Goal: Task Accomplishment & Management: Manage account settings

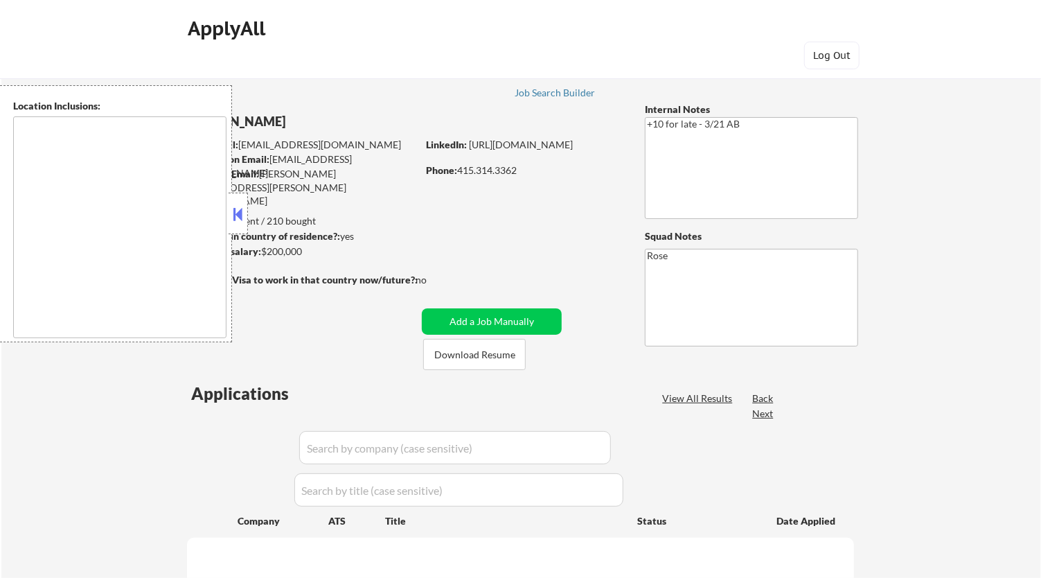
type textarea "San Francisco, CA Daly City, CA South San Francisco, CA Brisbane, CA Colma, CA …"
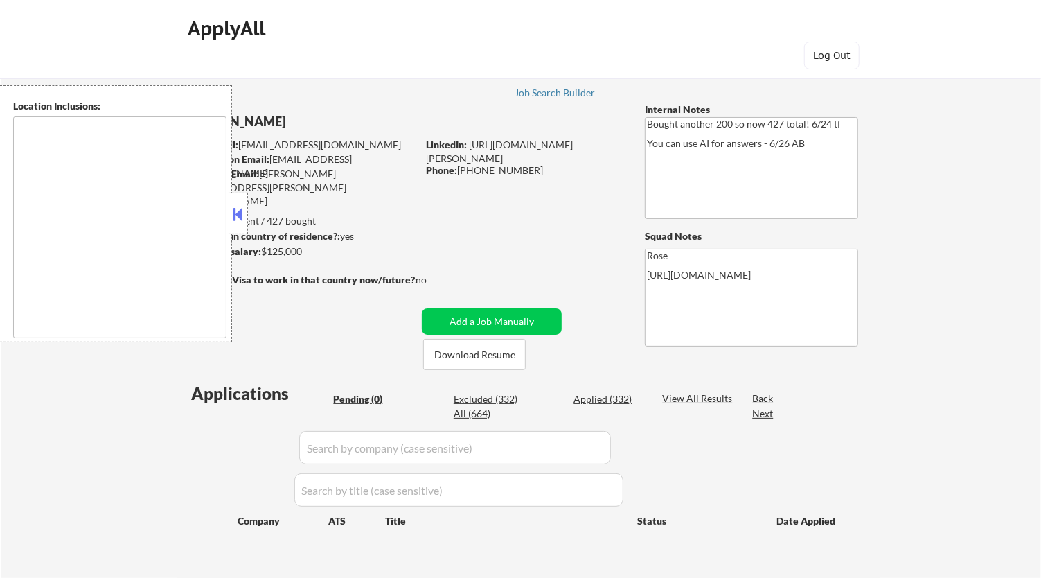
type textarea "San Francisco, CA Daly City, CA South San Francisco, CA Brisbane, CA Colma, CA …"
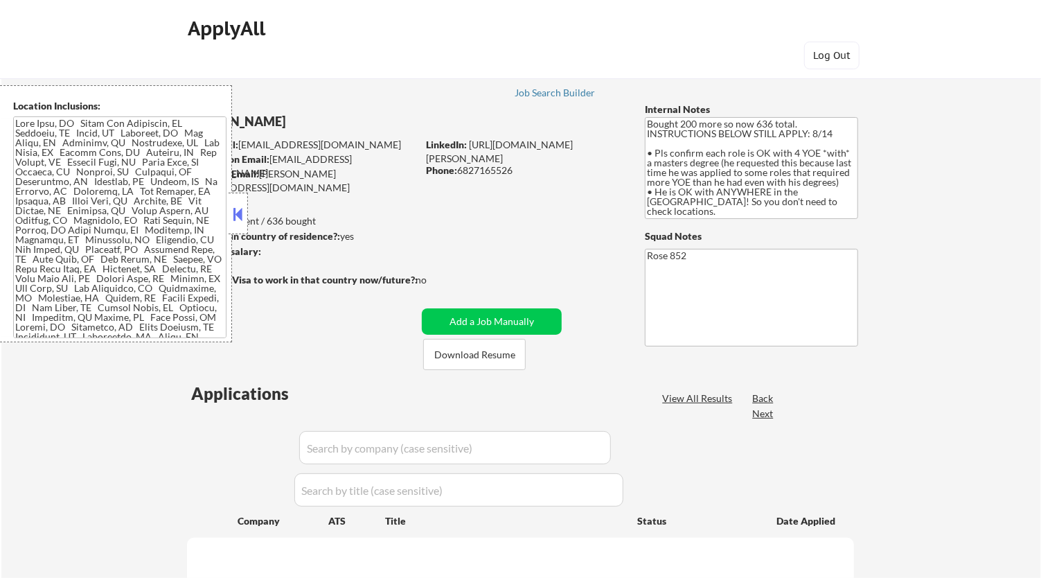
select select ""pending""
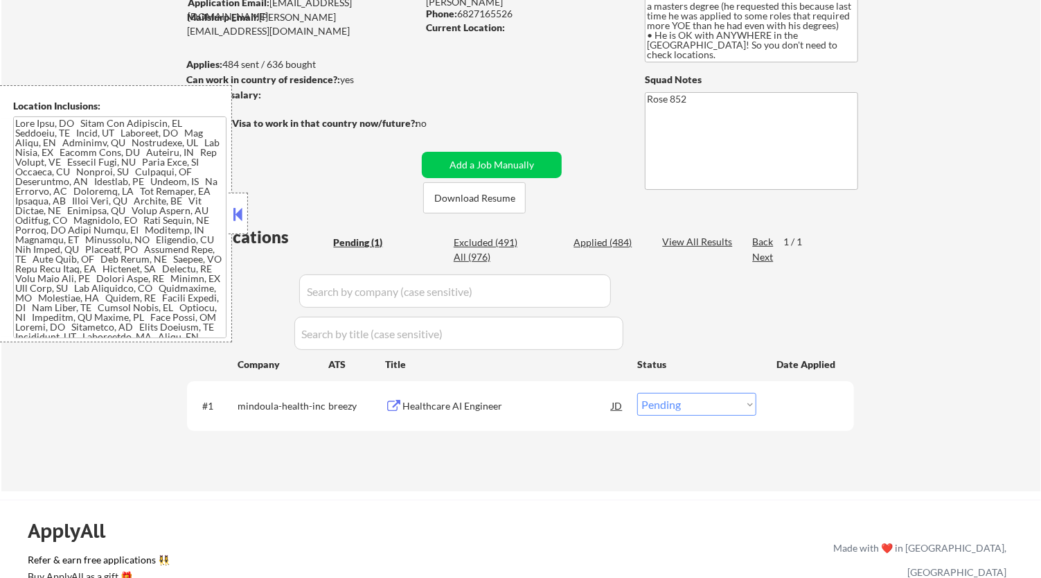
scroll to position [77, 0]
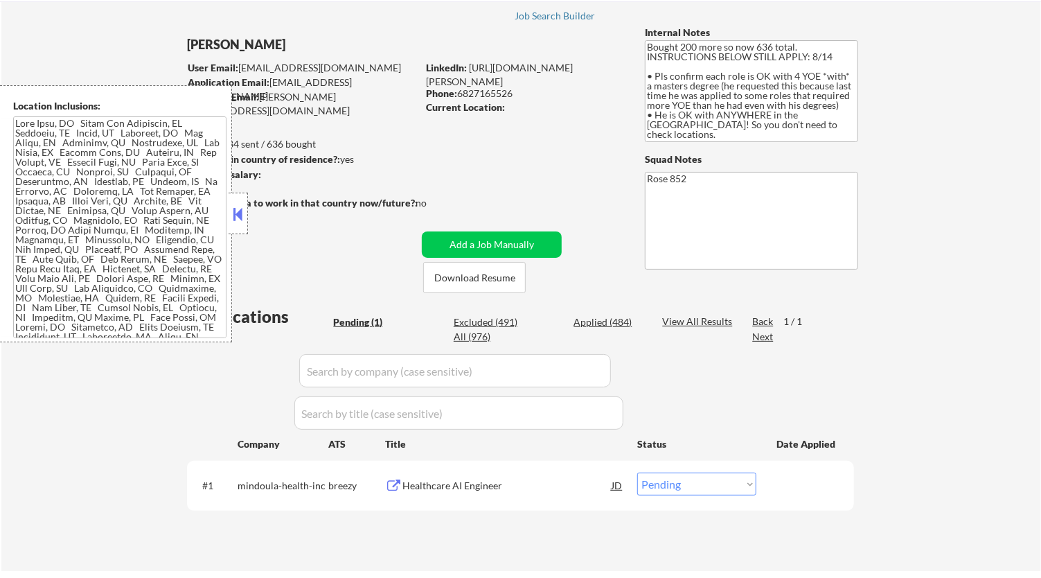
click at [238, 207] on button at bounding box center [238, 214] width 15 height 21
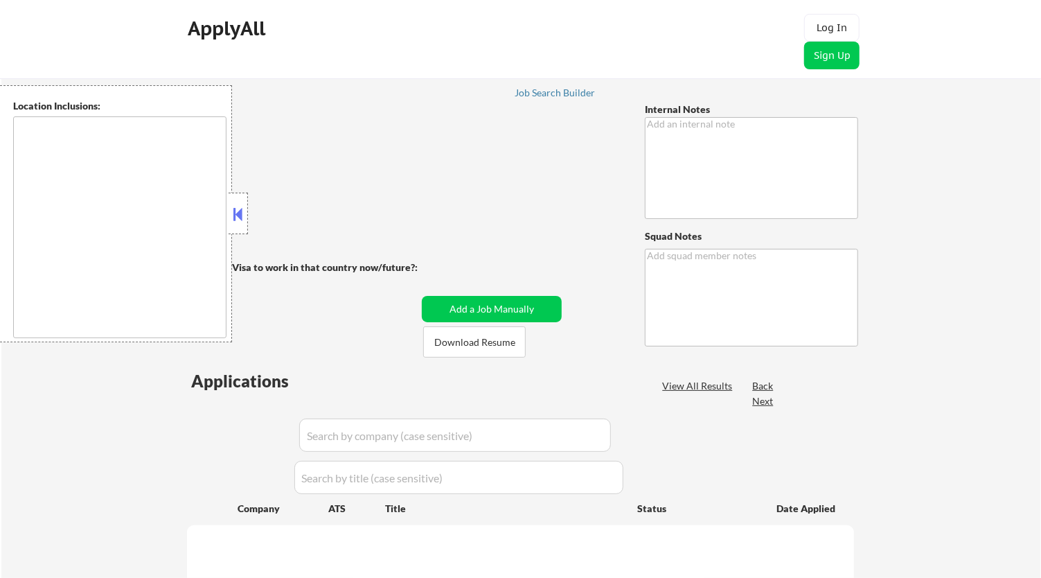
type textarea "AI Outreach - BM 8/8 You can use AI - 8/11 AB"
type textarea "Rose [URL][DOMAIN_NAME]"
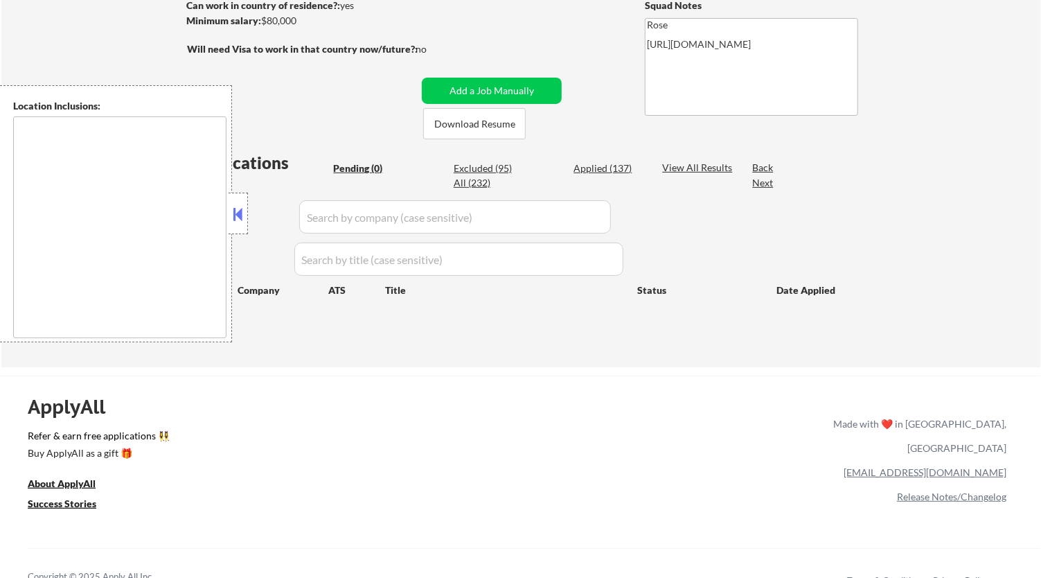
type textarea "Fountain Valley, CA Huntington Beach, CA Costa Mesa, CA Santa Ana, CA Garden Gr…"
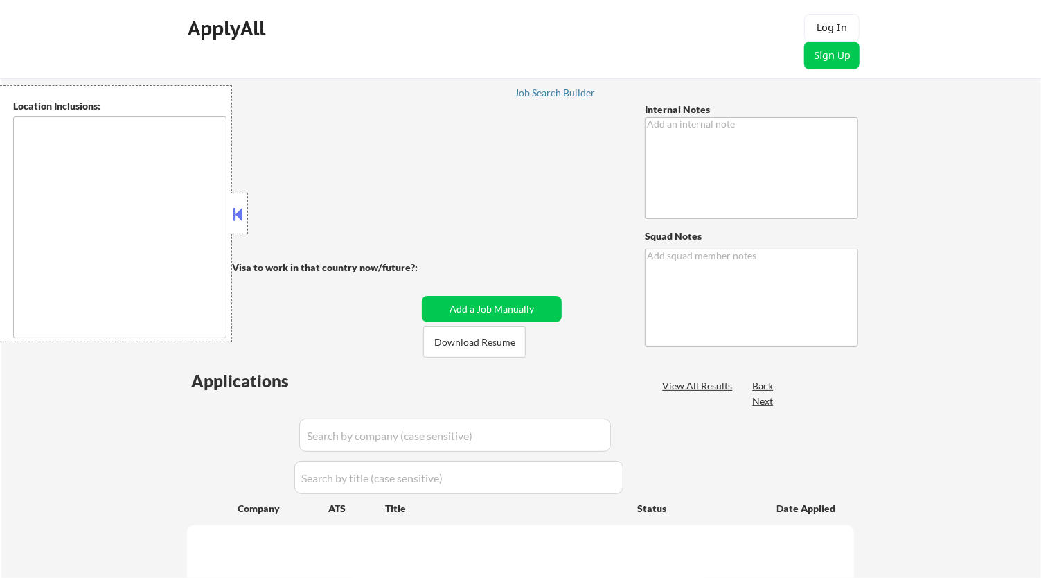
type textarea "Pls manually source jobs as needed to try to get this customer to 25 apps per w…"
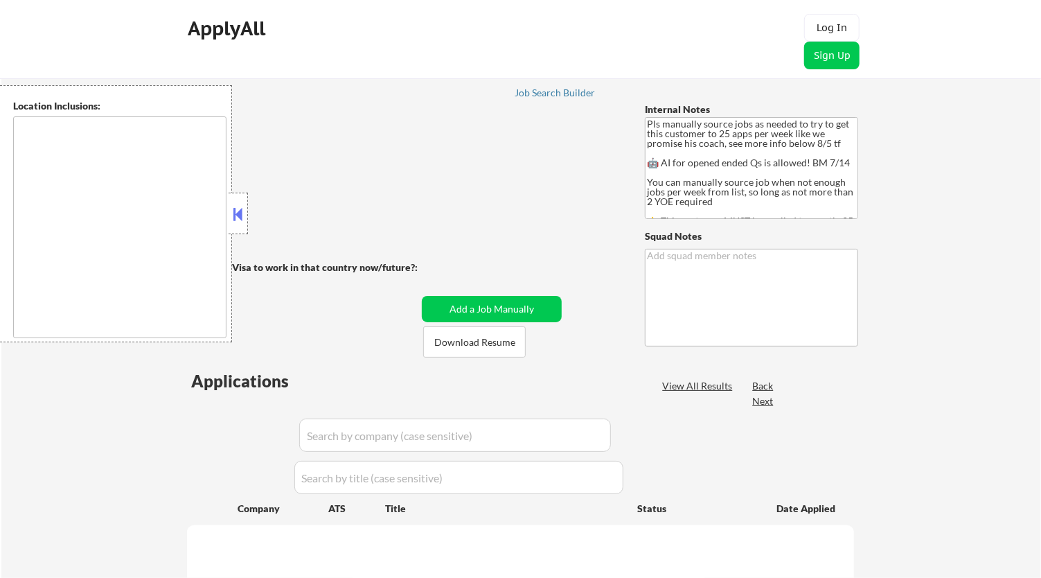
type textarea "Rose [URL][DOMAIN_NAME]"
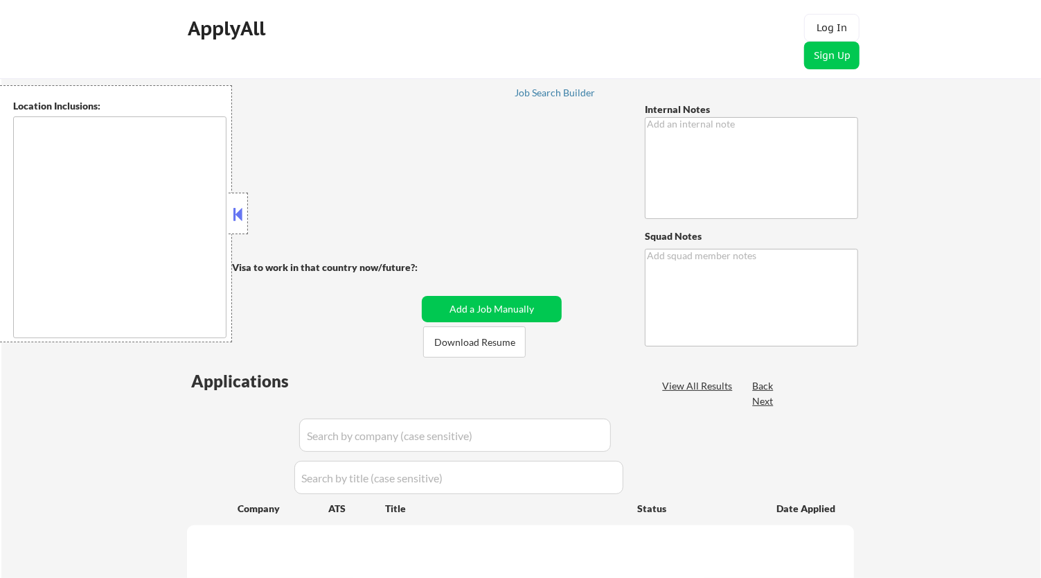
type textarea "👉 Apply this VIP to 30-40+ jobs/day if possible! // 🤖 You can use our approved …"
type textarea "Rose https://docs.google.com/spreadsheets/d/1k6FMbDEKtQNj_bnHvKze-9eEA33tXo11AW…"
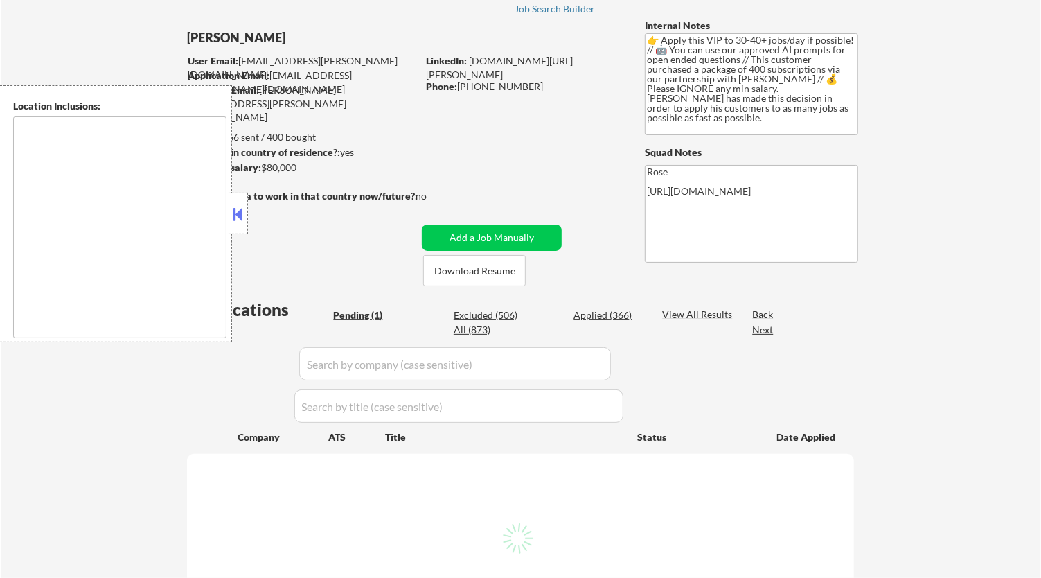
scroll to position [154, 0]
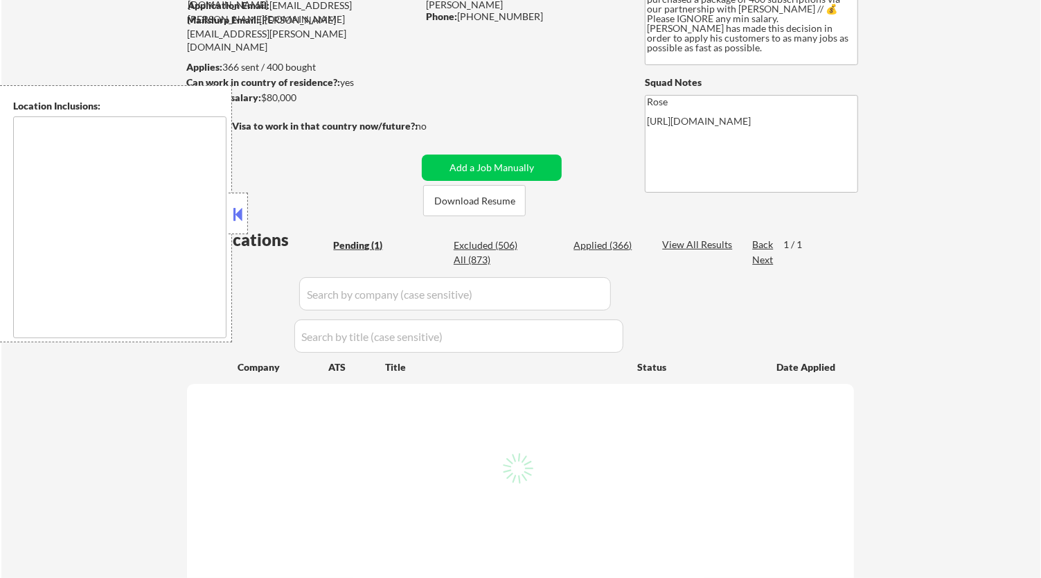
type textarea "remote"
select select ""pending""
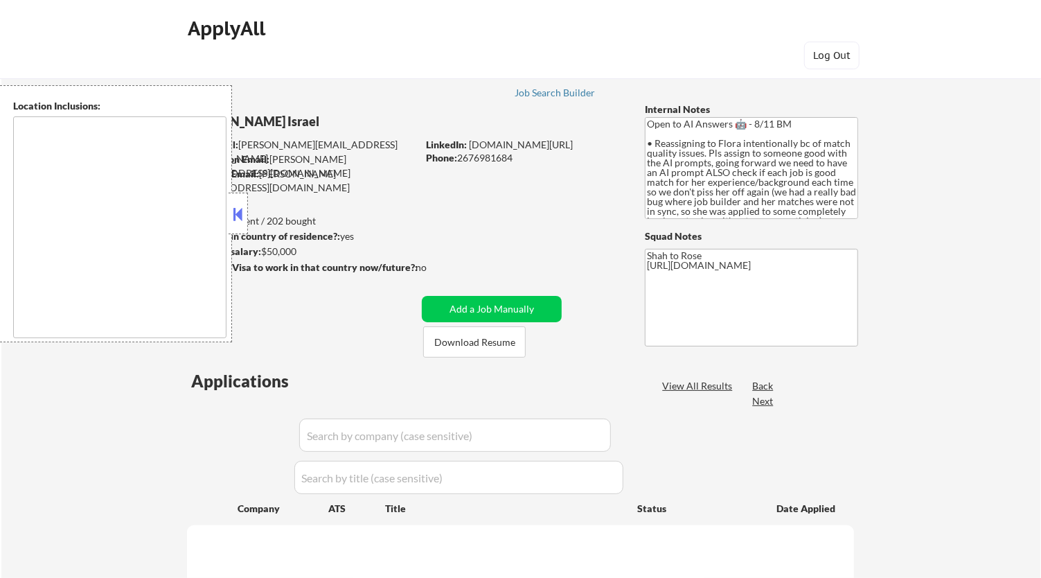
type textarea "remote"
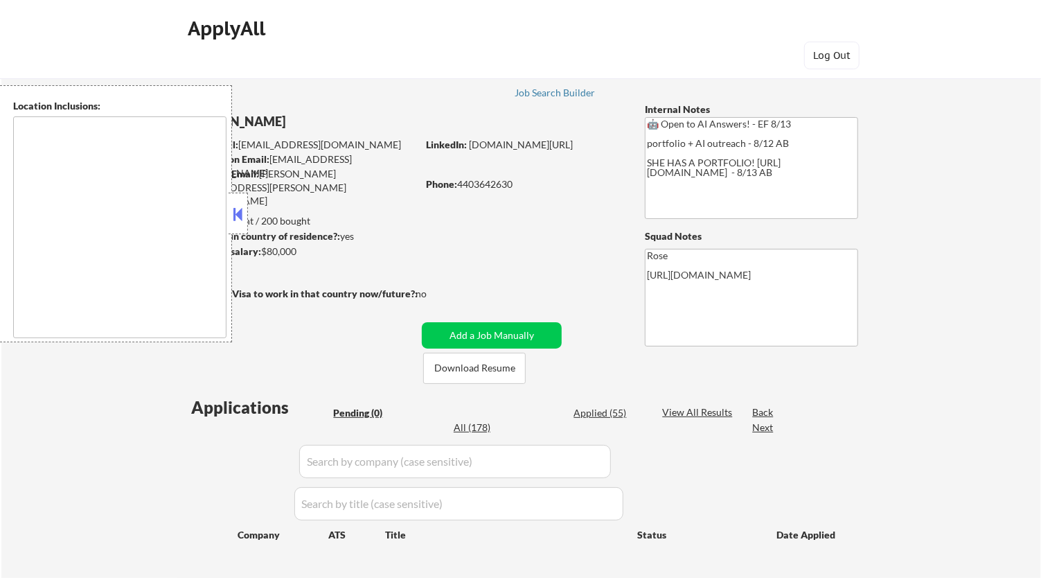
type textarea "[GEOGRAPHIC_DATA], [GEOGRAPHIC_DATA] [GEOGRAPHIC_DATA], [GEOGRAPHIC_DATA] [GEOG…"
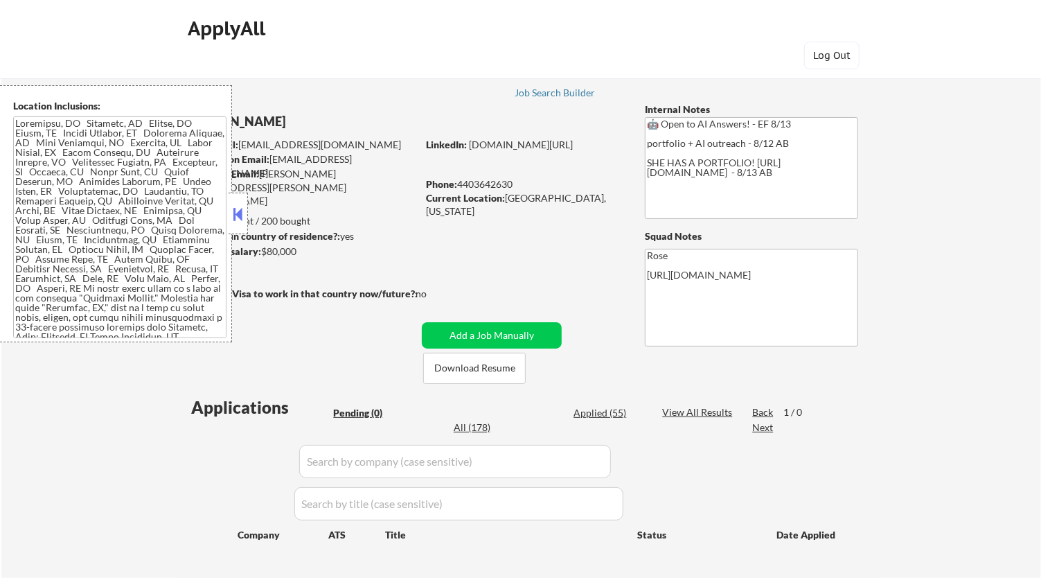
click at [244, 209] on button at bounding box center [238, 214] width 15 height 21
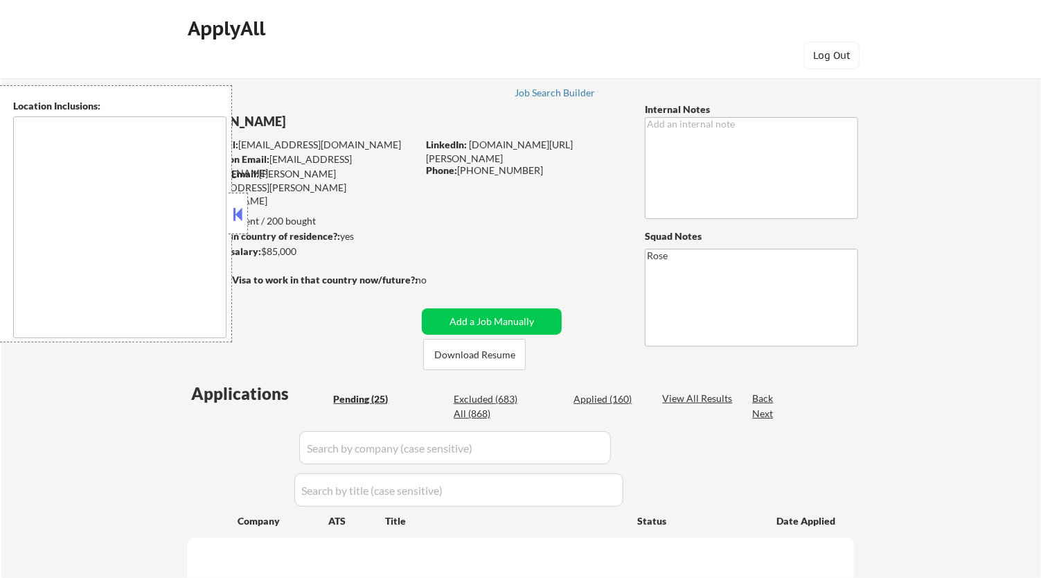
select select ""pending""
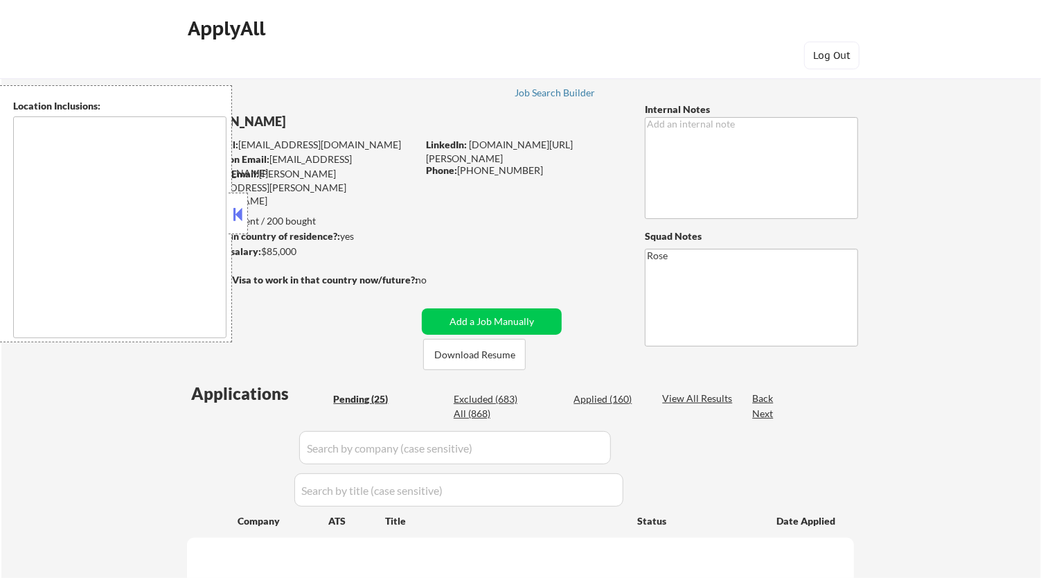
select select ""pending""
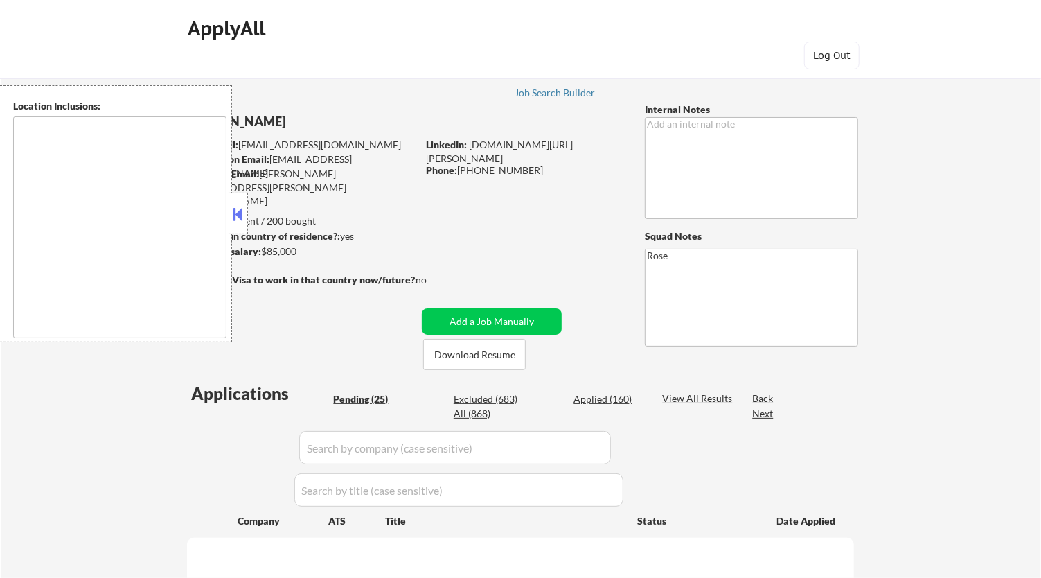
select select ""pending""
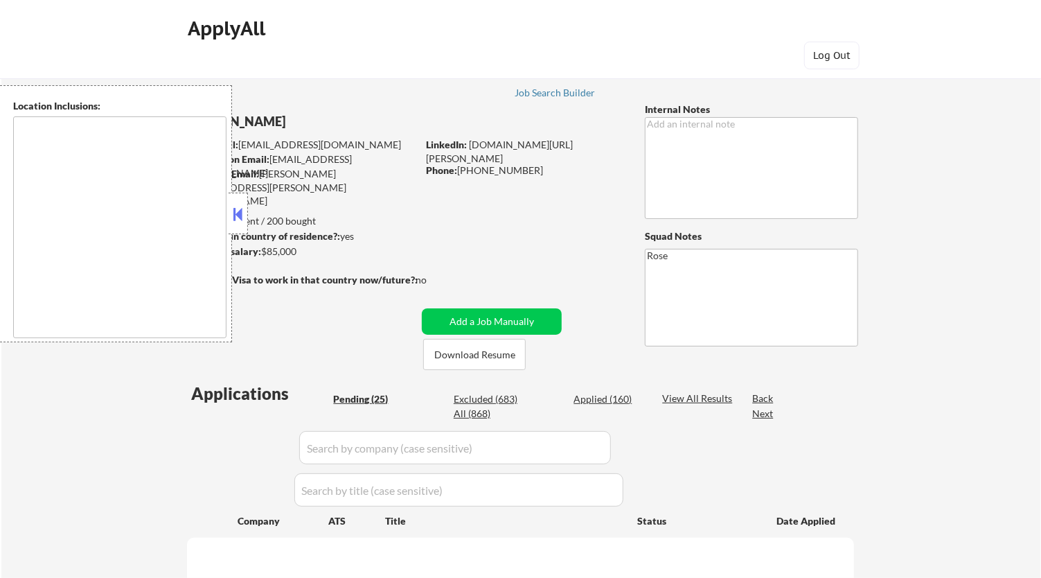
select select ""pending""
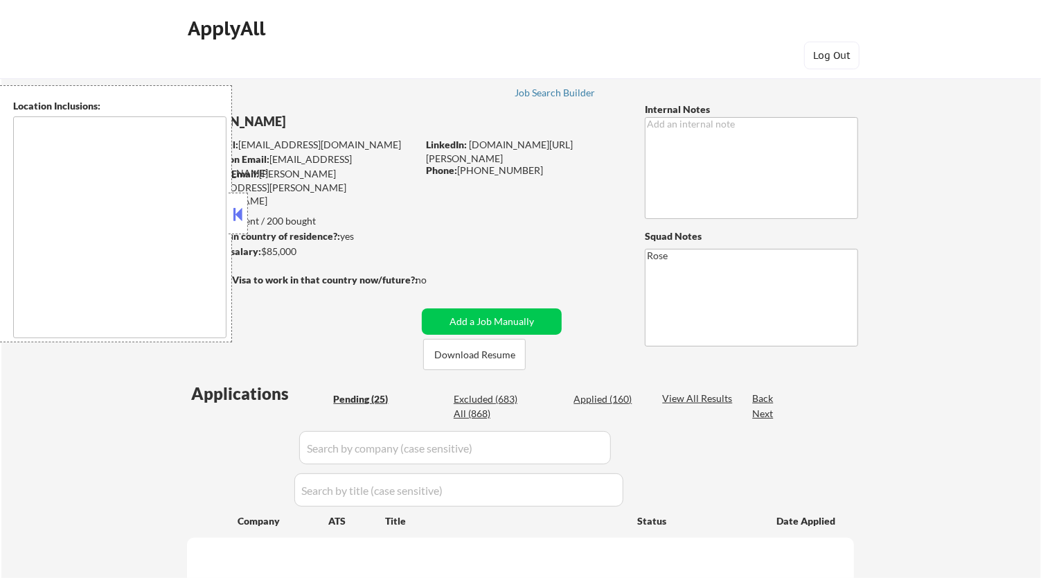
select select ""pending""
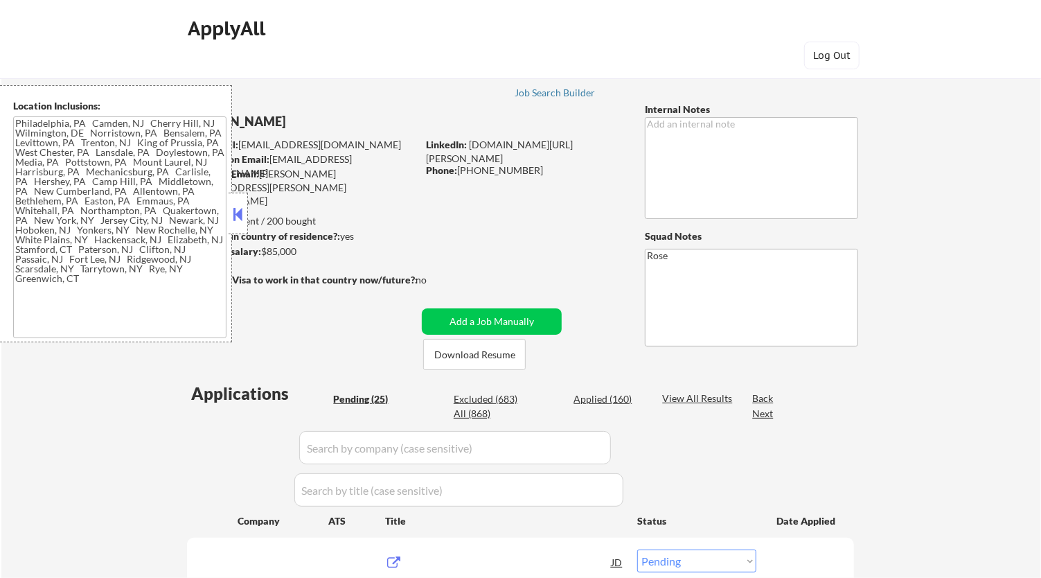
type textarea "Philadelphia, PA Camden, NJ Cherry Hill, NJ Wilmington, DE Norristown, PA Bensa…"
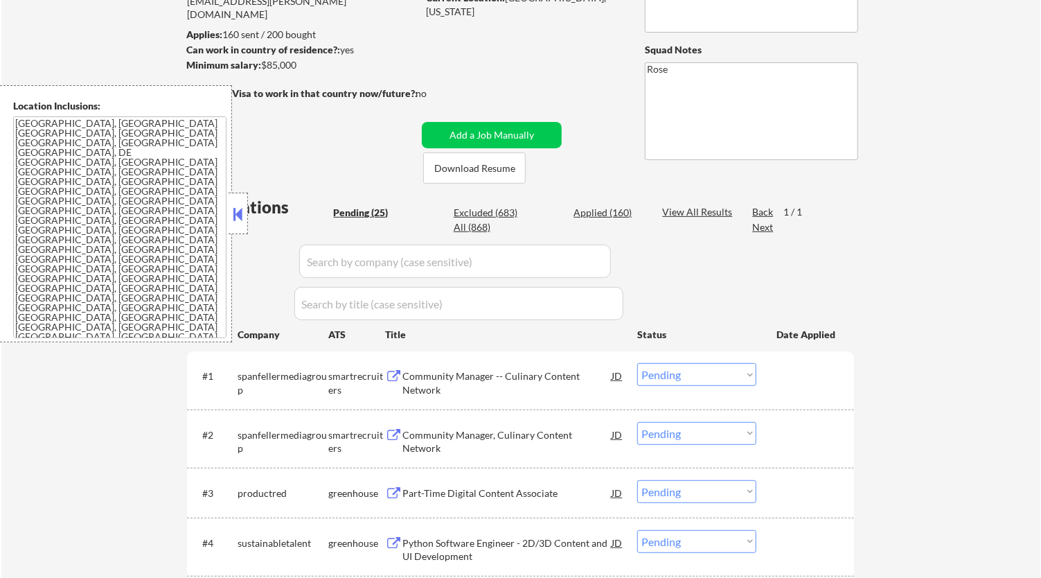
scroll to position [77, 0]
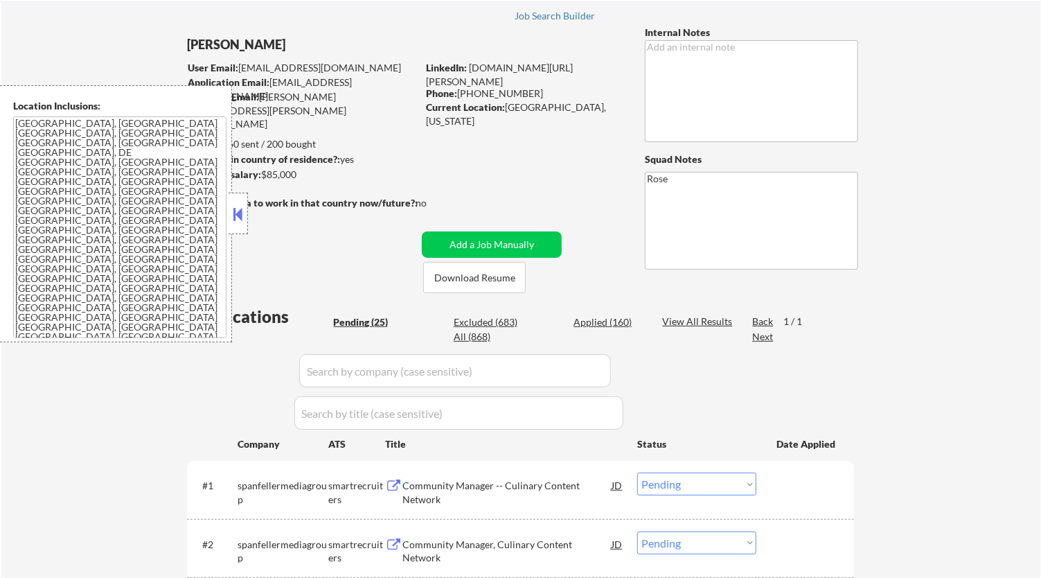
click at [236, 211] on button at bounding box center [238, 214] width 15 height 21
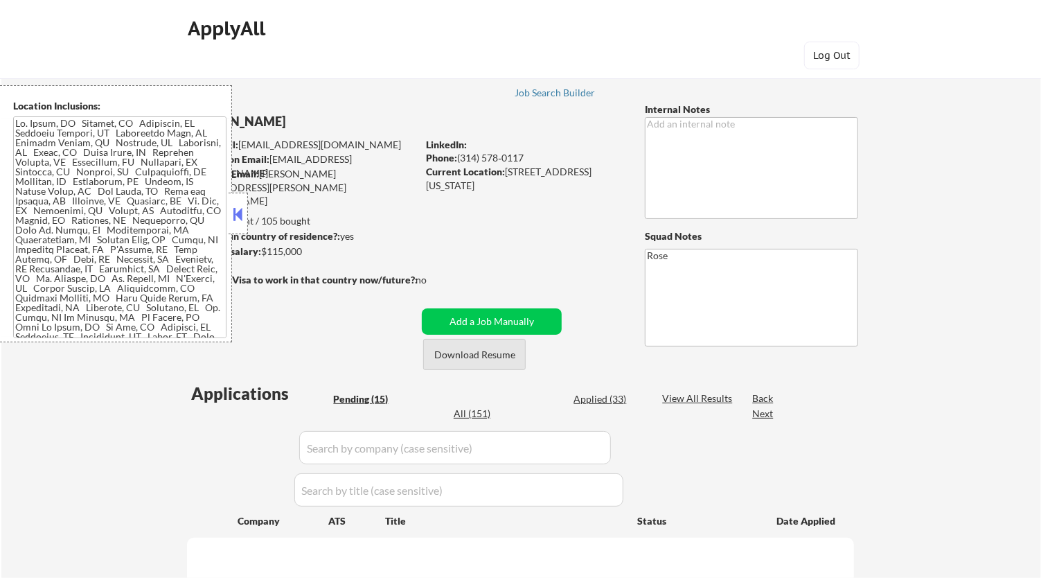
select select ""pending""
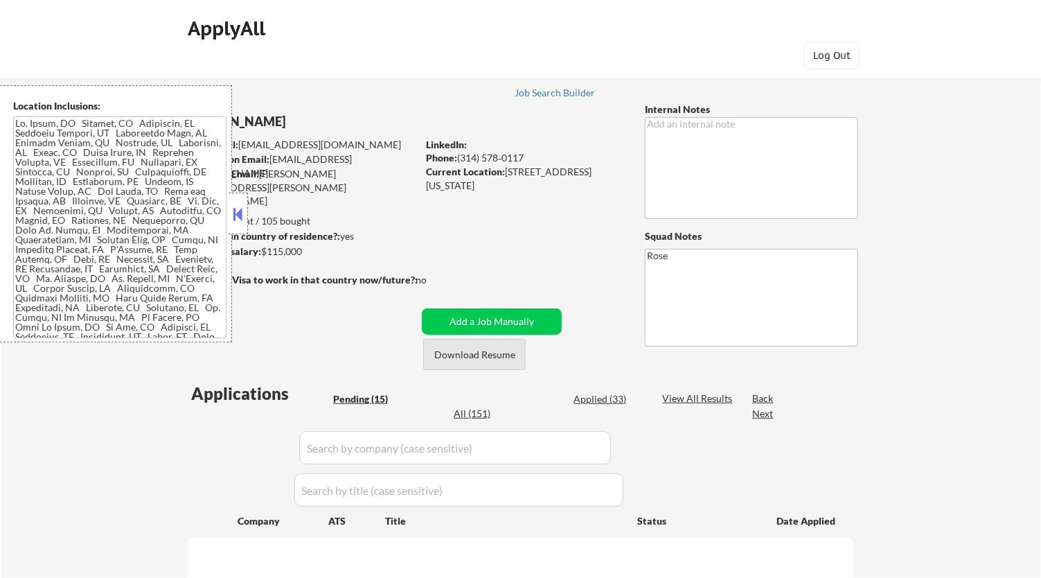
select select ""pending""
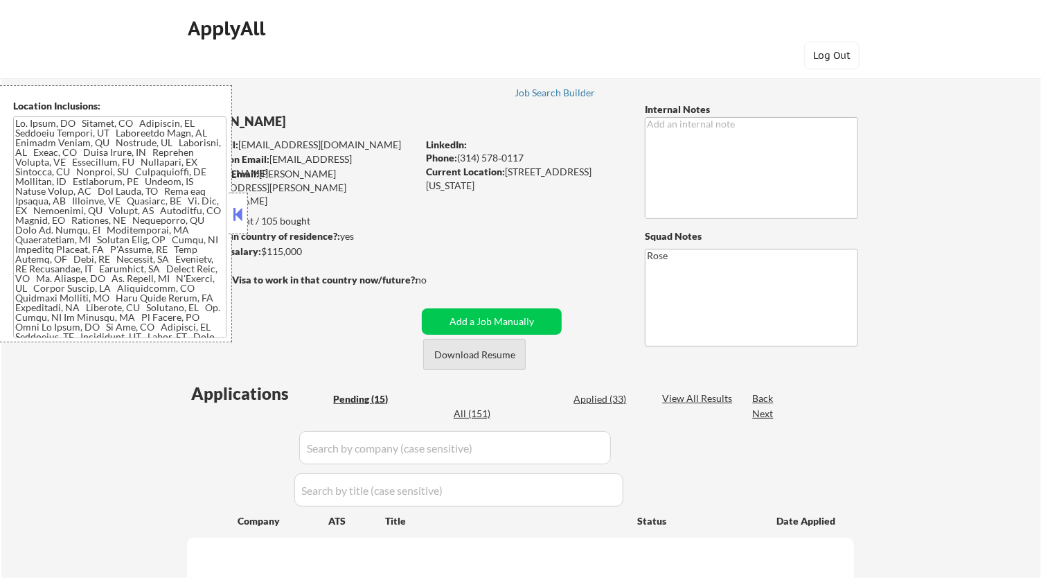
select select ""pending""
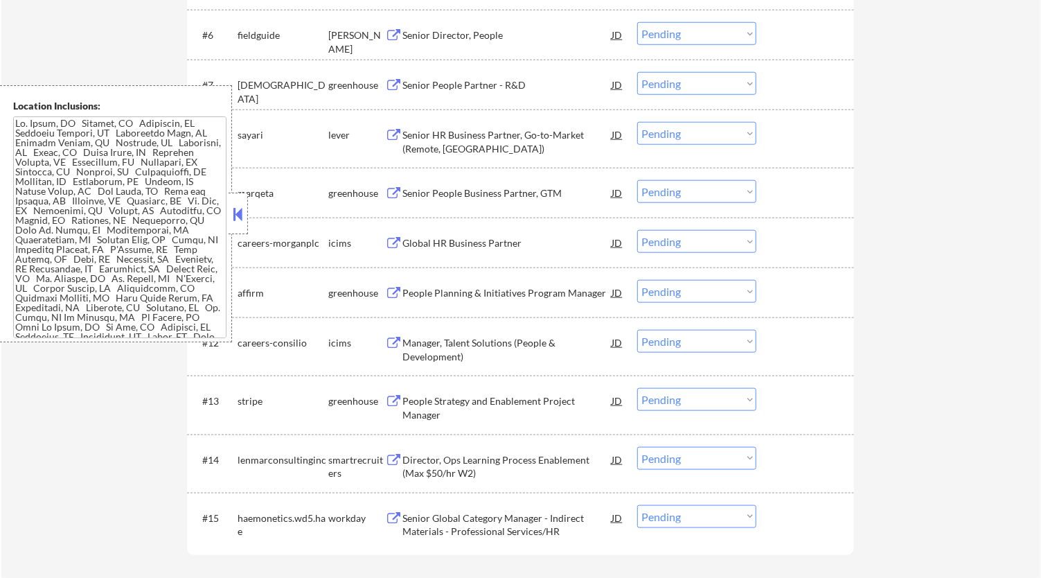
scroll to position [615, 0]
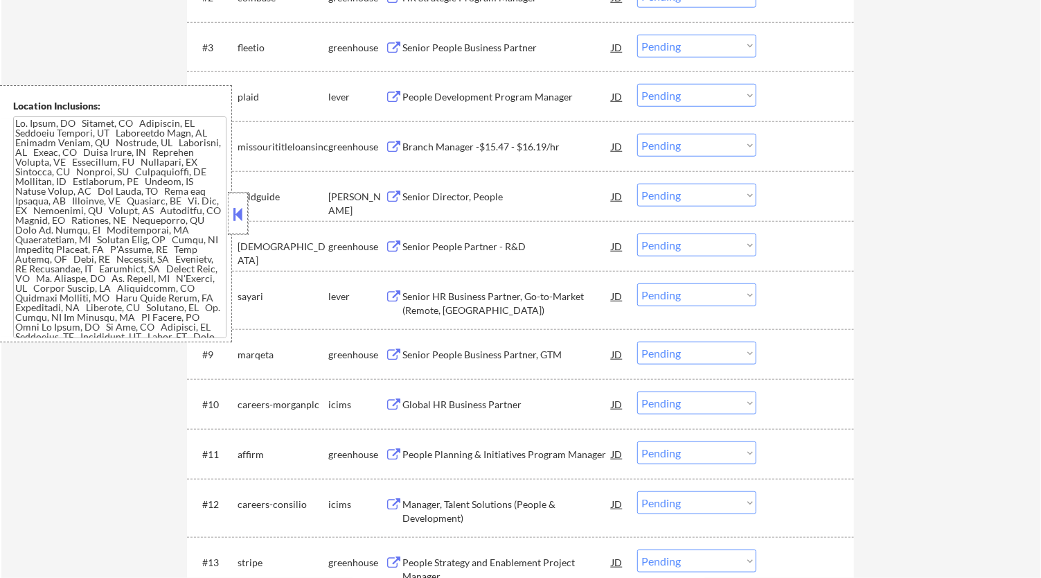
click at [246, 213] on div at bounding box center [238, 214] width 19 height 42
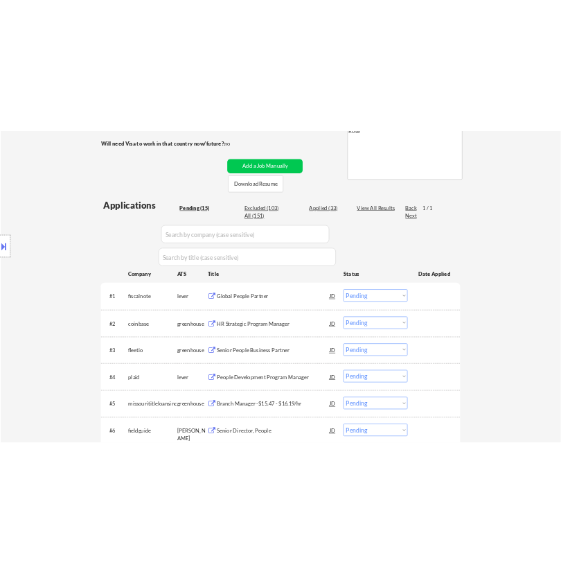
scroll to position [231, 0]
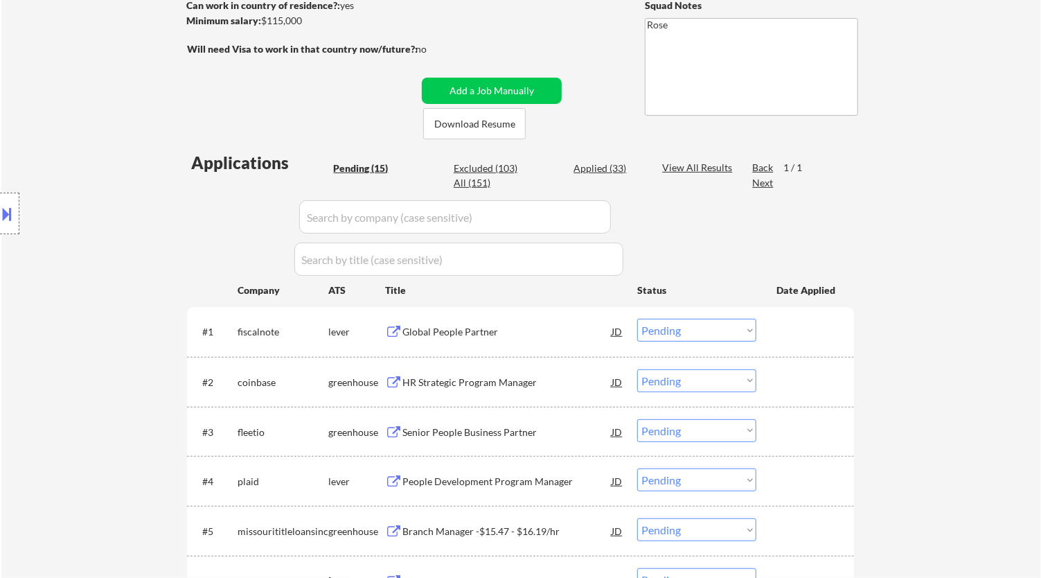
click at [525, 337] on div "Global People Partner" at bounding box center [506, 332] width 209 height 14
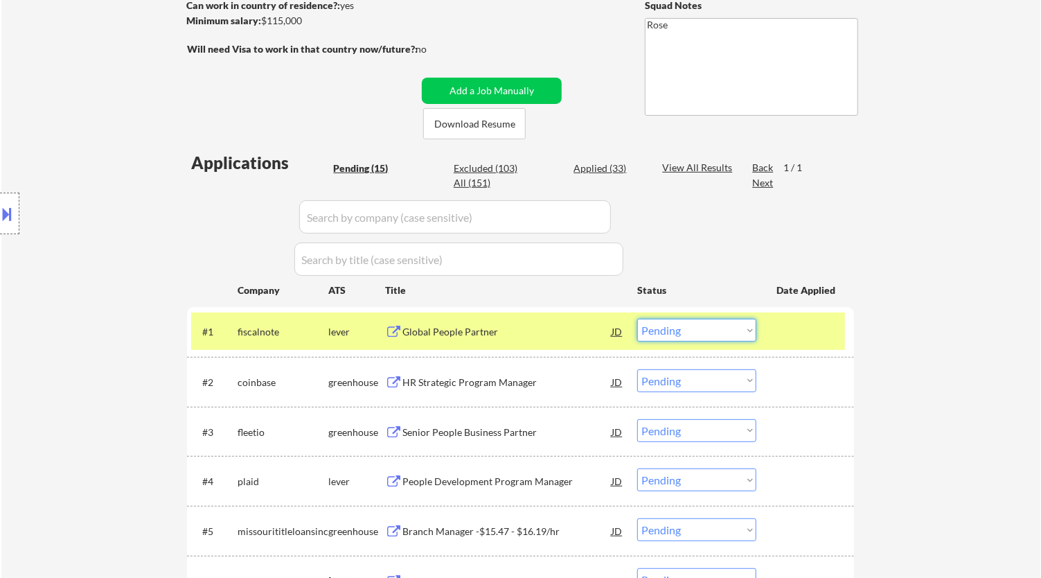
click at [701, 331] on select "Choose an option... Pending Applied Excluded (Questions) Excluded (Expired) Exc…" at bounding box center [696, 330] width 119 height 23
click at [637, 319] on select "Choose an option... Pending Applied Excluded (Questions) Excluded (Expired) Exc…" at bounding box center [696, 330] width 119 height 23
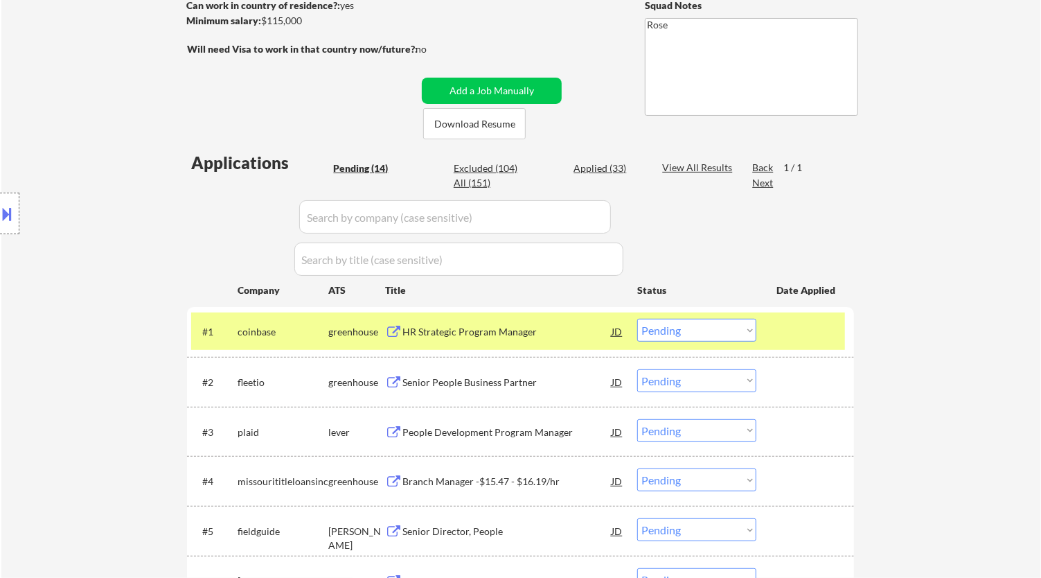
click at [535, 339] on div "HR Strategic Program Manager" at bounding box center [506, 331] width 209 height 25
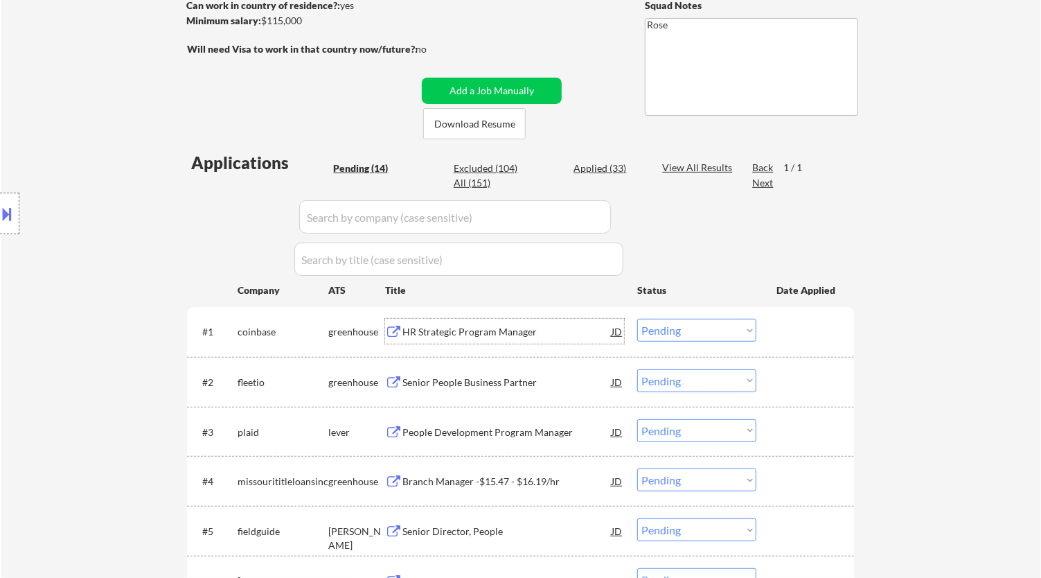
click at [712, 335] on select "Choose an option... Pending Applied Excluded (Questions) Excluded (Expired) Exc…" at bounding box center [696, 330] width 119 height 23
click at [637, 319] on select "Choose an option... Pending Applied Excluded (Questions) Excluded (Expired) Exc…" at bounding box center [696, 330] width 119 height 23
click at [568, 345] on div "#1 fleetio greenhouse Senior People Business Partner JD Choose an option... Pen…" at bounding box center [518, 330] width 654 height 37
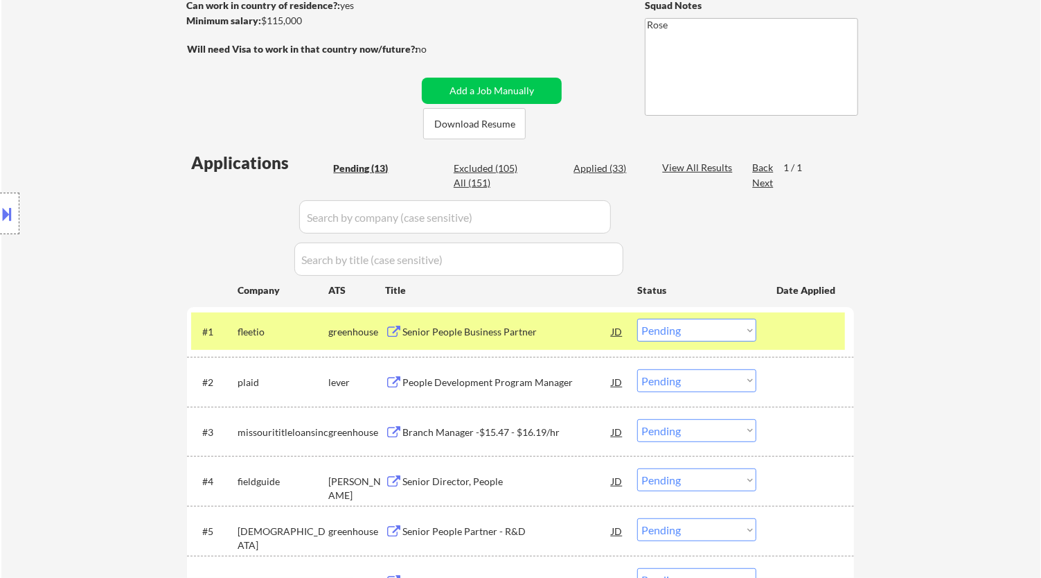
click at [560, 333] on div "Senior People Business Partner" at bounding box center [506, 332] width 209 height 14
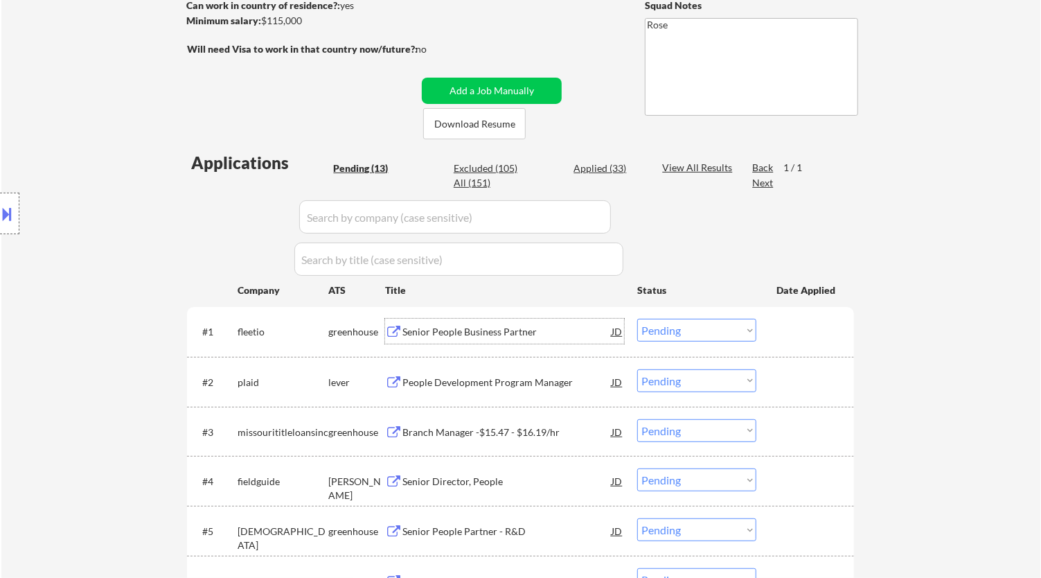
click at [696, 330] on select "Choose an option... Pending Applied Excluded (Questions) Excluded (Expired) Exc…" at bounding box center [696, 330] width 119 height 23
click at [637, 319] on select "Choose an option... Pending Applied Excluded (Questions) Excluded (Expired) Exc…" at bounding box center [696, 330] width 119 height 23
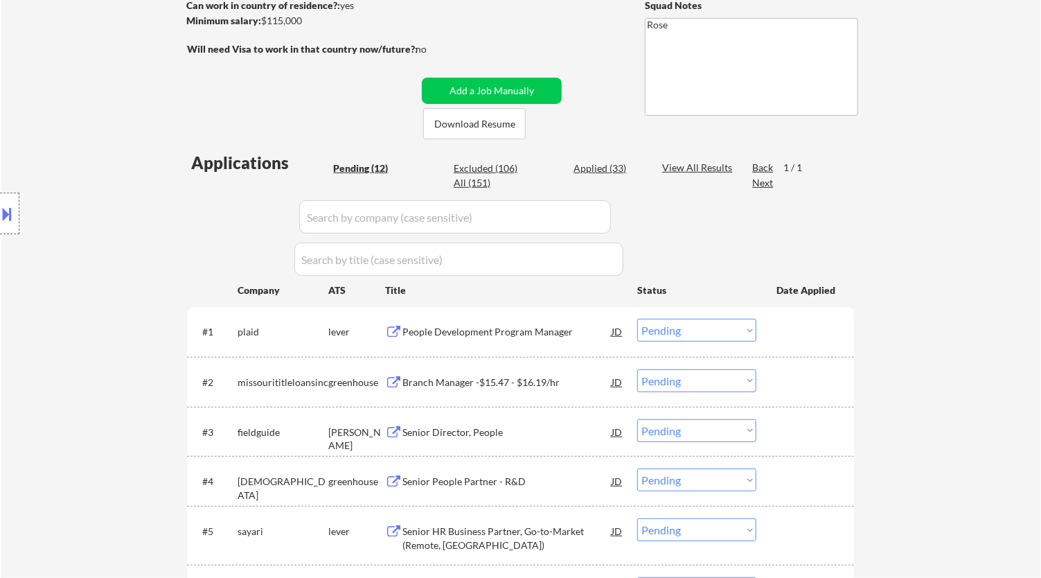
click at [492, 330] on div "People Development Program Manager" at bounding box center [506, 332] width 209 height 14
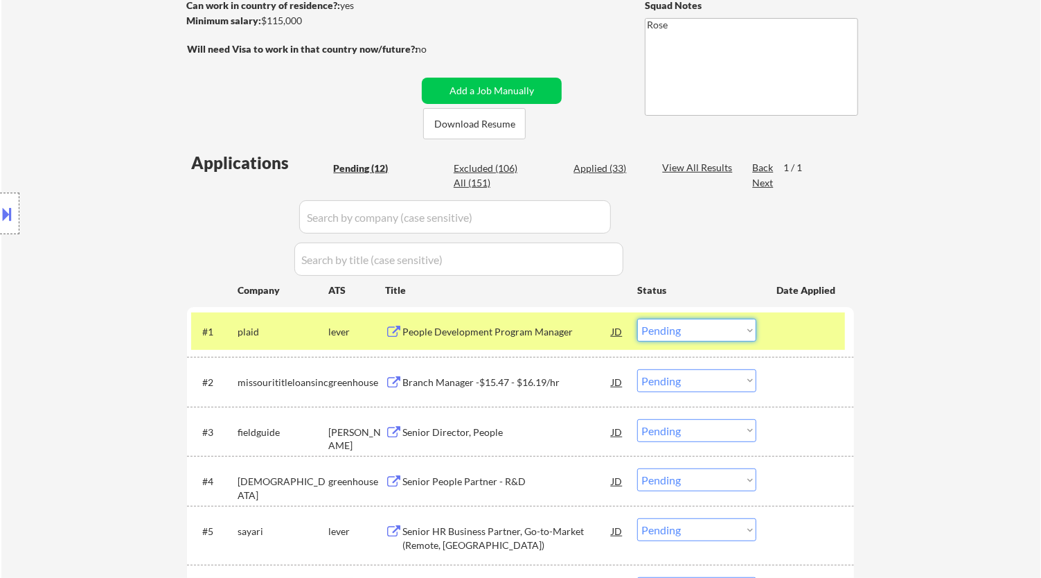
click at [741, 331] on select "Choose an option... Pending Applied Excluded (Questions) Excluded (Expired) Exc…" at bounding box center [696, 330] width 119 height 23
click at [637, 319] on select "Choose an option... Pending Applied Excluded (Questions) Excluded (Expired) Exc…" at bounding box center [696, 330] width 119 height 23
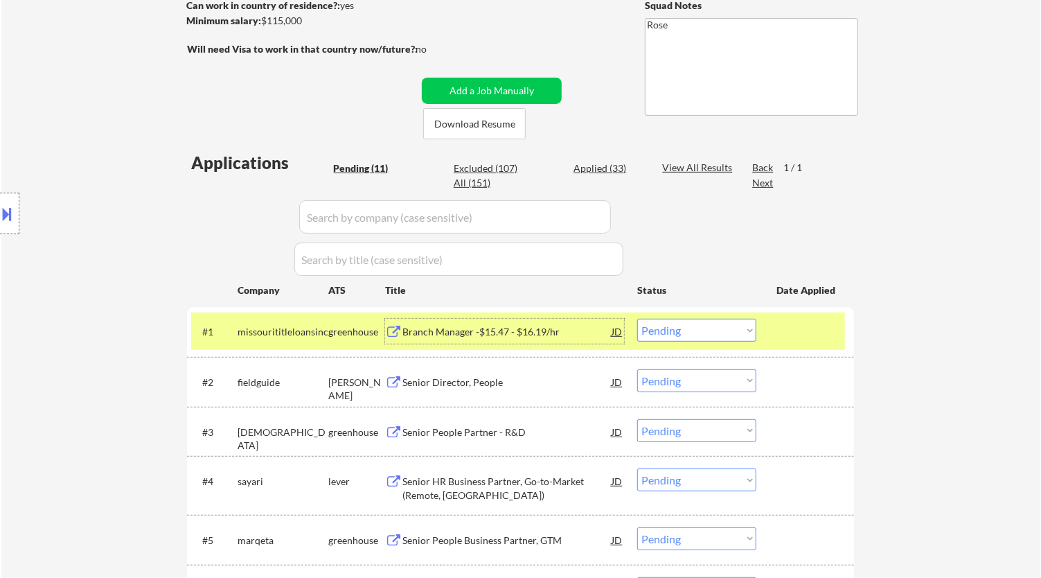
click at [501, 326] on div "Branch Manager -$15.47 - $16.19/hr" at bounding box center [506, 332] width 209 height 14
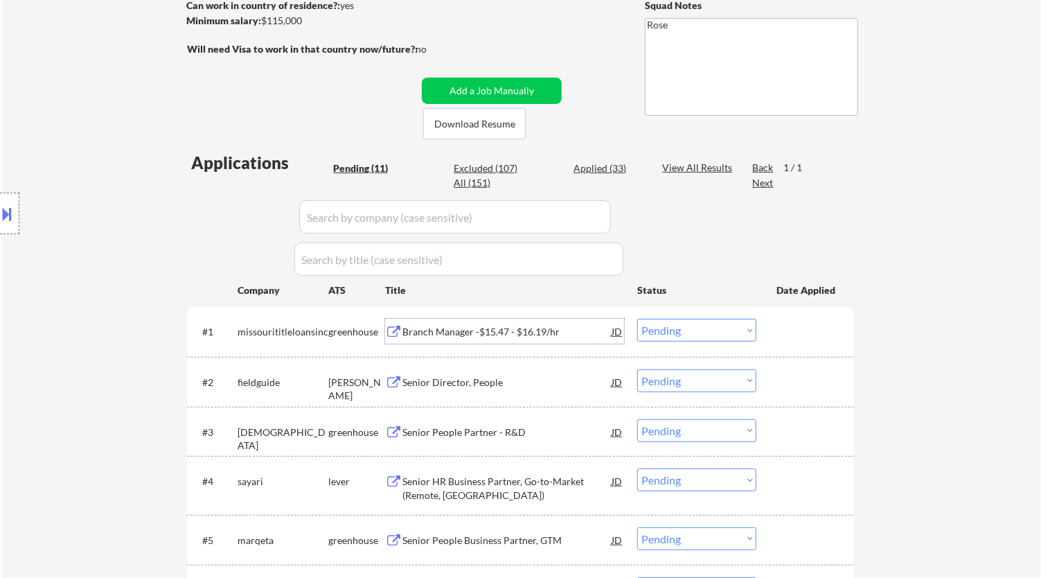
click at [677, 333] on select "Choose an option... Pending Applied Excluded (Questions) Excluded (Expired) Exc…" at bounding box center [696, 330] width 119 height 23
click at [637, 319] on select "Choose an option... Pending Applied Excluded (Questions) Excluded (Expired) Exc…" at bounding box center [696, 330] width 119 height 23
select select ""pending""
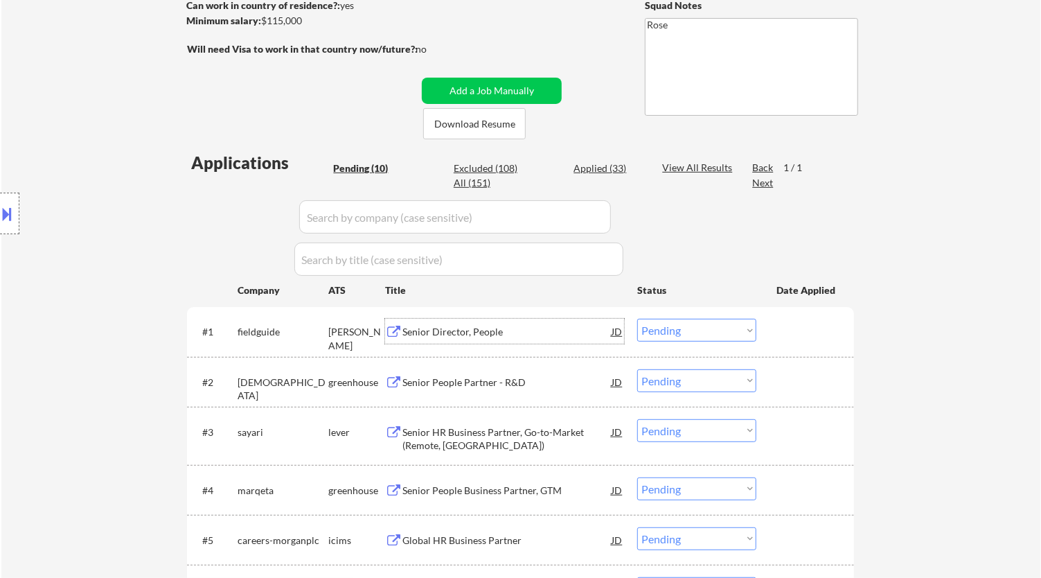
click at [560, 340] on div "Senior Director, People" at bounding box center [506, 331] width 209 height 25
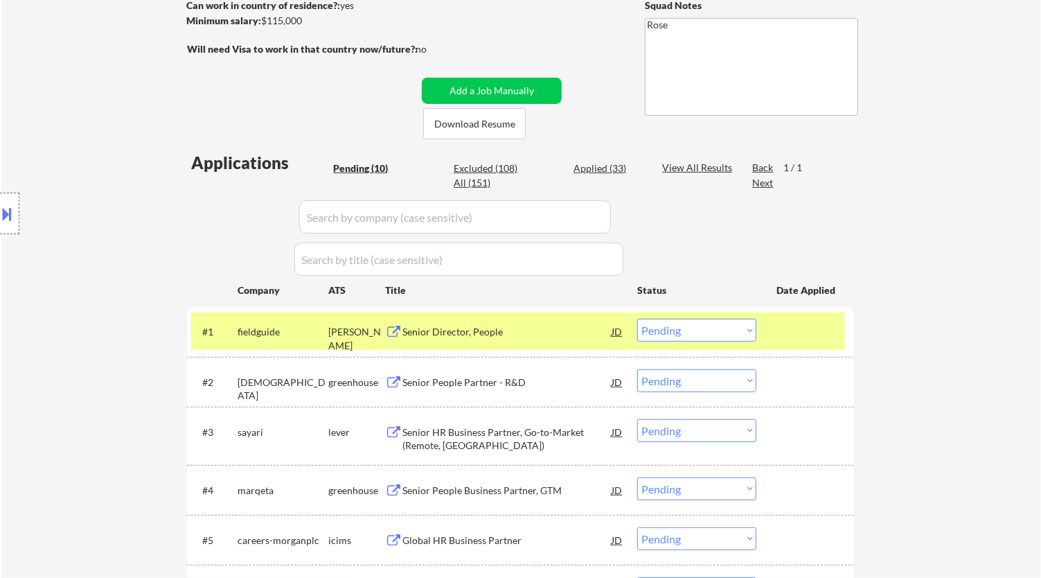
select select ""pending""
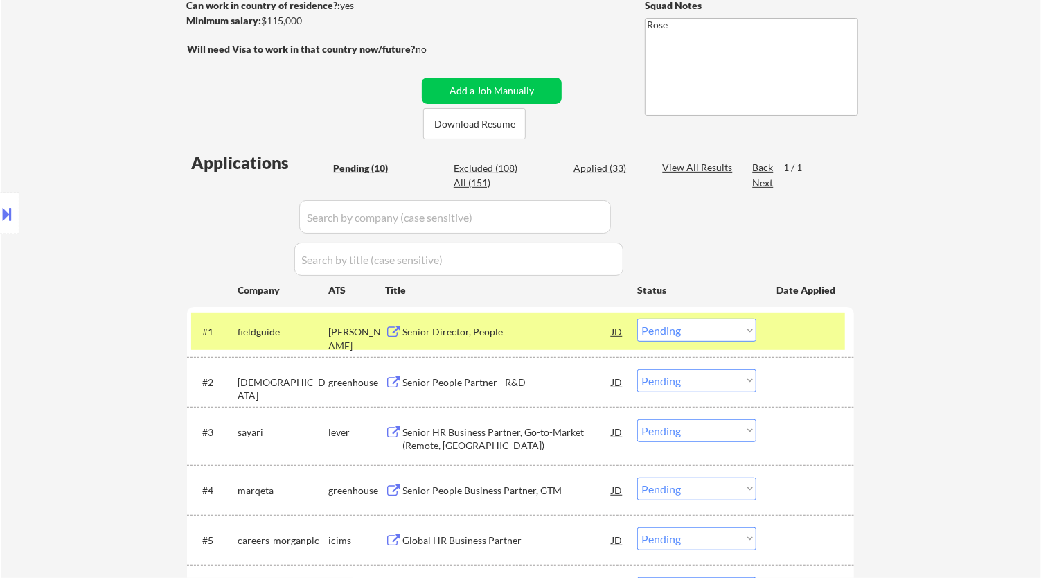
select select ""pending""
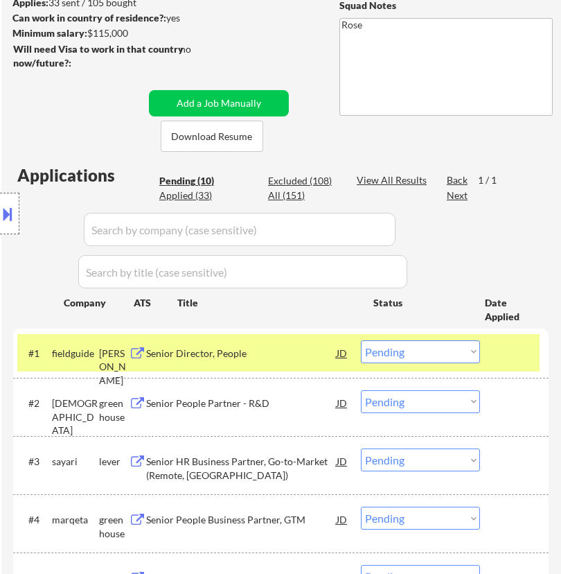
click at [450, 351] on select "Choose an option... Pending Applied Excluded (Questions) Excluded (Expired) Exc…" at bounding box center [420, 351] width 119 height 23
click at [361, 340] on select "Choose an option... Pending Applied Excluded (Questions) Excluded (Expired) Exc…" at bounding box center [420, 351] width 119 height 23
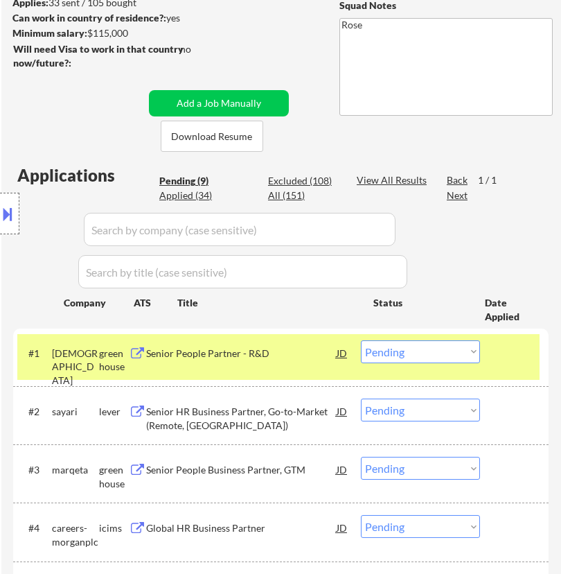
click at [277, 351] on div "Senior People Partner - R&D" at bounding box center [241, 353] width 190 height 14
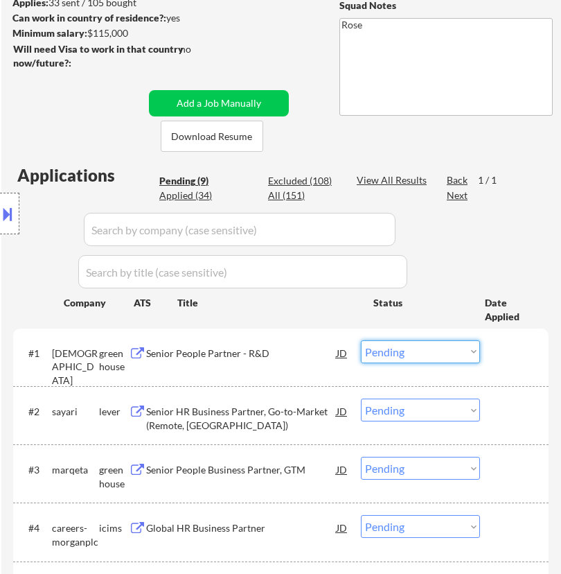
click at [409, 351] on select "Choose an option... Pending Applied Excluded (Questions) Excluded (Expired) Exc…" at bounding box center [420, 351] width 119 height 23
click at [361, 340] on select "Choose an option... Pending Applied Excluded (Questions) Excluded (Expired) Exc…" at bounding box center [420, 351] width 119 height 23
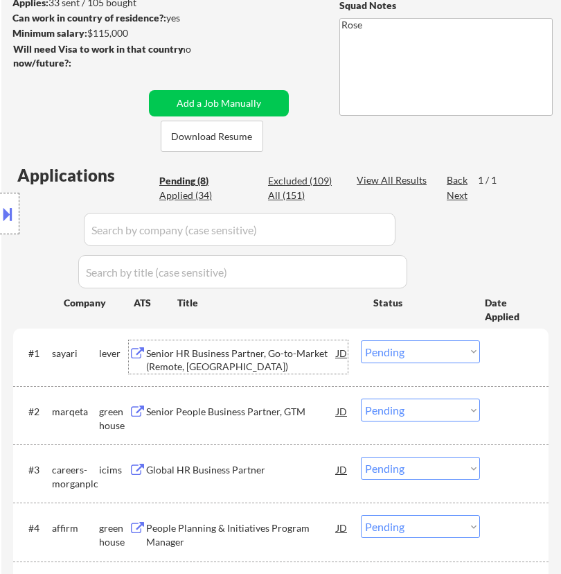
click at [295, 351] on div "Senior HR Business Partner, Go-to-Market (Remote, US)" at bounding box center [241, 359] width 190 height 27
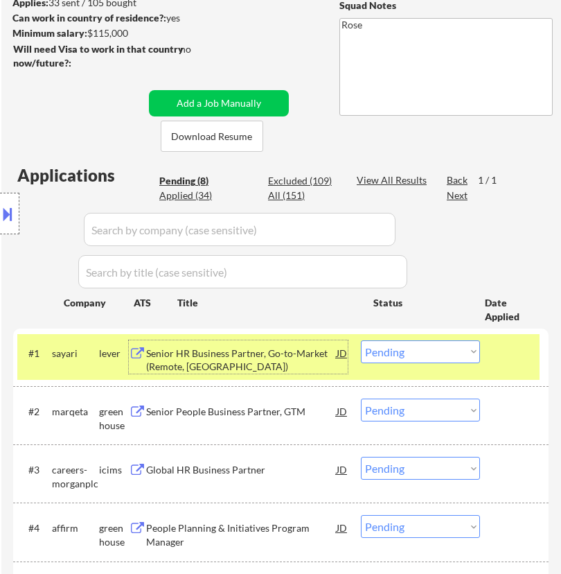
click at [387, 350] on select "Choose an option... Pending Applied Excluded (Questions) Excluded (Expired) Exc…" at bounding box center [420, 351] width 119 height 23
click at [361, 340] on select "Choose an option... Pending Applied Excluded (Questions) Excluded (Expired) Exc…" at bounding box center [420, 351] width 119 height 23
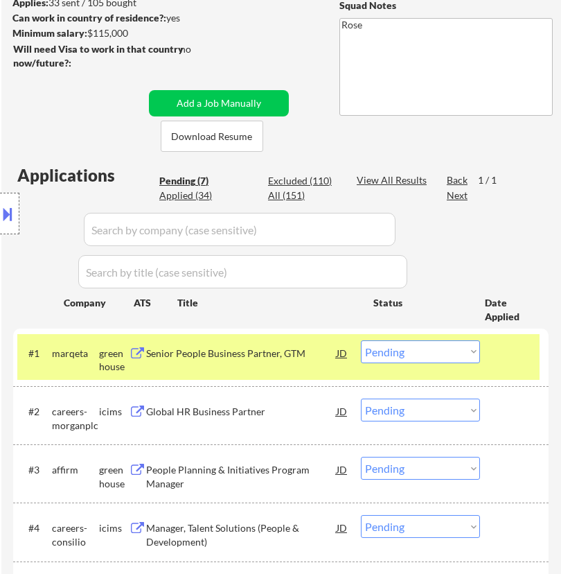
click at [231, 352] on div "Senior People Business Partner, GTM" at bounding box center [241, 353] width 190 height 14
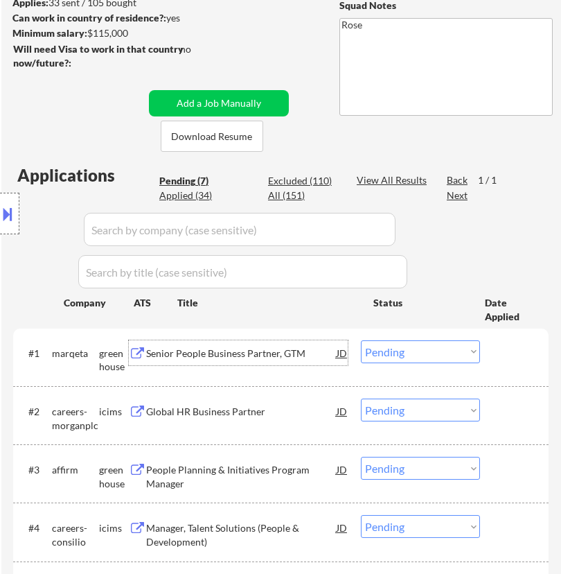
click at [407, 342] on select "Choose an option... Pending Applied Excluded (Questions) Excluded (Expired) Exc…" at bounding box center [420, 351] width 119 height 23
click at [361, 340] on select "Choose an option... Pending Applied Excluded (Questions) Excluded (Expired) Exc…" at bounding box center [420, 351] width 119 height 23
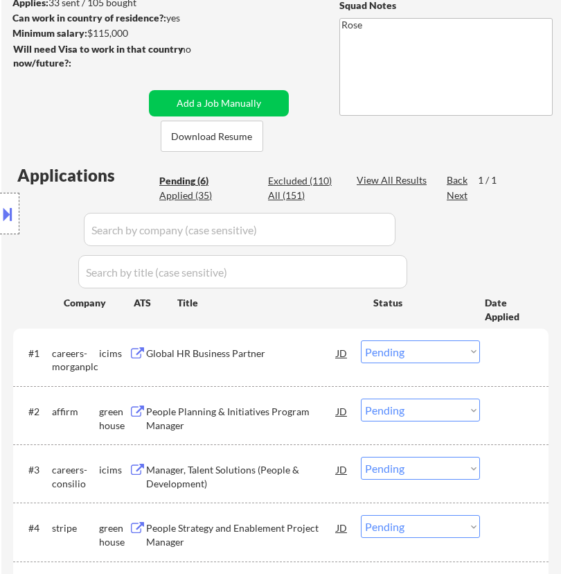
click at [249, 346] on div "Global HR Business Partner" at bounding box center [241, 353] width 190 height 14
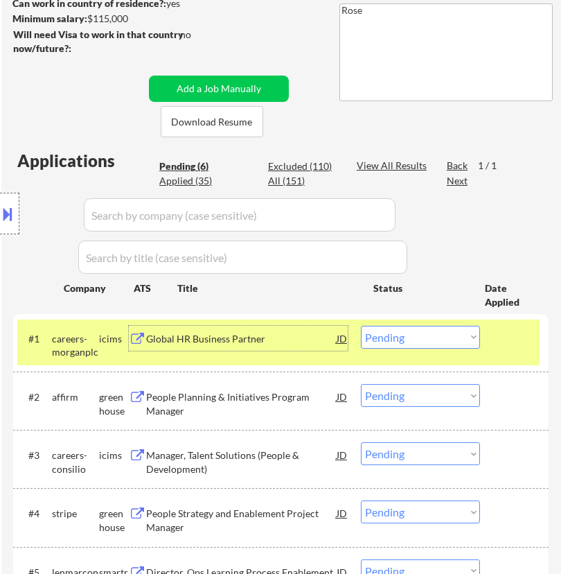
scroll to position [308, 0]
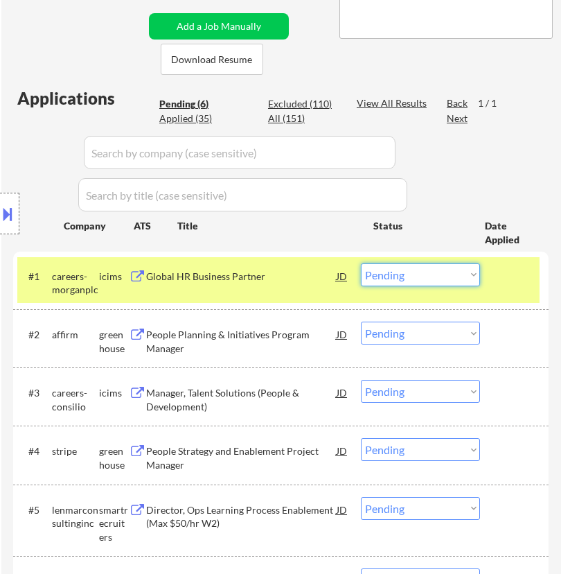
click at [382, 274] on select "Choose an option... Pending Applied Excluded (Questions) Excluded (Expired) Exc…" at bounding box center [420, 274] width 119 height 23
click at [361, 263] on select "Choose an option... Pending Applied Excluded (Questions) Excluded (Expired) Exc…" at bounding box center [420, 274] width 119 height 23
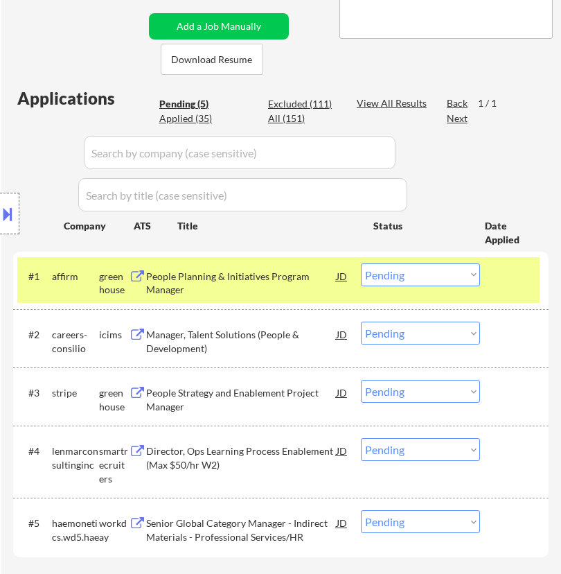
click at [285, 281] on div "People Planning & Initiatives Program Manager" at bounding box center [241, 282] width 190 height 27
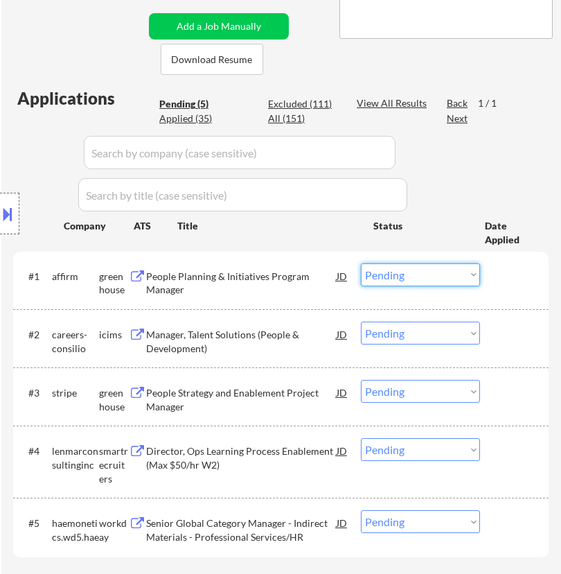
click at [420, 274] on select "Choose an option... Pending Applied Excluded (Questions) Excluded (Expired) Exc…" at bounding box center [420, 274] width 119 height 23
click at [361, 263] on select "Choose an option... Pending Applied Excluded (Questions) Excluded (Expired) Exc…" at bounding box center [420, 274] width 119 height 23
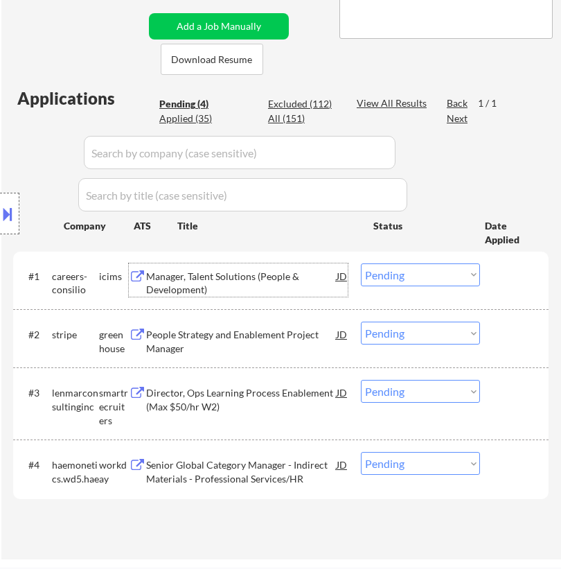
click at [305, 282] on div "Manager, Talent Solutions (People & Development)" at bounding box center [241, 282] width 190 height 27
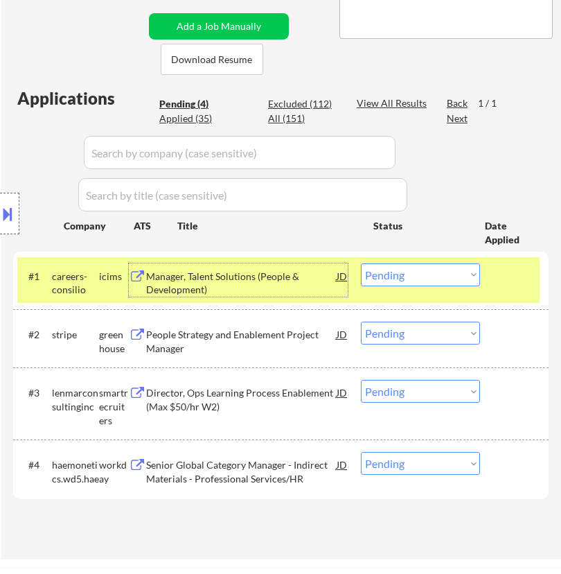
click at [418, 272] on select "Choose an option... Pending Applied Excluded (Questions) Excluded (Expired) Exc…" at bounding box center [420, 274] width 119 height 23
click at [361, 263] on select "Choose an option... Pending Applied Excluded (Questions) Excluded (Expired) Exc…" at bounding box center [420, 274] width 119 height 23
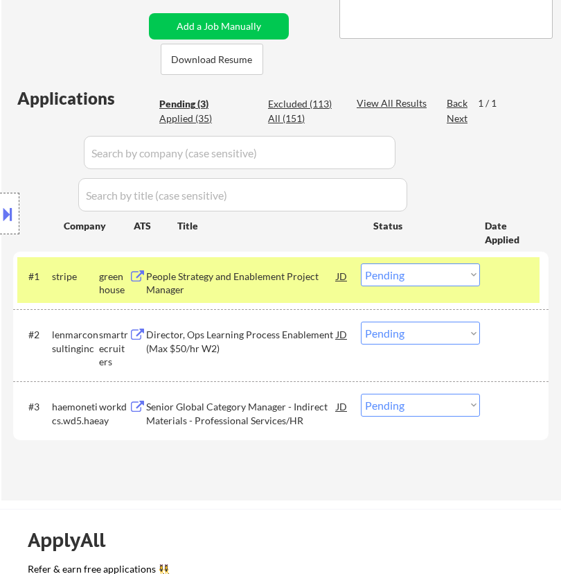
click at [284, 275] on div "People Strategy and Enablement Project Manager" at bounding box center [241, 282] width 190 height 27
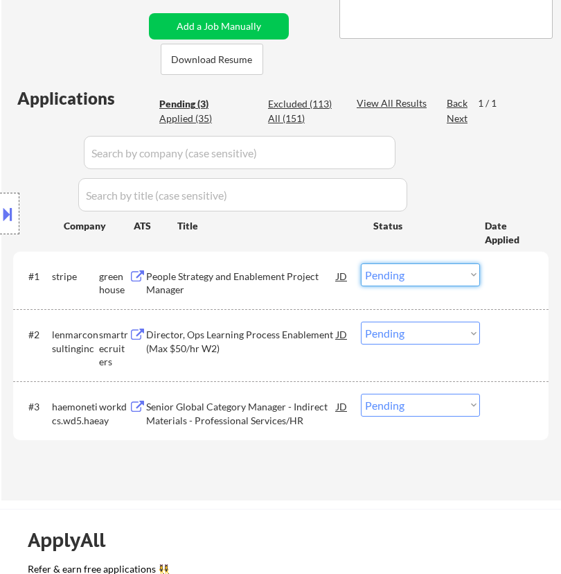
click at [450, 274] on select "Choose an option... Pending Applied Excluded (Questions) Excluded (Expired) Exc…" at bounding box center [420, 274] width 119 height 23
click at [361, 263] on select "Choose an option... Pending Applied Excluded (Questions) Excluded (Expired) Exc…" at bounding box center [420, 274] width 119 height 23
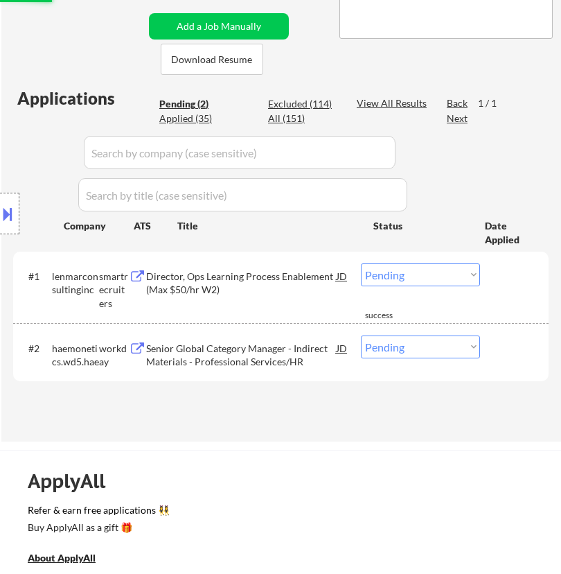
click at [252, 294] on div "Director, Ops Learning Process Enablement (Max $50/hr W2)" at bounding box center [241, 282] width 190 height 27
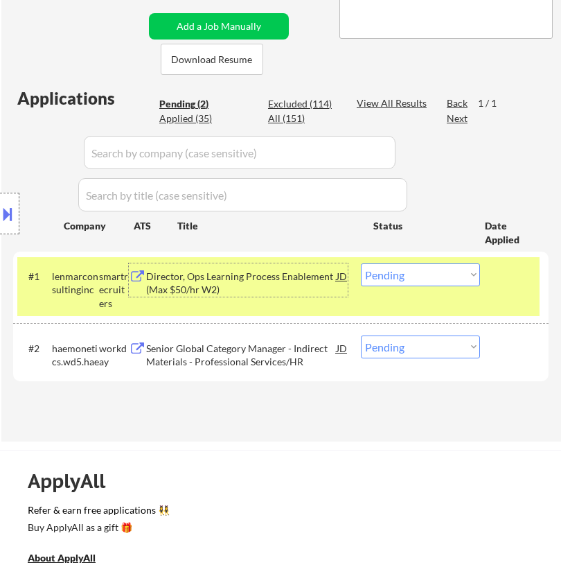
click at [279, 280] on div "Director, Ops Learning Process Enablement (Max $50/hr W2)" at bounding box center [241, 282] width 190 height 27
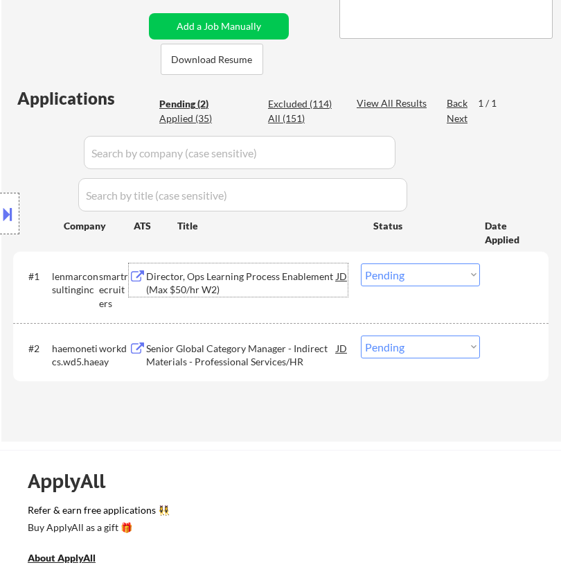
click at [256, 357] on div "Senior Global Category Manager - Indirect Materials - Professional Services/HR" at bounding box center [241, 355] width 190 height 27
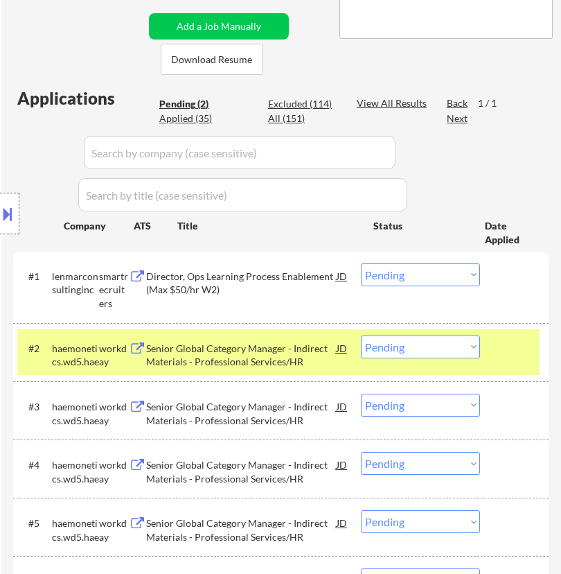
select select ""PLACEHOLDER_1427118222253""
select select ""pending""
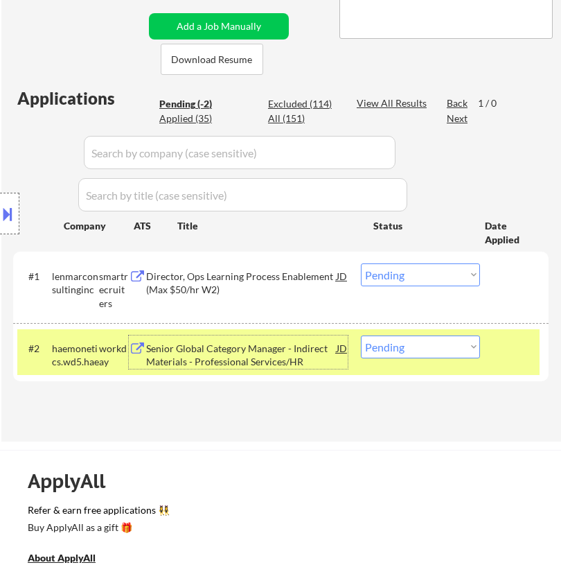
click at [427, 342] on select "Choose an option... Pending Applied Excluded (Questions) Excluded (Expired) Exc…" at bounding box center [420, 346] width 119 height 23
select select ""excluded__bad_match_""
click at [361, 335] on select "Choose an option... Pending Applied Excluded (Questions) Excluded (Expired) Exc…" at bounding box center [420, 346] width 119 height 23
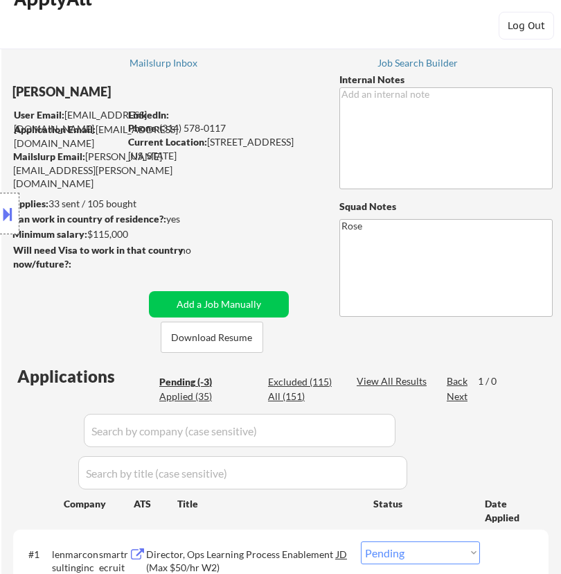
scroll to position [0, 0]
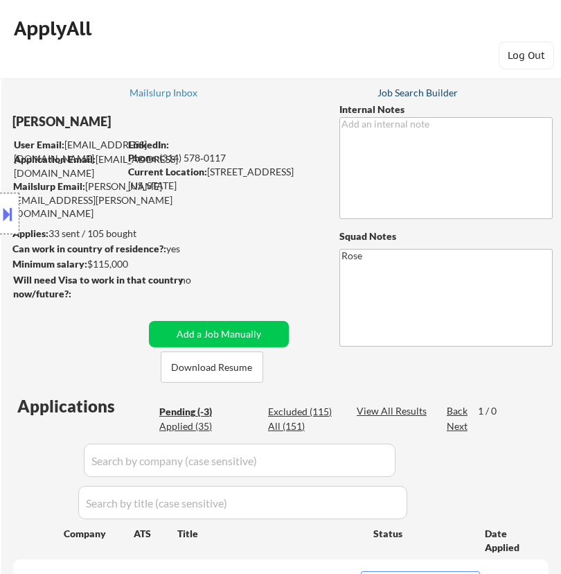
click at [434, 93] on div "Job Search Builder" at bounding box center [418, 93] width 81 height 10
select select ""pending""
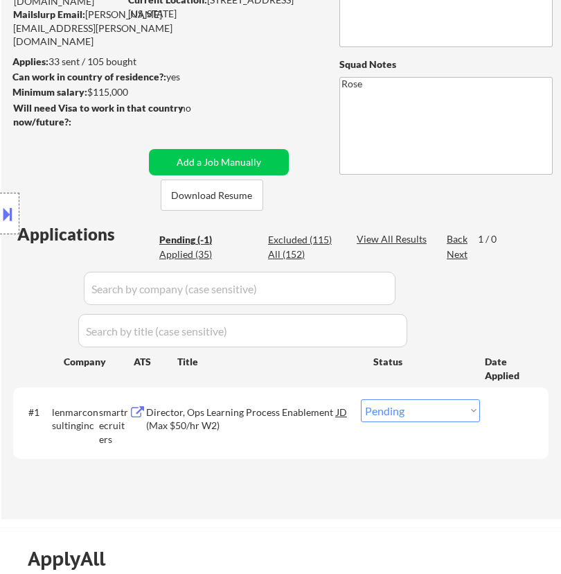
scroll to position [154, 0]
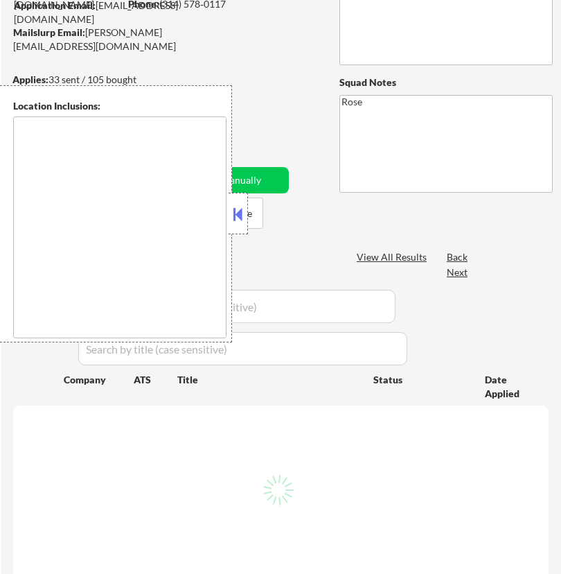
type textarea "St. [GEOGRAPHIC_DATA], [GEOGRAPHIC_DATA][PERSON_NAME][GEOGRAPHIC_DATA], [GEOGRA…"
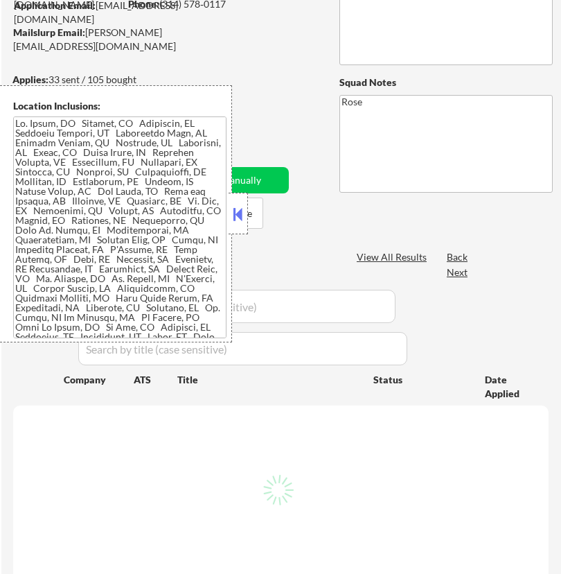
scroll to position [154, 0]
select select ""pending""
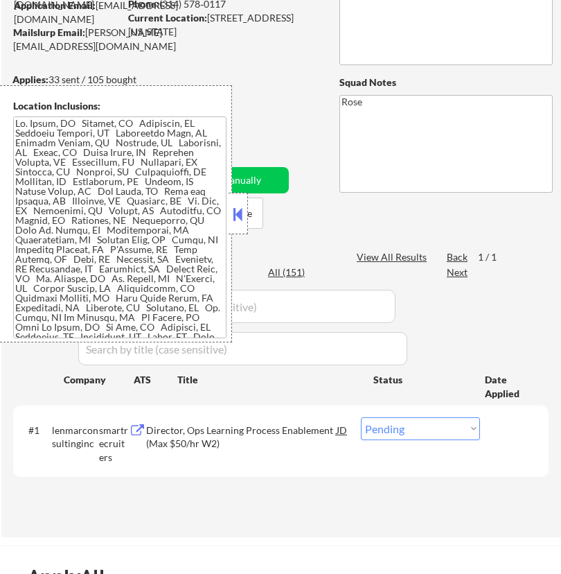
click at [240, 213] on button at bounding box center [238, 214] width 15 height 21
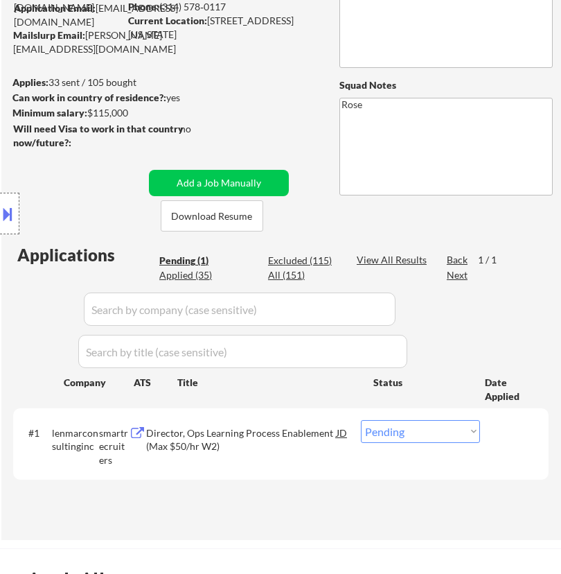
scroll to position [77, 0]
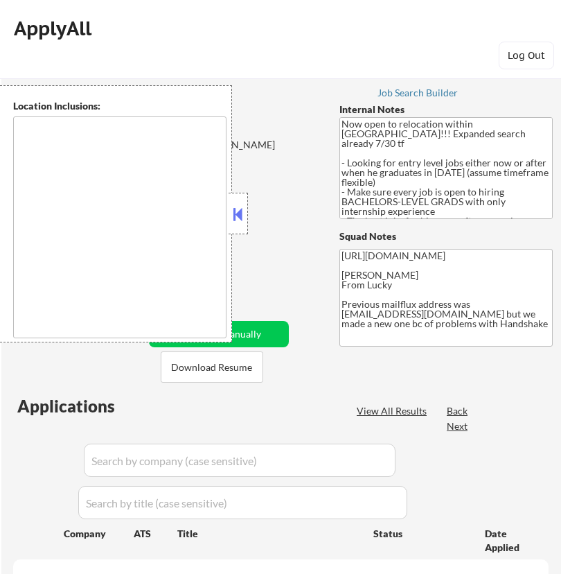
type textarea "country:[GEOGRAPHIC_DATA]"
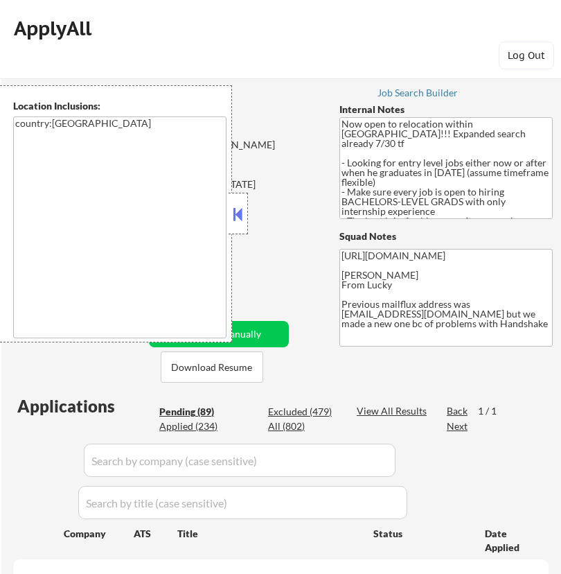
click at [238, 210] on button at bounding box center [238, 214] width 15 height 21
select select ""pending""
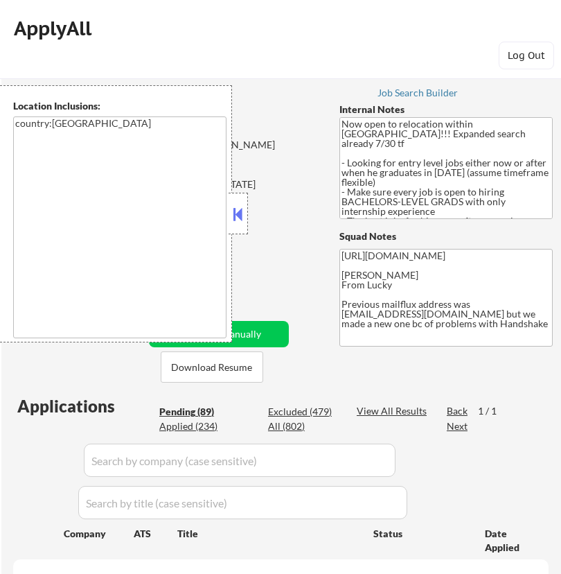
select select ""pending""
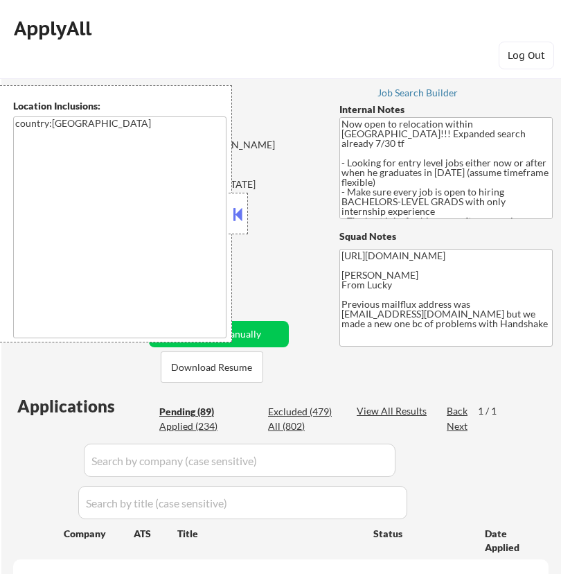
select select ""pending""
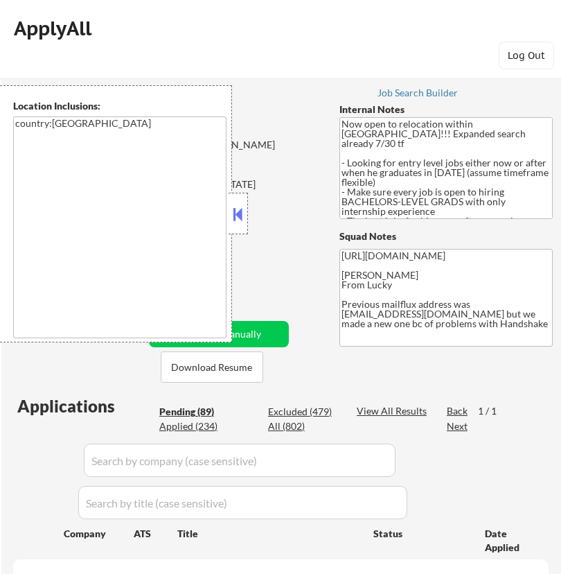
select select ""pending""
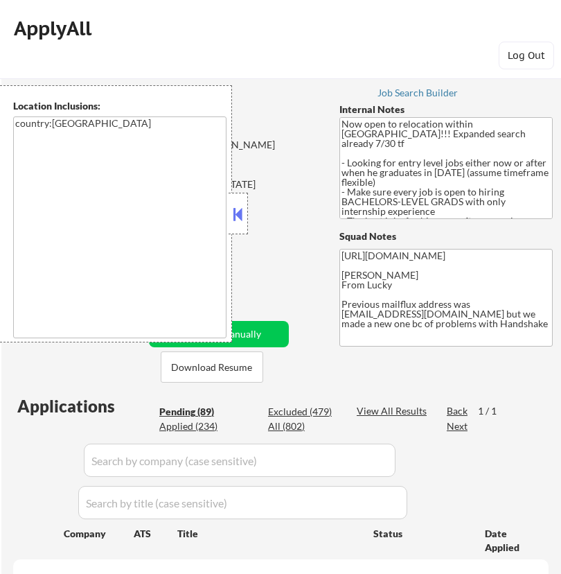
select select ""pending""
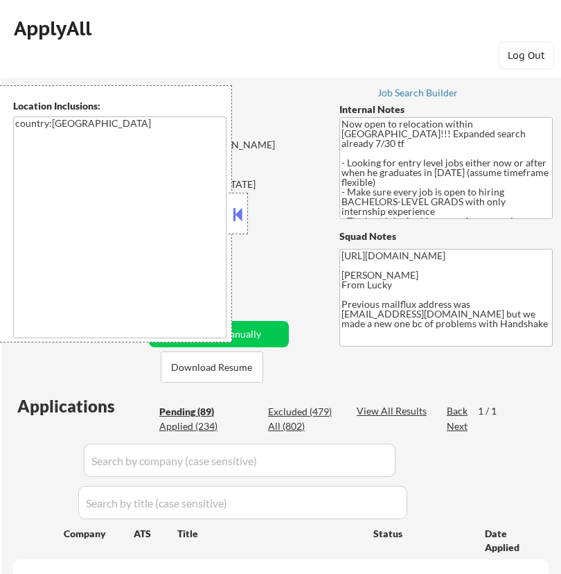
select select ""pending""
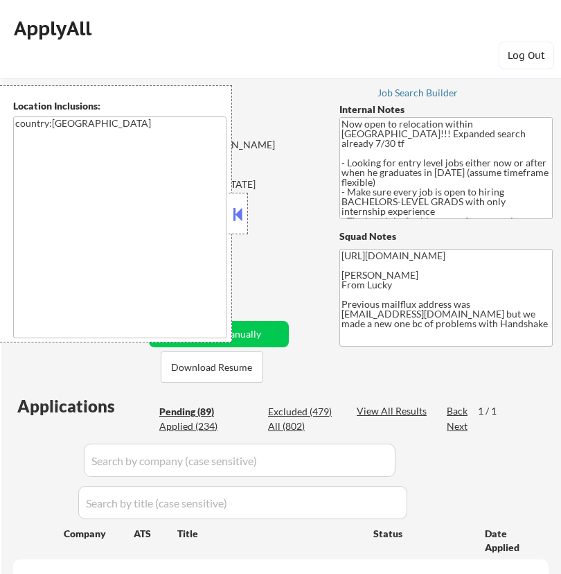
select select ""pending""
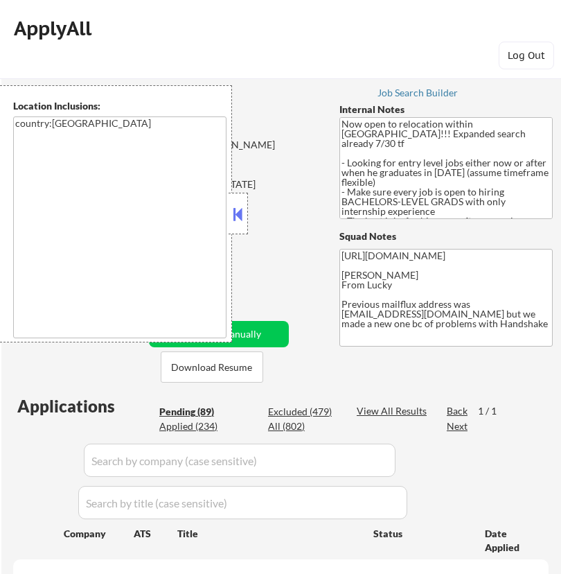
select select ""pending""
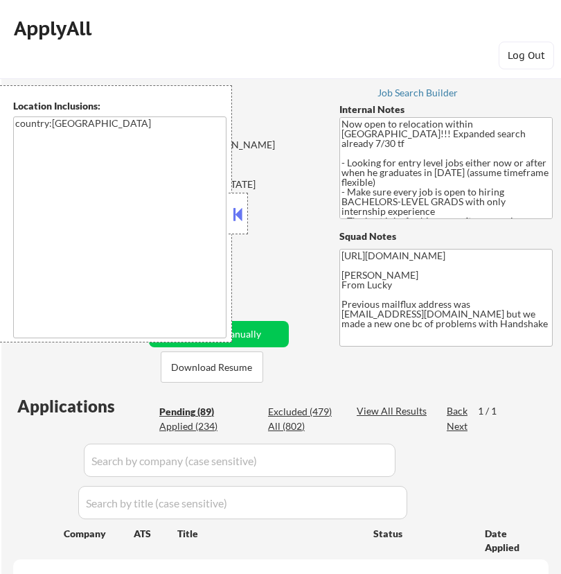
select select ""pending""
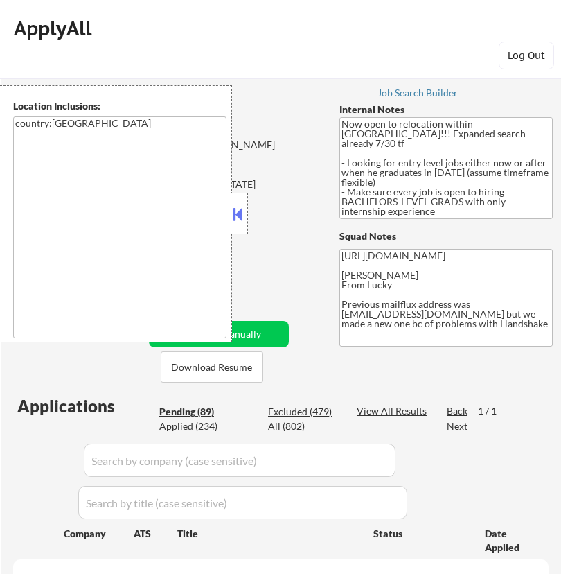
select select ""pending""
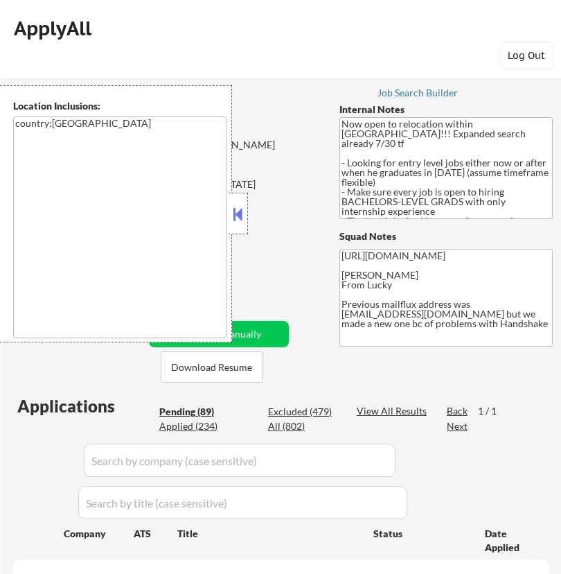
select select ""pending""
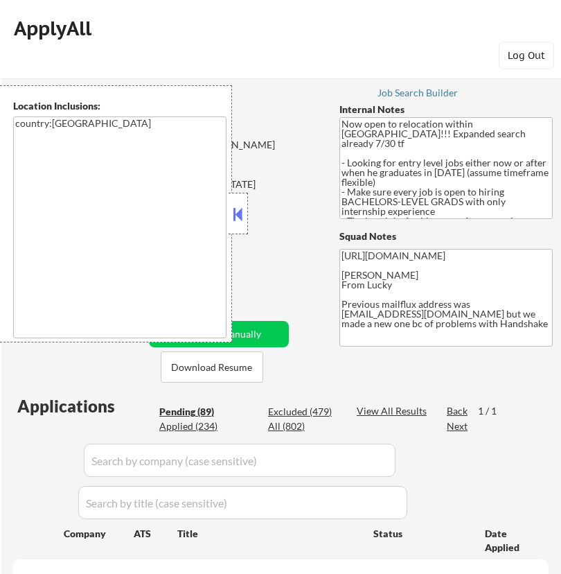
select select ""pending""
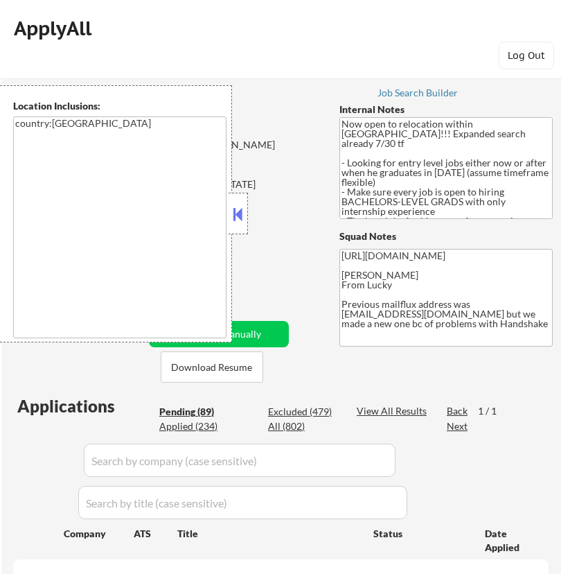
select select ""pending""
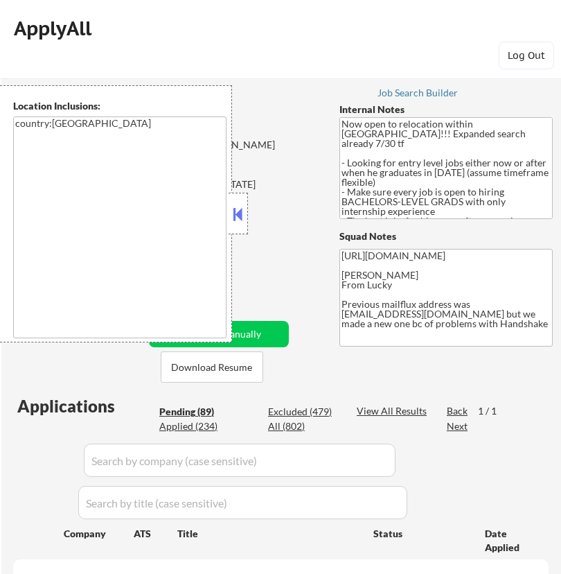
select select ""pending""
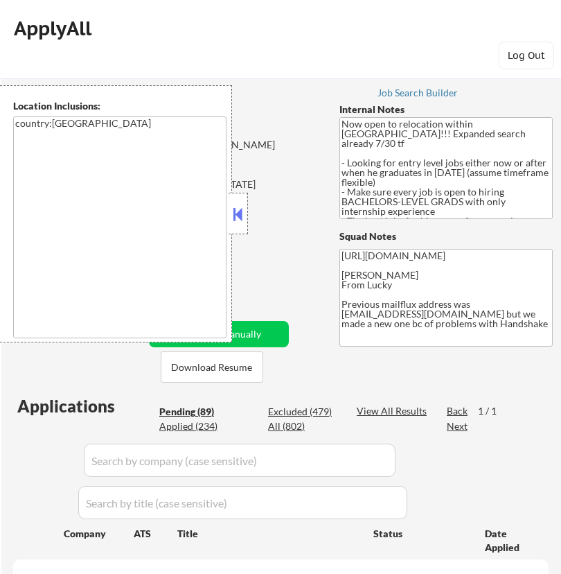
select select ""pending""
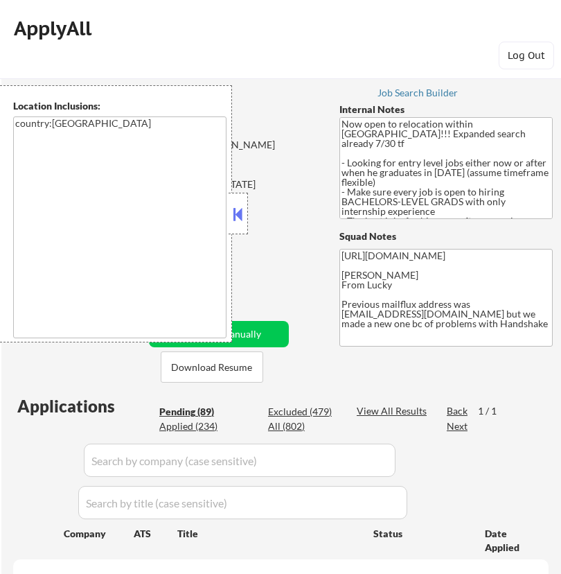
select select ""pending""
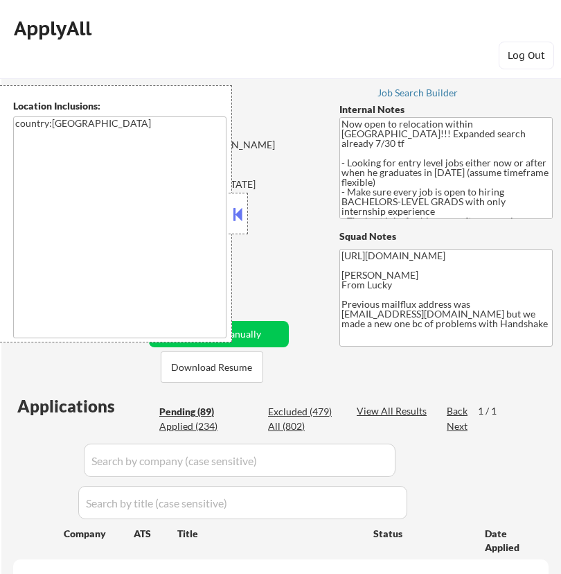
select select ""pending""
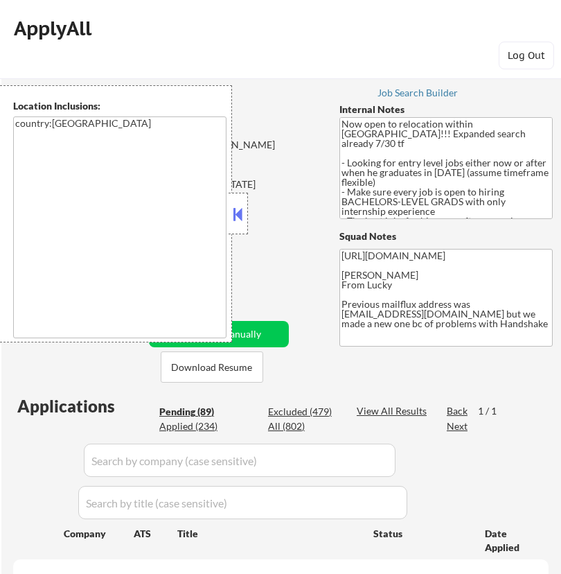
select select ""pending""
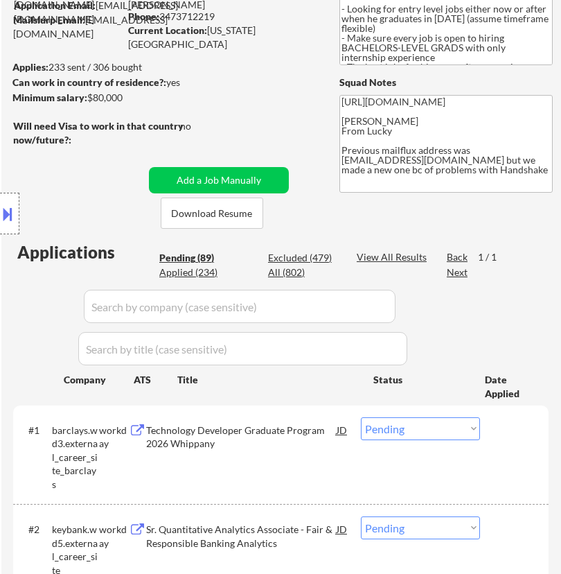
scroll to position [231, 0]
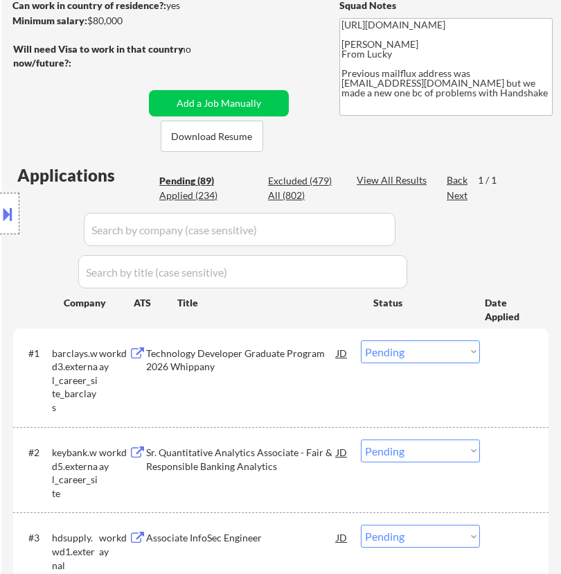
click at [224, 23] on div "Minimum salary: $80,000" at bounding box center [127, 21] width 231 height 14
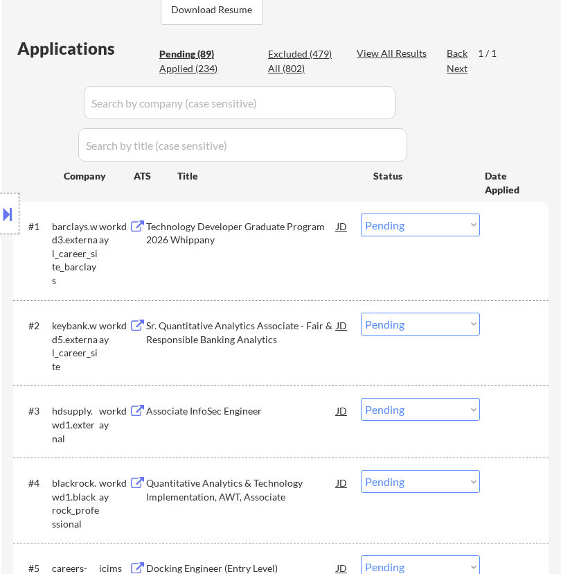
scroll to position [384, 0]
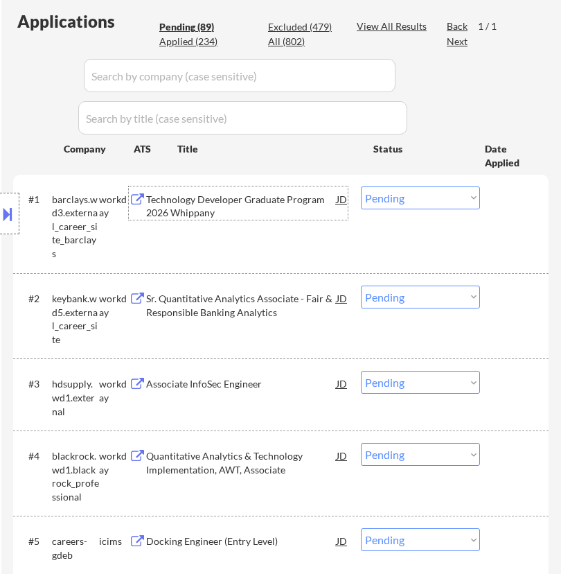
click at [291, 206] on div "Technology Developer Graduate Program 2026 Whippany" at bounding box center [241, 206] width 190 height 27
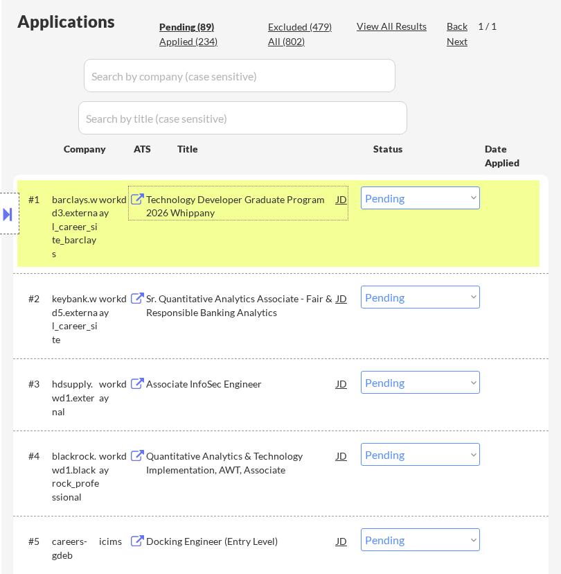
click at [450, 197] on select "Choose an option... Pending Applied Excluded (Questions) Excluded (Expired) Exc…" at bounding box center [420, 197] width 119 height 23
click at [361, 186] on select "Choose an option... Pending Applied Excluded (Questions) Excluded (Expired) Exc…" at bounding box center [420, 197] width 119 height 23
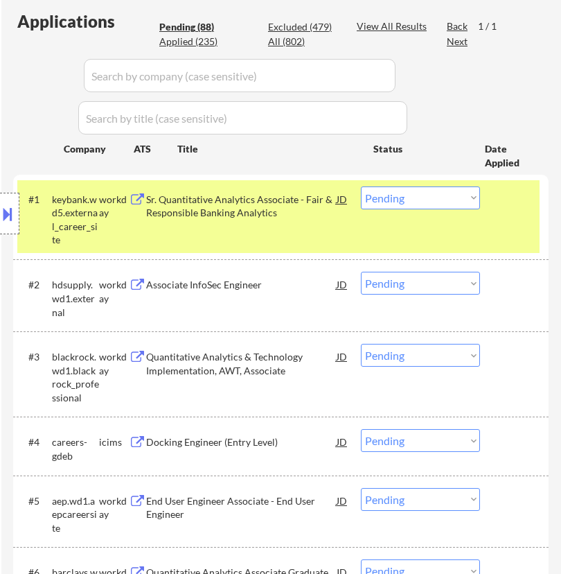
click at [300, 247] on div "#1 keybank.wd5.external_career_site workday Sr. Quantitative Analytics Associat…" at bounding box center [278, 216] width 522 height 73
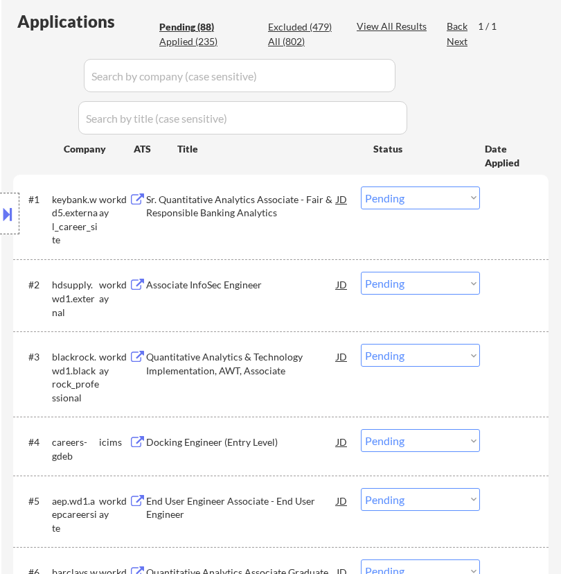
click at [290, 219] on div "#1 keybank.wd5.external_career_site workday Sr. Quantitative Analytics Associat…" at bounding box center [278, 216] width 522 height 73
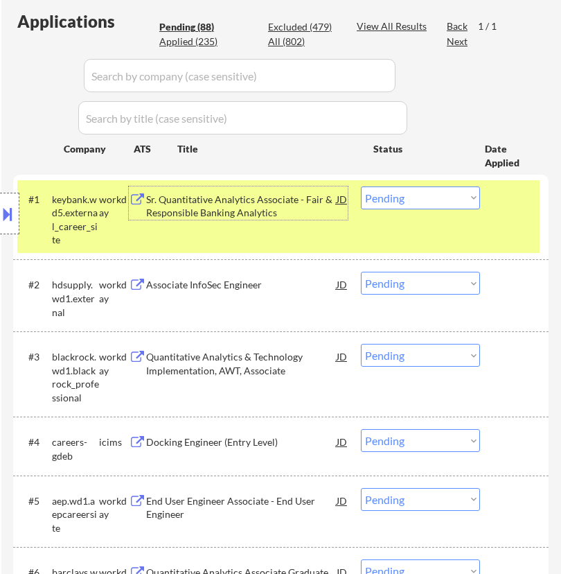
click at [301, 209] on div "Sr. Quantitative Analytics Associate - Fair & Responsible Banking Analytics" at bounding box center [241, 206] width 190 height 27
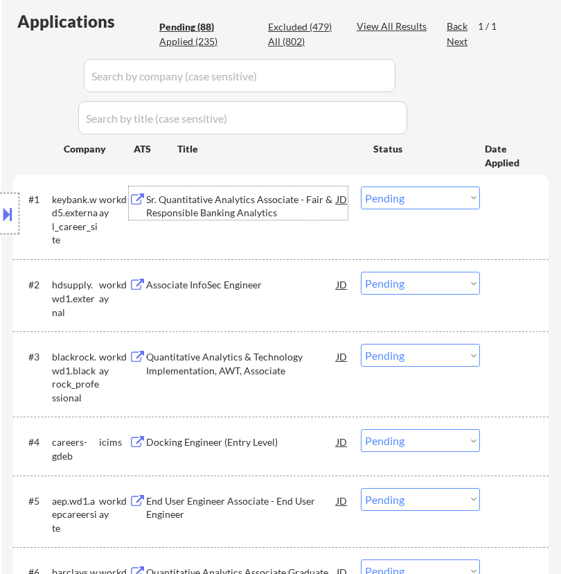
click at [400, 199] on select "Choose an option... Pending Applied Excluded (Questions) Excluded (Expired) Exc…" at bounding box center [420, 197] width 119 height 23
click at [361, 186] on select "Choose an option... Pending Applied Excluded (Questions) Excluded (Expired) Exc…" at bounding box center [420, 197] width 119 height 23
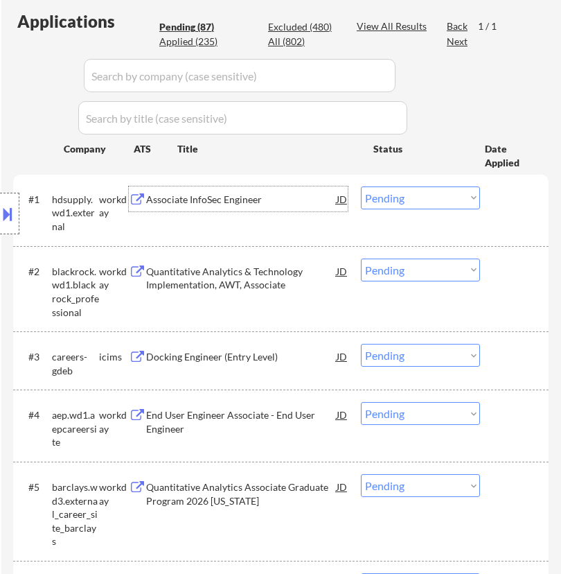
click at [294, 202] on div "Associate InfoSec Engineer" at bounding box center [241, 200] width 190 height 14
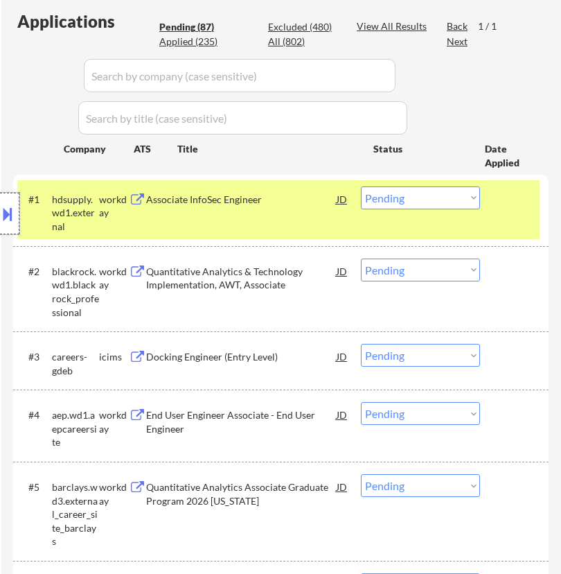
click at [17, 213] on div at bounding box center [9, 214] width 19 height 42
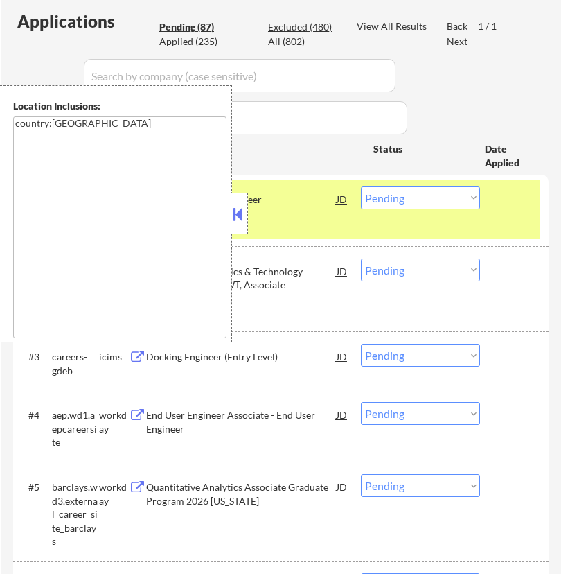
drag, startPoint x: 242, startPoint y: 223, endPoint x: 263, endPoint y: 226, distance: 21.7
click at [242, 223] on button at bounding box center [238, 214] width 15 height 21
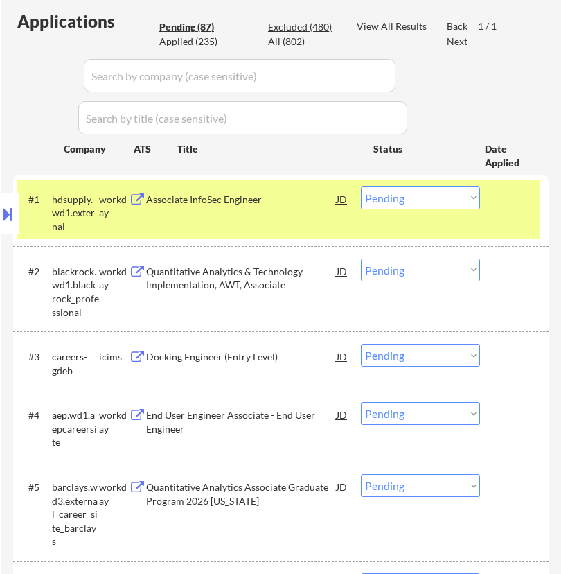
click at [440, 198] on select "Choose an option... Pending Applied Excluded (Questions) Excluded (Expired) Exc…" at bounding box center [420, 197] width 119 height 23
click at [361, 186] on select "Choose an option... Pending Applied Excluded (Questions) Excluded (Expired) Exc…" at bounding box center [420, 197] width 119 height 23
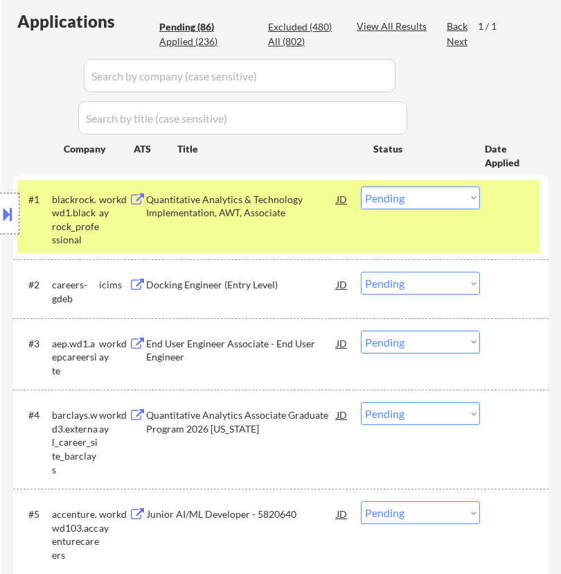
click at [290, 200] on div "Quantitative Analytics & Technology Implementation, AWT, Associate" at bounding box center [241, 206] width 190 height 27
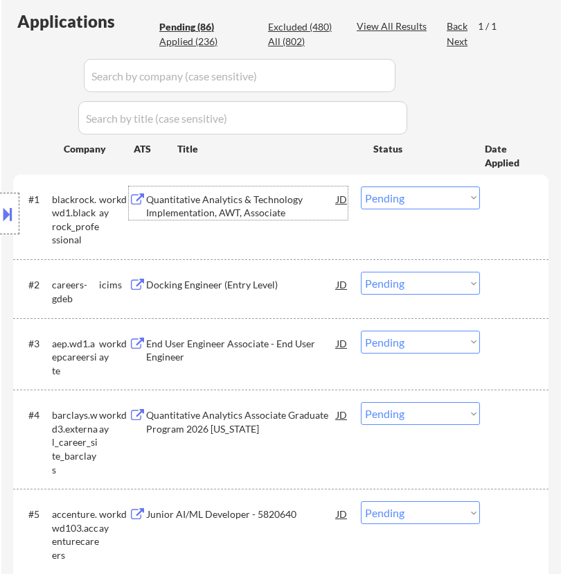
click at [420, 203] on select "Choose an option... Pending Applied Excluded (Questions) Excluded (Expired) Exc…" at bounding box center [420, 197] width 119 height 23
click at [361, 186] on select "Choose an option... Pending Applied Excluded (Questions) Excluded (Expired) Exc…" at bounding box center [420, 197] width 119 height 23
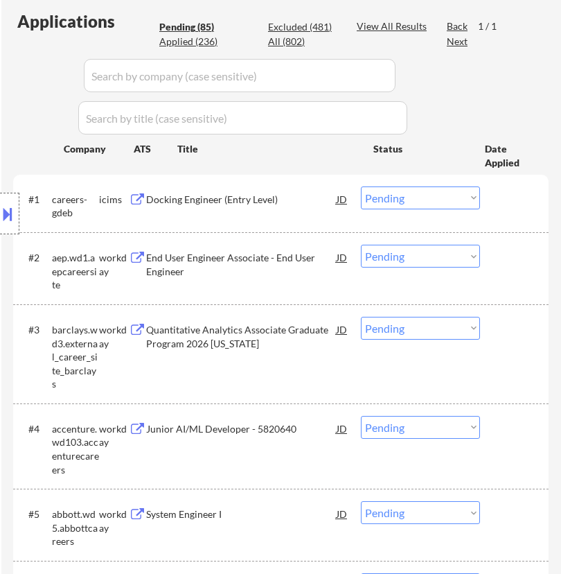
click at [302, 213] on div "#1 careers-gdeb icims Docking Engineer (Entry Level) JD Choose an option... Pen…" at bounding box center [278, 203] width 522 height 46
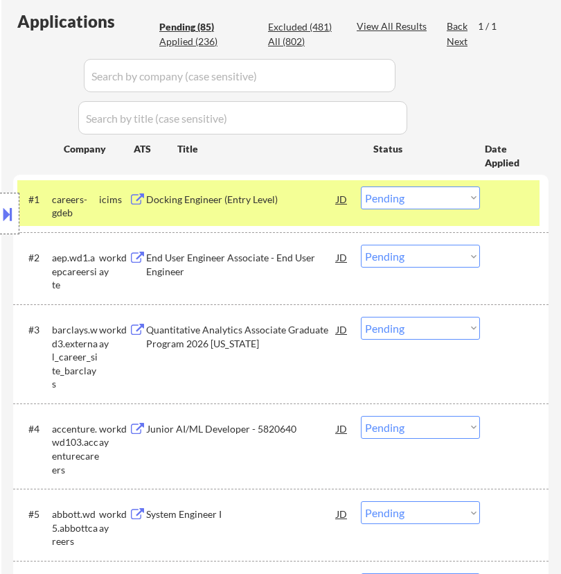
click at [310, 199] on div "Docking Engineer (Entry Level)" at bounding box center [241, 200] width 190 height 14
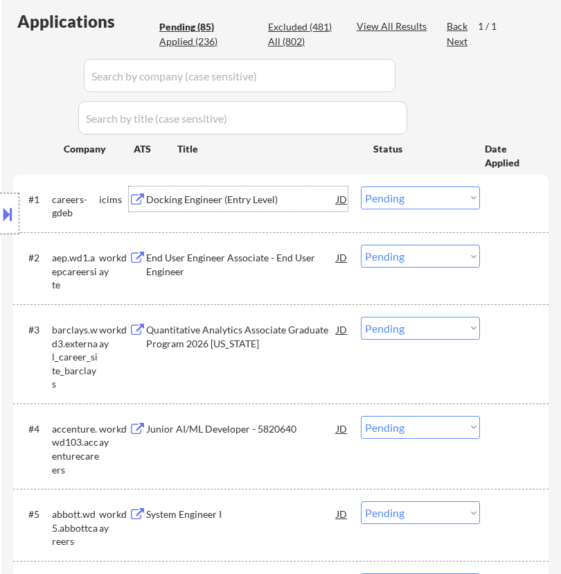
drag, startPoint x: 421, startPoint y: 196, endPoint x: 423, endPoint y: 204, distance: 8.4
click at [421, 196] on select "Choose an option... Pending Applied Excluded (Questions) Excluded (Expired) Exc…" at bounding box center [420, 197] width 119 height 23
click at [361, 186] on select "Choose an option... Pending Applied Excluded (Questions) Excluded (Expired) Exc…" at bounding box center [420, 197] width 119 height 23
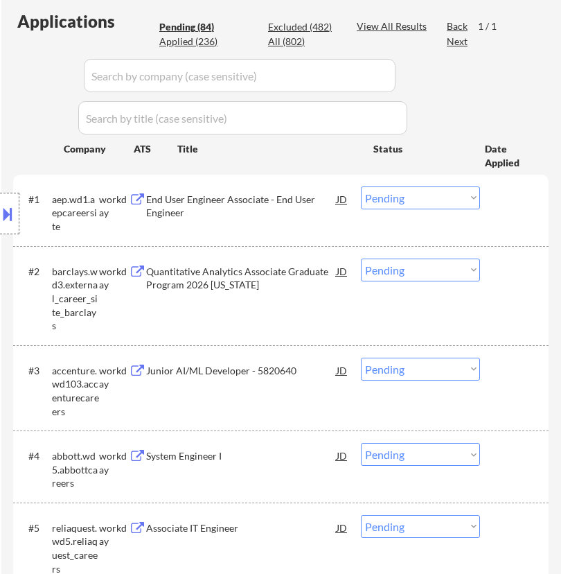
scroll to position [461, 0]
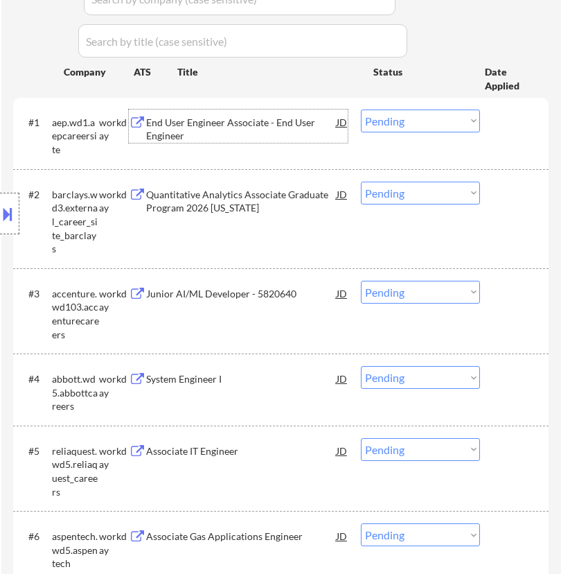
click at [291, 133] on div "End User Engineer Associate - End User Engineer" at bounding box center [241, 129] width 190 height 27
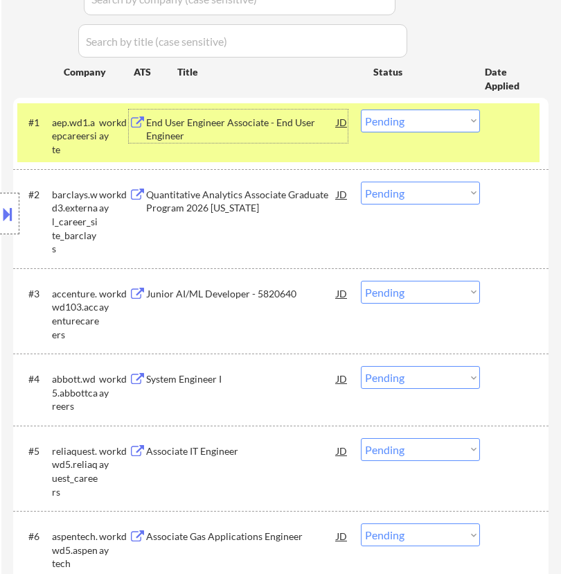
click at [402, 119] on select "Choose an option... Pending Applied Excluded (Questions) Excluded (Expired) Exc…" at bounding box center [420, 120] width 119 height 23
click at [361, 109] on select "Choose an option... Pending Applied Excluded (Questions) Excluded (Expired) Exc…" at bounding box center [420, 120] width 119 height 23
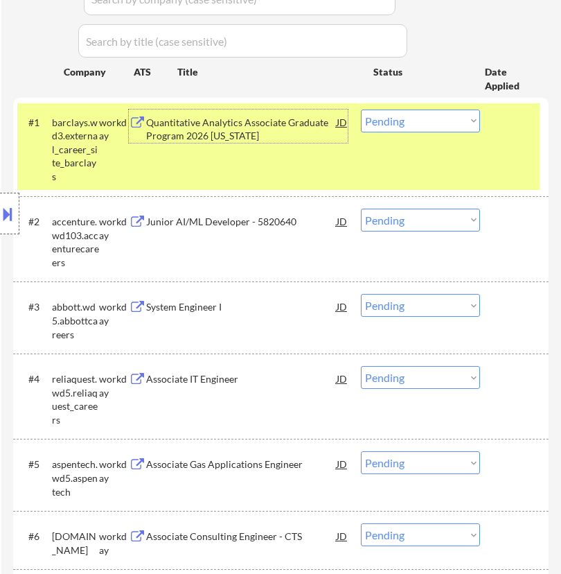
click at [326, 139] on div "Quantitative Analytics Associate Graduate Program 2026 [US_STATE]" at bounding box center [241, 129] width 190 height 27
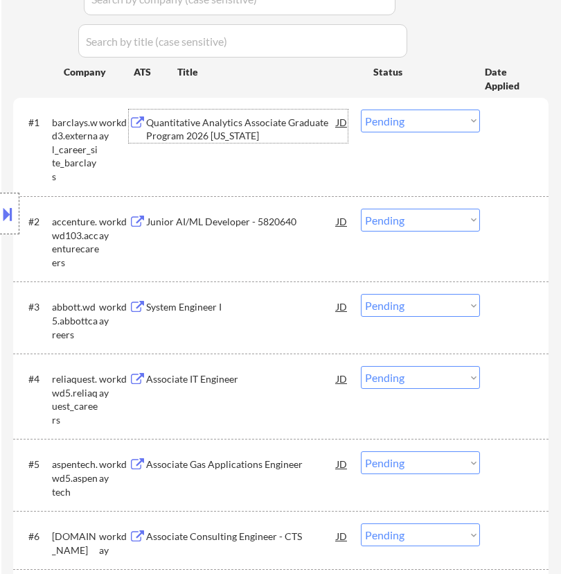
click at [394, 125] on select "Choose an option... Pending Applied Excluded (Questions) Excluded (Expired) Exc…" at bounding box center [420, 120] width 119 height 23
click at [361, 109] on select "Choose an option... Pending Applied Excluded (Questions) Excluded (Expired) Exc…" at bounding box center [420, 120] width 119 height 23
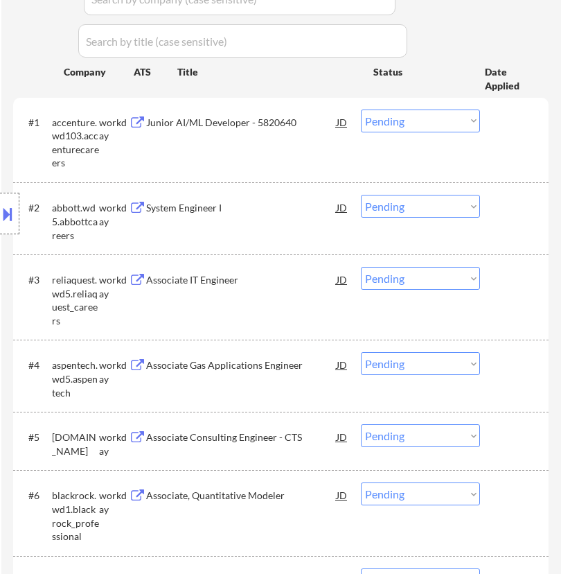
click at [237, 125] on div "Location Inclusions: country:[GEOGRAPHIC_DATA]" at bounding box center [124, 213] width 248 height 257
click at [281, 119] on div "Junior AI/ML Developer - 5820640" at bounding box center [241, 123] width 190 height 14
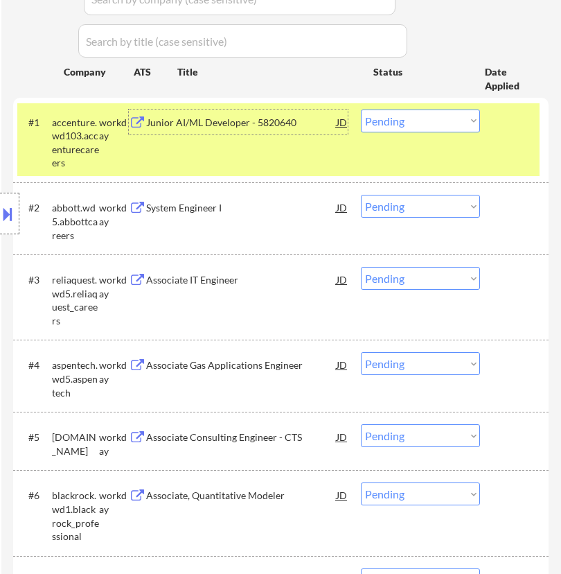
click at [437, 121] on select "Choose an option... Pending Applied Excluded (Questions) Excluded (Expired) Exc…" at bounding box center [420, 120] width 119 height 23
click at [361, 109] on select "Choose an option... Pending Applied Excluded (Questions) Excluded (Expired) Exc…" at bounding box center [420, 120] width 119 height 23
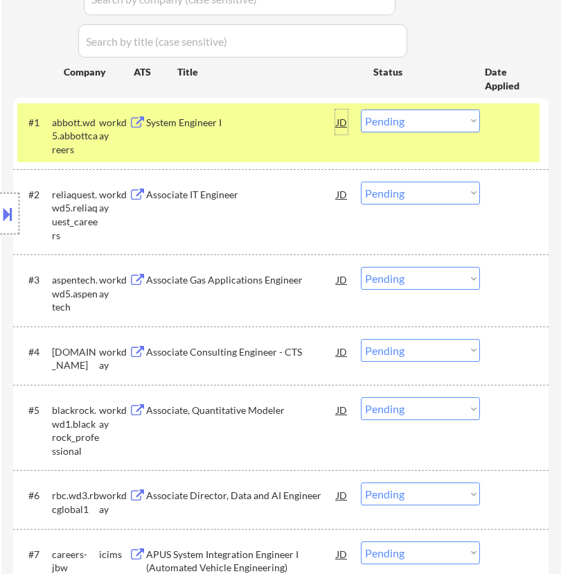
click at [335, 124] on div "JD" at bounding box center [341, 121] width 12 height 25
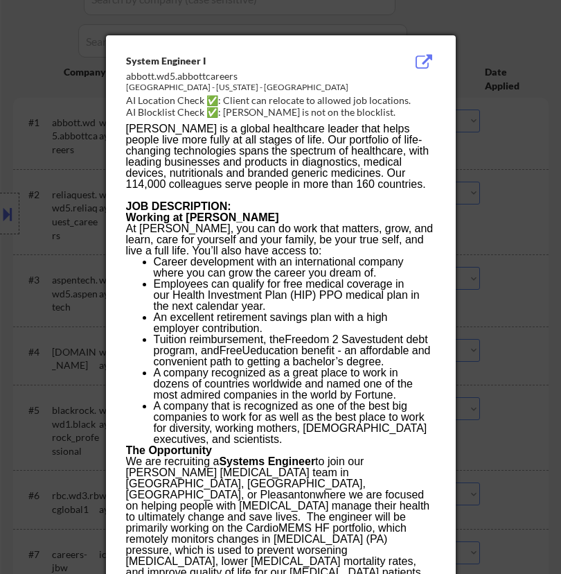
drag, startPoint x: 481, startPoint y: 48, endPoint x: 475, endPoint y: 54, distance: 7.8
click at [481, 48] on div at bounding box center [280, 287] width 561 height 574
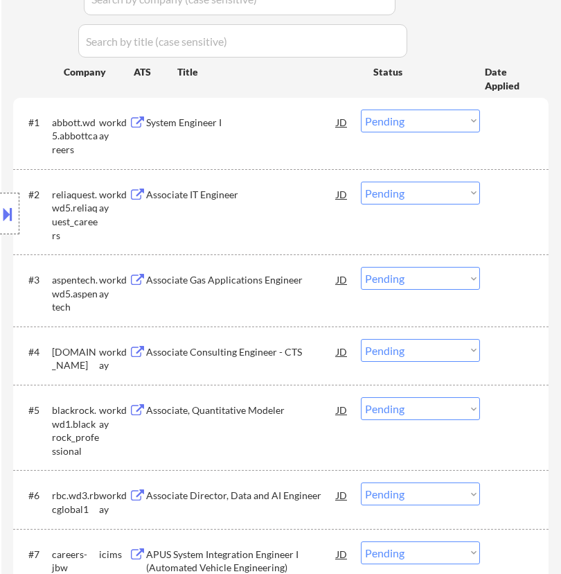
click at [195, 117] on div "Location Inclusions: country:[GEOGRAPHIC_DATA]" at bounding box center [124, 213] width 248 height 257
click at [194, 125] on div "Location Inclusions: country:[GEOGRAPHIC_DATA]" at bounding box center [124, 213] width 248 height 257
click at [245, 133] on div "Location Inclusions: country:[GEOGRAPHIC_DATA]" at bounding box center [124, 213] width 248 height 257
click at [267, 132] on div "System Engineer I" at bounding box center [241, 121] width 190 height 25
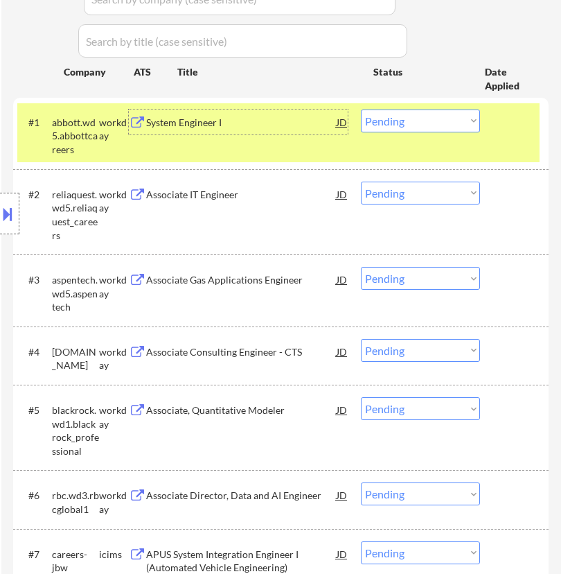
click at [443, 122] on select "Choose an option... Pending Applied Excluded (Questions) Excluded (Expired) Exc…" at bounding box center [420, 120] width 119 height 23
click at [361, 109] on select "Choose an option... Pending Applied Excluded (Questions) Excluded (Expired) Exc…" at bounding box center [420, 120] width 119 height 23
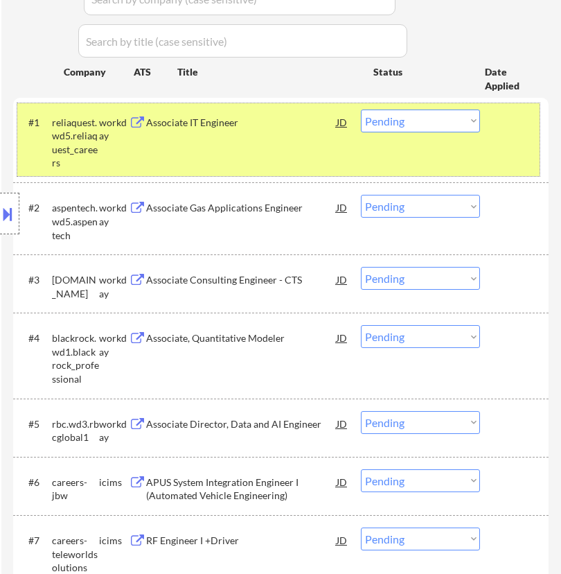
click at [294, 138] on div "#1 reliaquest.wd5.reliaquest_careers workday Associate IT Engineer [PERSON_NAME…" at bounding box center [278, 139] width 522 height 73
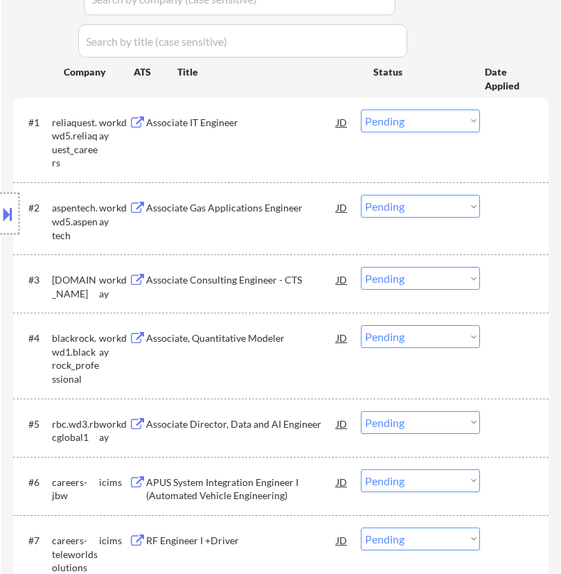
click at [296, 136] on div "#1 reliaquest.wd5.reliaquest_careers workday Associate IT Engineer [PERSON_NAME…" at bounding box center [278, 139] width 522 height 73
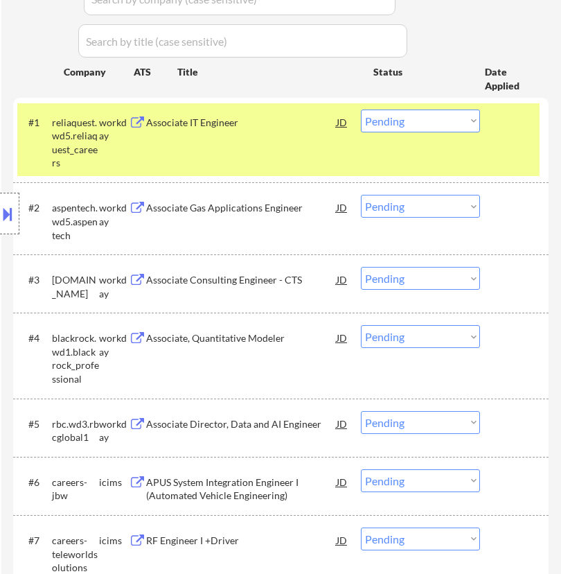
click at [299, 123] on div "Associate IT Engineer" at bounding box center [241, 123] width 190 height 14
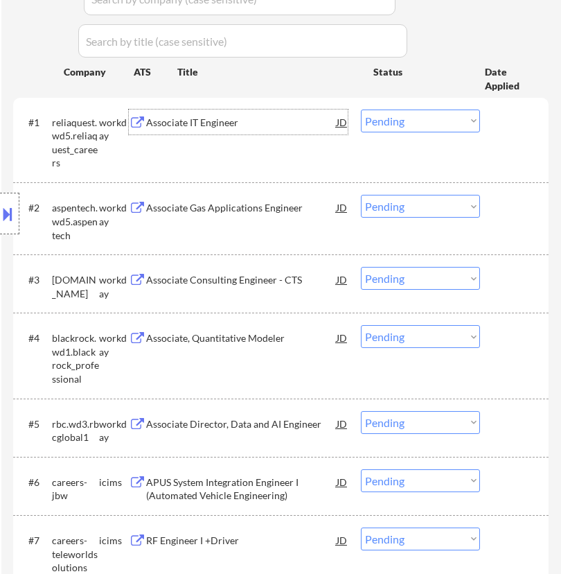
click at [423, 121] on select "Choose an option... Pending Applied Excluded (Questions) Excluded (Expired) Exc…" at bounding box center [420, 120] width 119 height 23
click at [361, 109] on select "Choose an option... Pending Applied Excluded (Questions) Excluded (Expired) Exc…" at bounding box center [420, 120] width 119 height 23
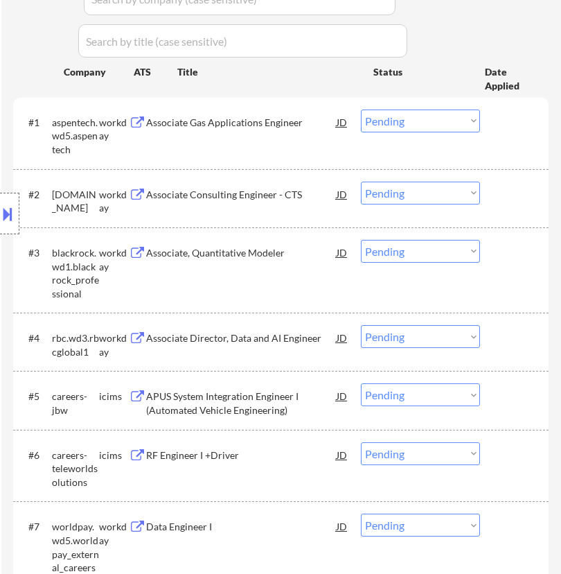
click at [265, 133] on div "Associate Gas Applications Engineer" at bounding box center [241, 121] width 190 height 25
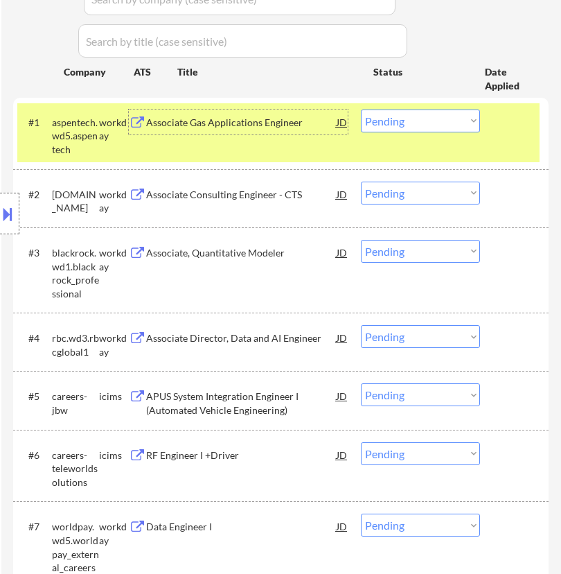
click at [377, 116] on select "Choose an option... Pending Applied Excluded (Questions) Excluded (Expired) Exc…" at bounding box center [420, 120] width 119 height 23
click at [361, 109] on select "Choose an option... Pending Applied Excluded (Questions) Excluded (Expired) Exc…" at bounding box center [420, 120] width 119 height 23
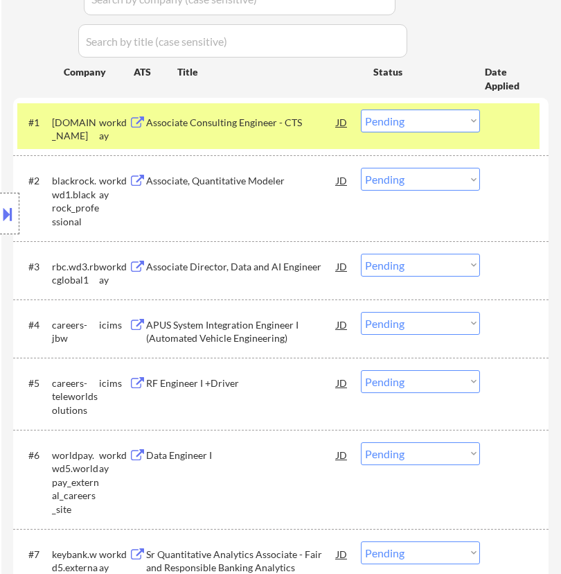
click at [281, 121] on div "Associate Consulting Engineer - CTS" at bounding box center [241, 123] width 190 height 14
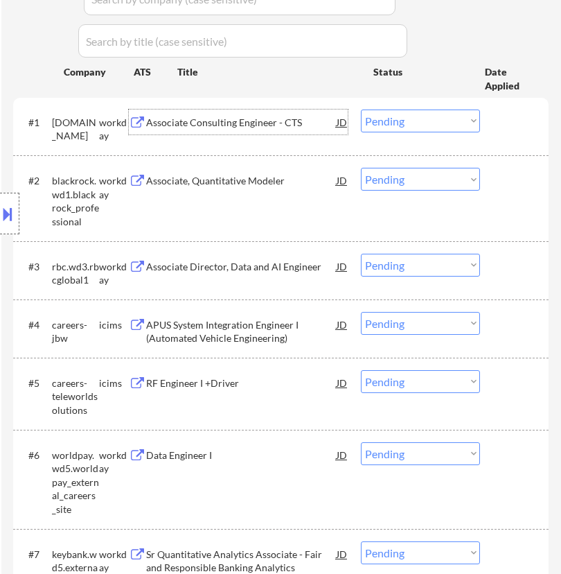
click at [413, 123] on select "Choose an option... Pending Applied Excluded (Questions) Excluded (Expired) Exc…" at bounding box center [420, 120] width 119 height 23
click at [361, 109] on select "Choose an option... Pending Applied Excluded (Questions) Excluded (Expired) Exc…" at bounding box center [420, 120] width 119 height 23
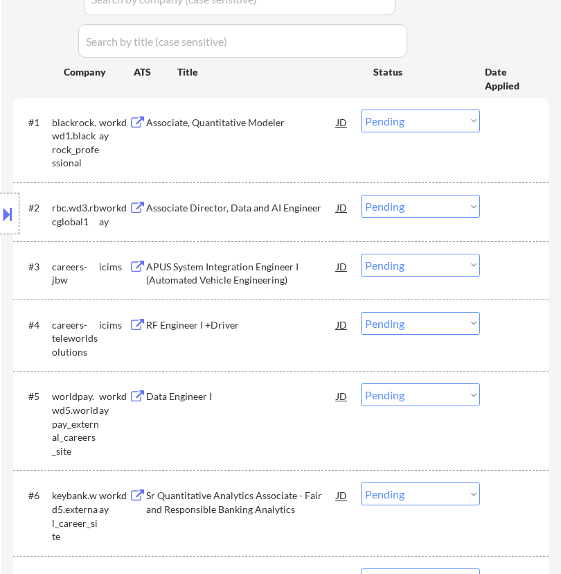
click at [271, 126] on div "Associate, Quantitative Modeler" at bounding box center [241, 123] width 190 height 14
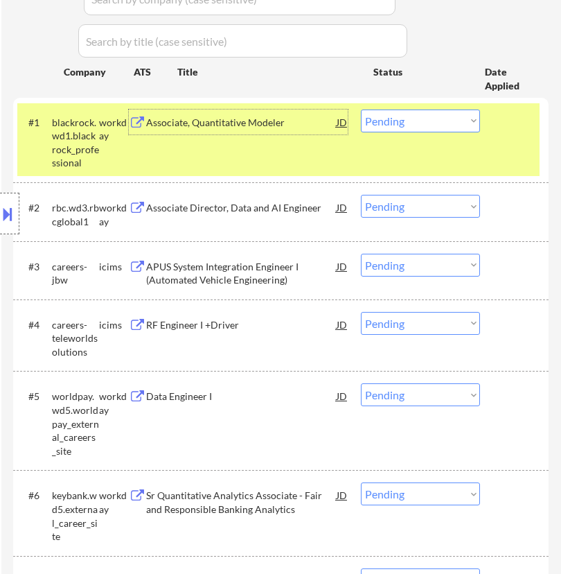
click at [437, 126] on select "Choose an option... Pending Applied Excluded (Questions) Excluded (Expired) Exc…" at bounding box center [420, 120] width 119 height 23
click at [361, 109] on select "Choose an option... Pending Applied Excluded (Questions) Excluded (Expired) Exc…" at bounding box center [420, 120] width 119 height 23
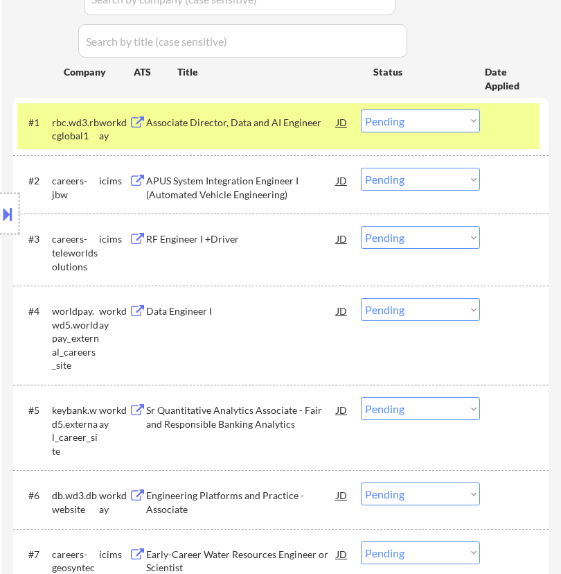
click at [292, 119] on div "Associate Director, Data and AI Engineer" at bounding box center [241, 123] width 190 height 14
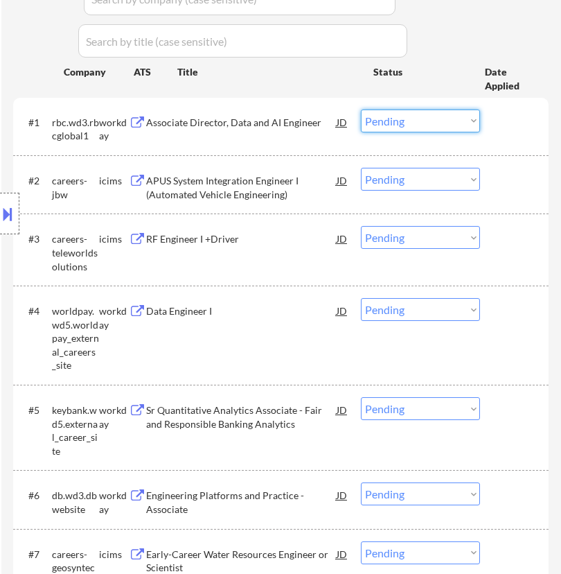
click at [418, 117] on select "Choose an option... Pending Applied Excluded (Questions) Excluded (Expired) Exc…" at bounding box center [420, 120] width 119 height 23
click at [361, 109] on select "Choose an option... Pending Applied Excluded (Questions) Excluded (Expired) Exc…" at bounding box center [420, 120] width 119 height 23
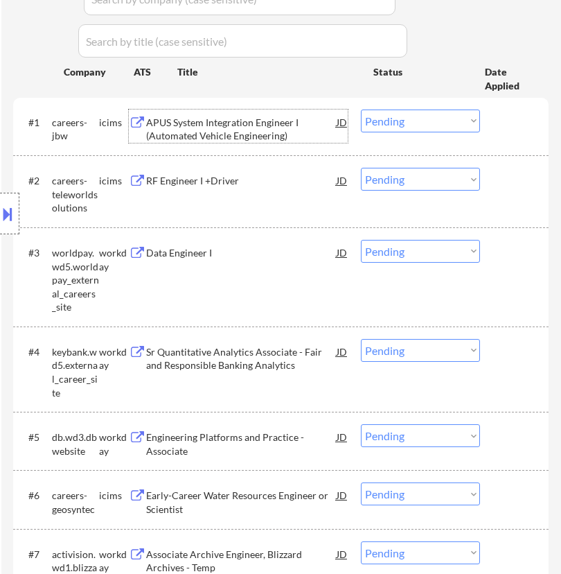
click at [303, 123] on div "APUS System Integration Engineer I (Automated Vehicle Engineering)" at bounding box center [241, 129] width 190 height 27
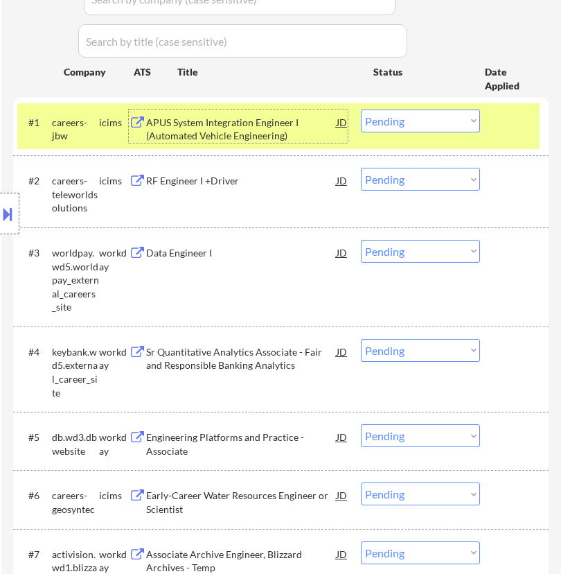
click at [423, 121] on select "Choose an option... Pending Applied Excluded (Questions) Excluded (Expired) Exc…" at bounding box center [420, 120] width 119 height 23
click at [361, 109] on select "Choose an option... Pending Applied Excluded (Questions) Excluded (Expired) Exc…" at bounding box center [420, 120] width 119 height 23
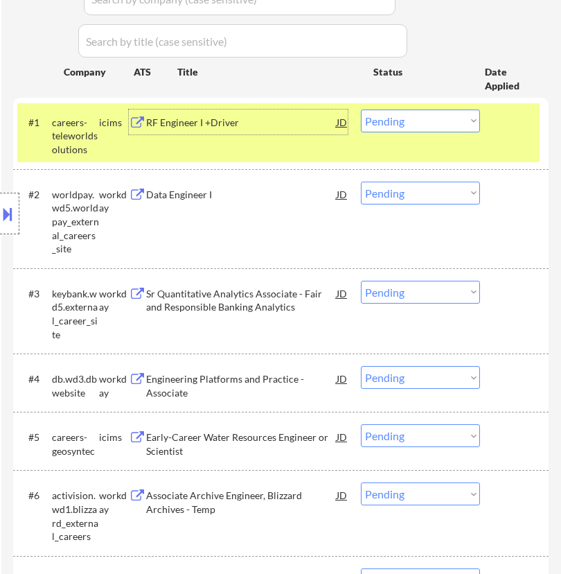
click at [285, 128] on div "RF Engineer I +Driver" at bounding box center [241, 123] width 190 height 14
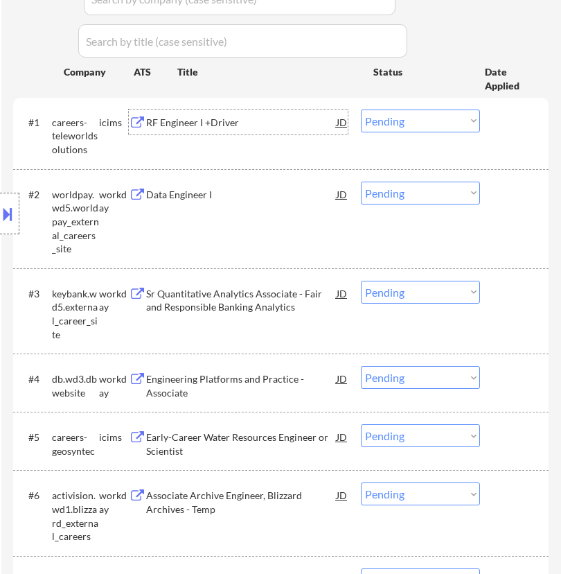
click at [414, 127] on select "Choose an option... Pending Applied Excluded (Questions) Excluded (Expired) Exc…" at bounding box center [420, 120] width 119 height 23
click at [361, 109] on select "Choose an option... Pending Applied Excluded (Questions) Excluded (Expired) Exc…" at bounding box center [420, 120] width 119 height 23
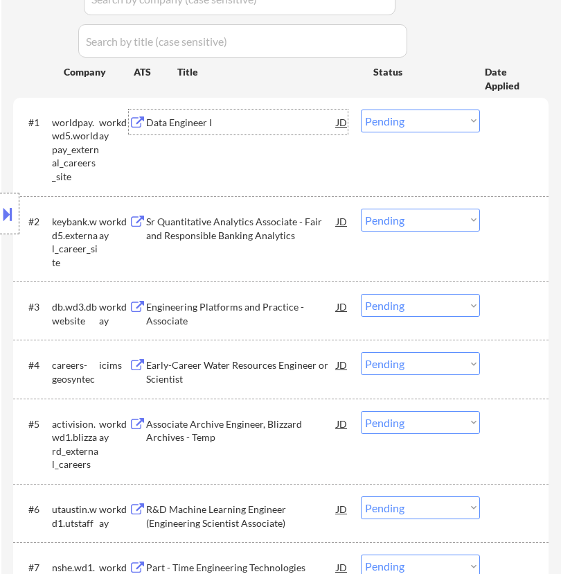
click at [265, 126] on div "Data Engineer I" at bounding box center [241, 123] width 190 height 14
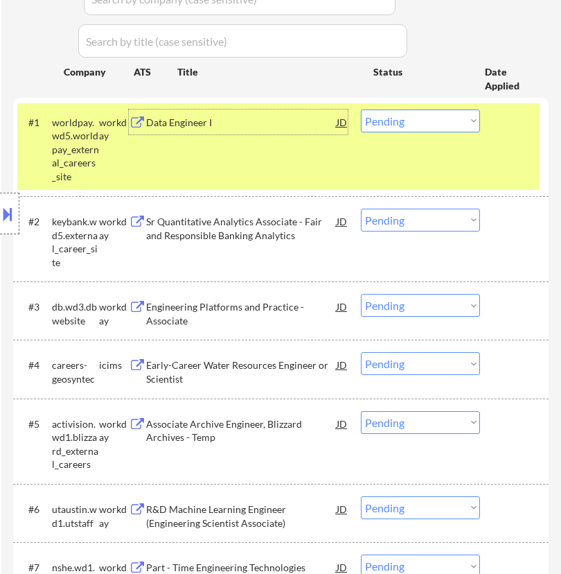
click at [432, 122] on select "Choose an option... Pending Applied Excluded (Questions) Excluded (Expired) Exc…" at bounding box center [420, 120] width 119 height 23
click at [361, 109] on select "Choose an option... Pending Applied Excluded (Questions) Excluded (Expired) Exc…" at bounding box center [420, 120] width 119 height 23
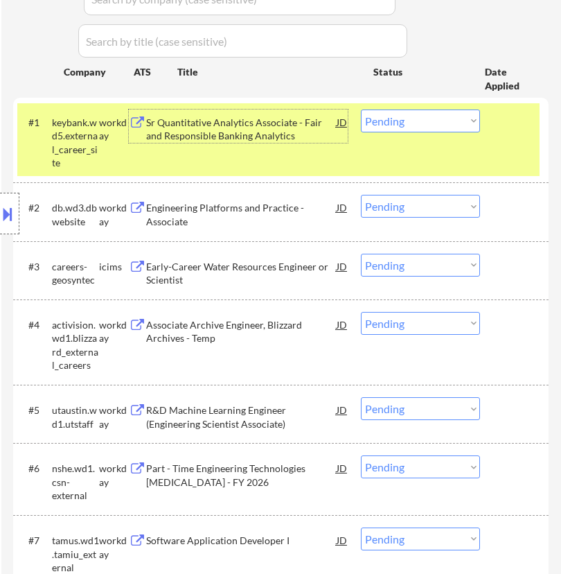
click at [308, 130] on div "Sr Quantitative Analytics Associate - Fair and Responsible Banking Analytics" at bounding box center [241, 129] width 190 height 27
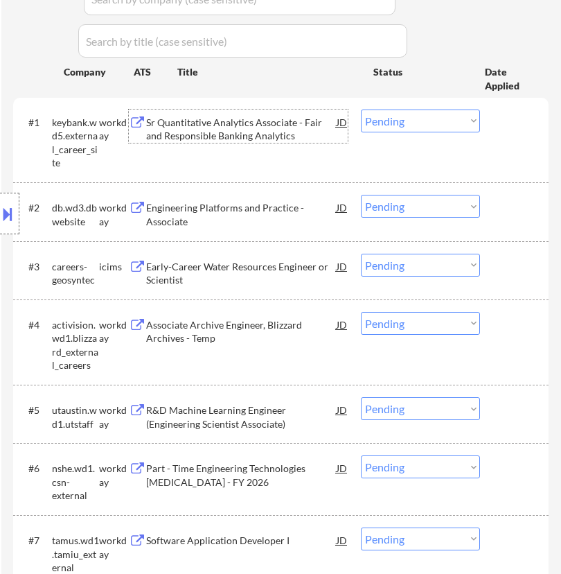
click at [402, 121] on select "Choose an option... Pending Applied Excluded (Questions) Excluded (Expired) Exc…" at bounding box center [420, 120] width 119 height 23
click at [361, 109] on select "Choose an option... Pending Applied Excluded (Questions) Excluded (Expired) Exc…" at bounding box center [420, 120] width 119 height 23
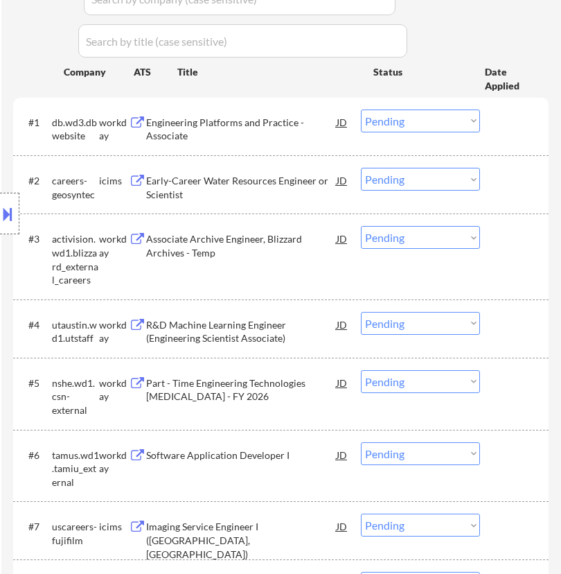
click at [258, 120] on div "Engineering Platforms and Practice - Associate" at bounding box center [241, 129] width 190 height 27
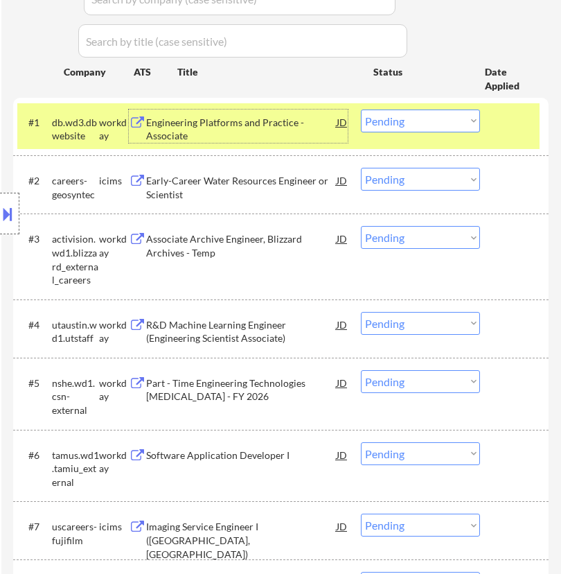
click at [416, 123] on select "Choose an option... Pending Applied Excluded (Questions) Excluded (Expired) Exc…" at bounding box center [420, 120] width 119 height 23
click at [361, 109] on select "Choose an option... Pending Applied Excluded (Questions) Excluded (Expired) Exc…" at bounding box center [420, 120] width 119 height 23
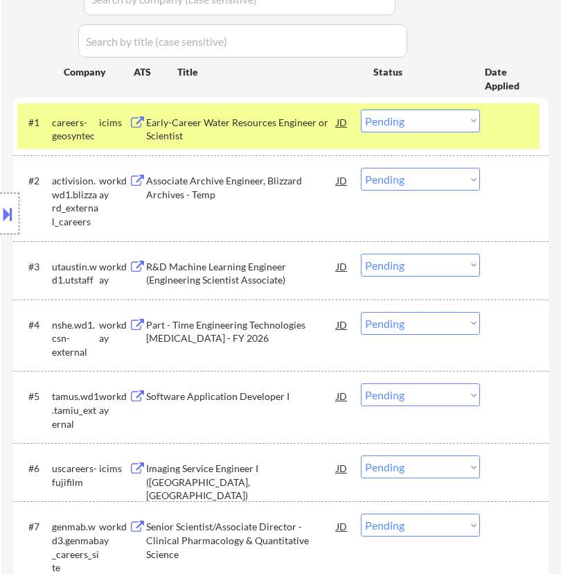
click at [281, 128] on div "Early-Career Water Resources Engineer or Scientist" at bounding box center [241, 129] width 190 height 27
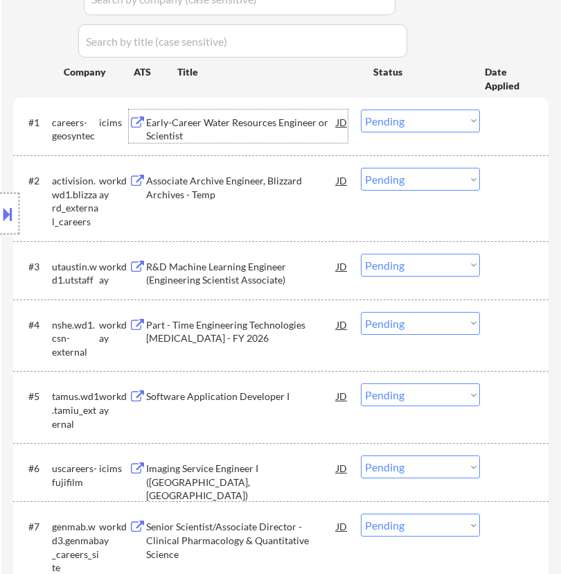
click at [444, 115] on select "Choose an option... Pending Applied Excluded (Questions) Excluded (Expired) Exc…" at bounding box center [420, 120] width 119 height 23
click at [361, 109] on select "Choose an option... Pending Applied Excluded (Questions) Excluded (Expired) Exc…" at bounding box center [420, 120] width 119 height 23
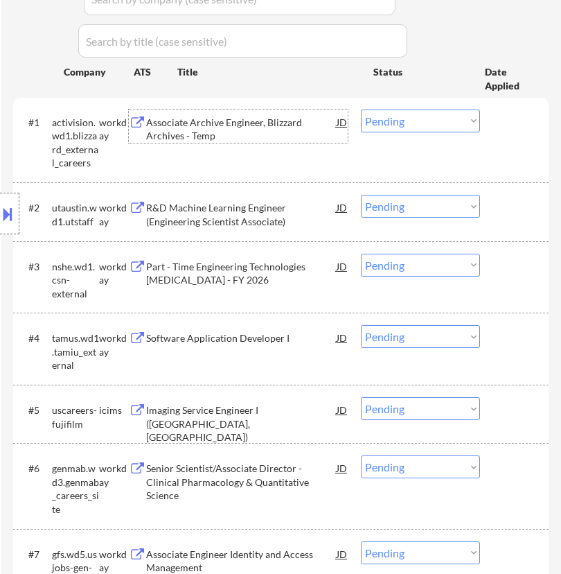
click at [293, 126] on div "Associate Archive Engineer, Blizzard Archives - Temp" at bounding box center [241, 129] width 190 height 27
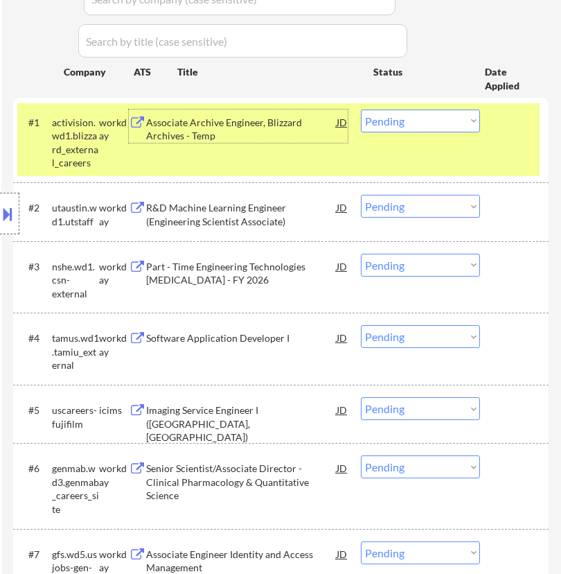
click at [420, 119] on select "Choose an option... Pending Applied Excluded (Questions) Excluded (Expired) Exc…" at bounding box center [420, 120] width 119 height 23
click at [361, 109] on select "Choose an option... Pending Applied Excluded (Questions) Excluded (Expired) Exc…" at bounding box center [420, 120] width 119 height 23
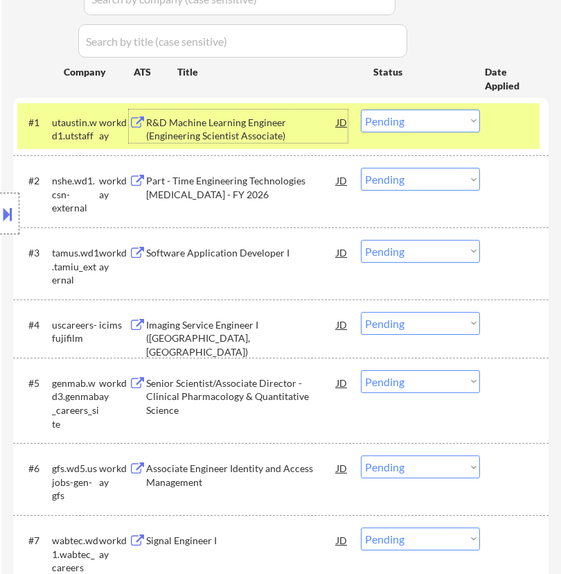
click at [314, 118] on div "R&D Machine Learning Engineer (Engineering Scientist Associate)" at bounding box center [241, 129] width 190 height 27
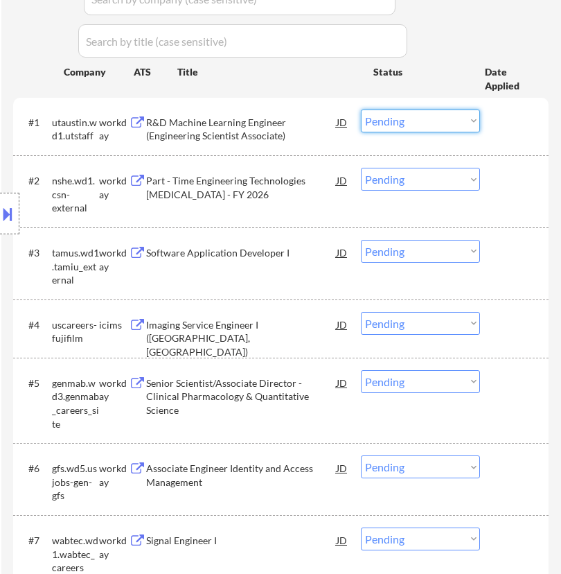
click at [425, 112] on select "Choose an option... Pending Applied Excluded (Questions) Excluded (Expired) Exc…" at bounding box center [420, 120] width 119 height 23
click at [361, 109] on select "Choose an option... Pending Applied Excluded (Questions) Excluded (Expired) Exc…" at bounding box center [420, 120] width 119 height 23
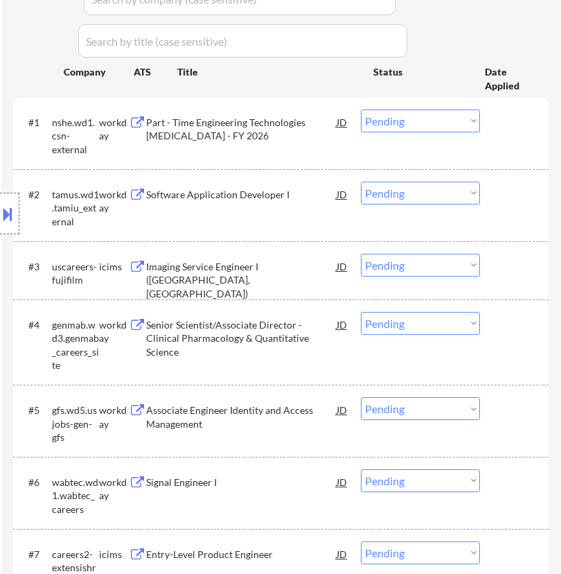
click at [390, 125] on select "Choose an option... Pending Applied Excluded (Questions) Excluded (Expired) Exc…" at bounding box center [420, 120] width 119 height 23
click at [361, 109] on select "Choose an option... Pending Applied Excluded (Questions) Excluded (Expired) Exc…" at bounding box center [420, 120] width 119 height 23
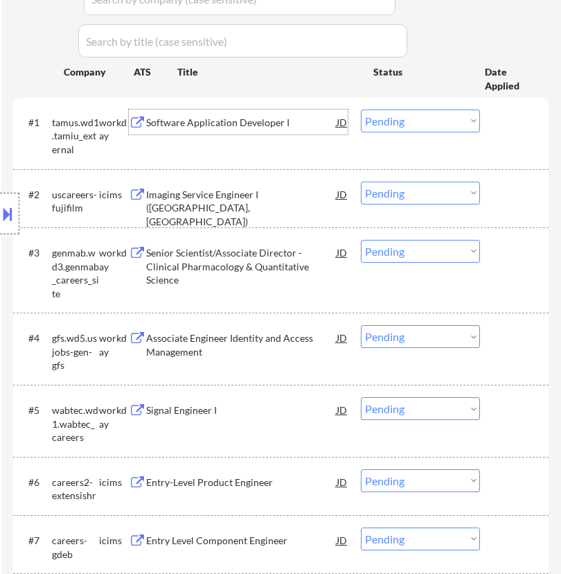
click at [296, 123] on div "Software Application Developer I" at bounding box center [241, 123] width 190 height 14
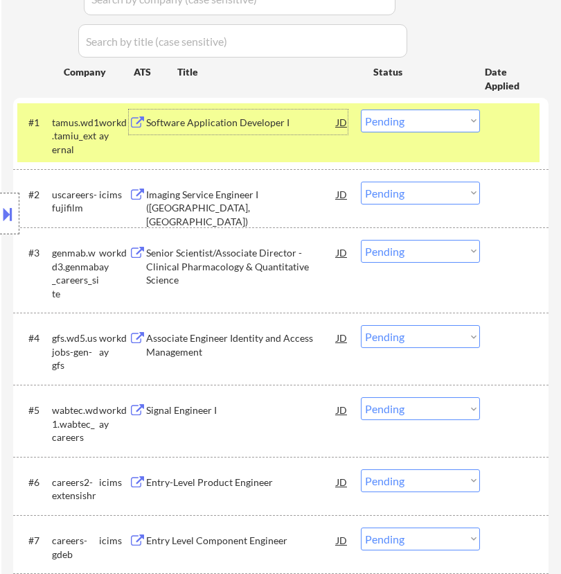
click at [443, 120] on select "Choose an option... Pending Applied Excluded (Questions) Excluded (Expired) Exc…" at bounding box center [420, 120] width 119 height 23
click at [361, 109] on select "Choose an option... Pending Applied Excluded (Questions) Excluded (Expired) Exc…" at bounding box center [420, 120] width 119 height 23
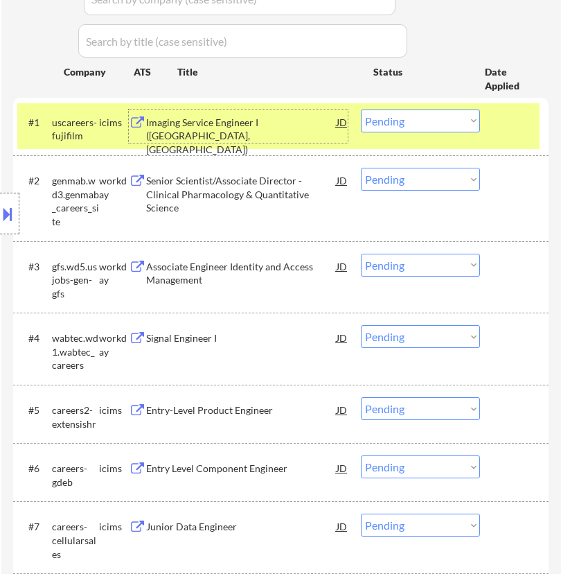
click at [268, 141] on div "Imaging Service Engineer I ([GEOGRAPHIC_DATA], [GEOGRAPHIC_DATA])" at bounding box center [241, 136] width 190 height 41
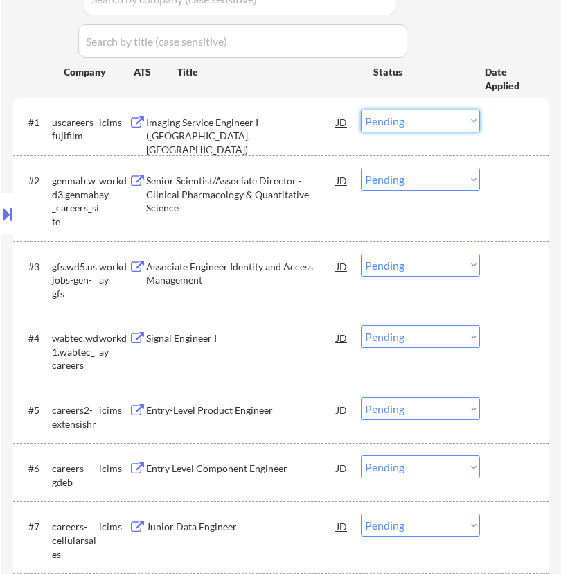
click at [452, 116] on select "Choose an option... Pending Applied Excluded (Questions) Excluded (Expired) Exc…" at bounding box center [420, 120] width 119 height 23
click at [361, 109] on select "Choose an option... Pending Applied Excluded (Questions) Excluded (Expired) Exc…" at bounding box center [420, 120] width 119 height 23
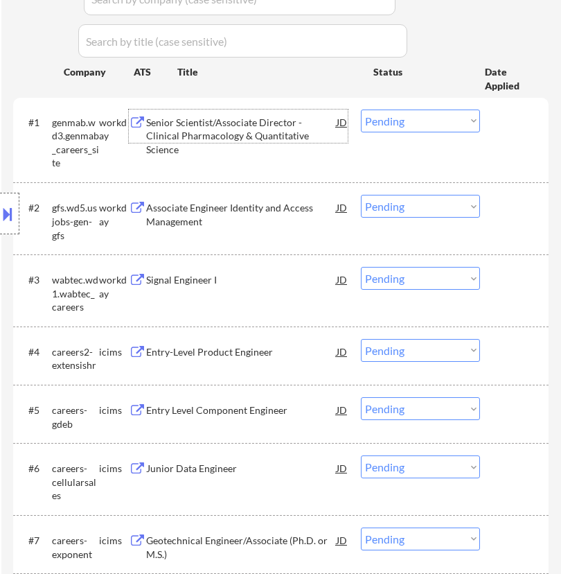
click at [285, 119] on div "Senior Scientist/Associate Director - Clinical Pharmacology & Quantitative Scie…" at bounding box center [241, 136] width 190 height 41
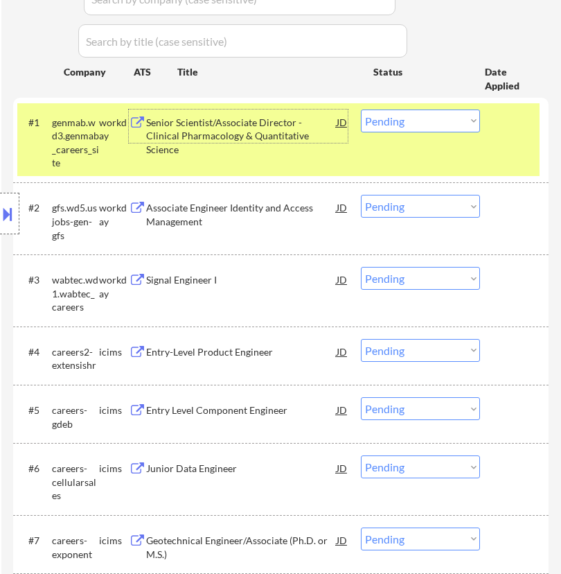
click at [441, 123] on select "Choose an option... Pending Applied Excluded (Questions) Excluded (Expired) Exc…" at bounding box center [420, 120] width 119 height 23
click at [361, 109] on select "Choose an option... Pending Applied Excluded (Questions) Excluded (Expired) Exc…" at bounding box center [420, 120] width 119 height 23
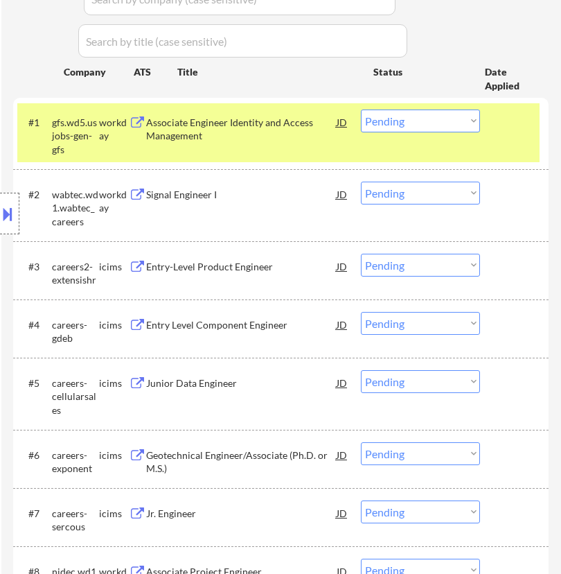
click at [303, 125] on div "Associate Engineer Identity and Access Management" at bounding box center [241, 129] width 190 height 27
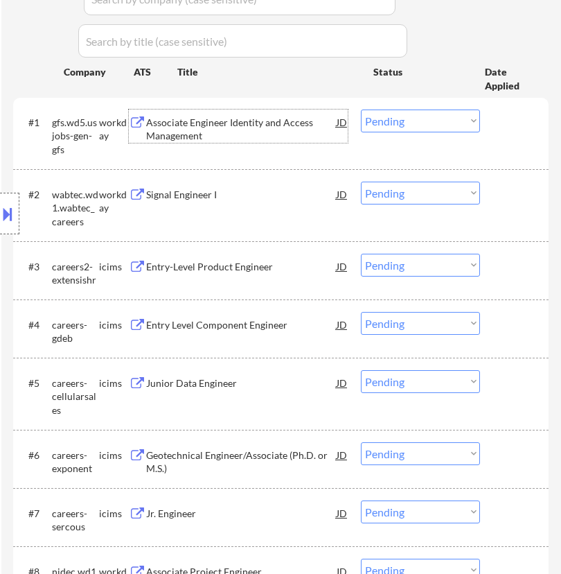
click at [454, 120] on select "Choose an option... Pending Applied Excluded (Questions) Excluded (Expired) Exc…" at bounding box center [420, 120] width 119 height 23
click at [361, 109] on select "Choose an option... Pending Applied Excluded (Questions) Excluded (Expired) Exc…" at bounding box center [420, 120] width 119 height 23
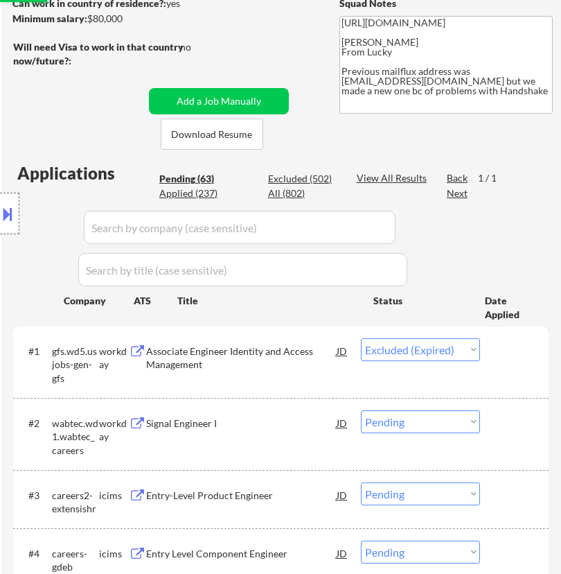
scroll to position [231, 0]
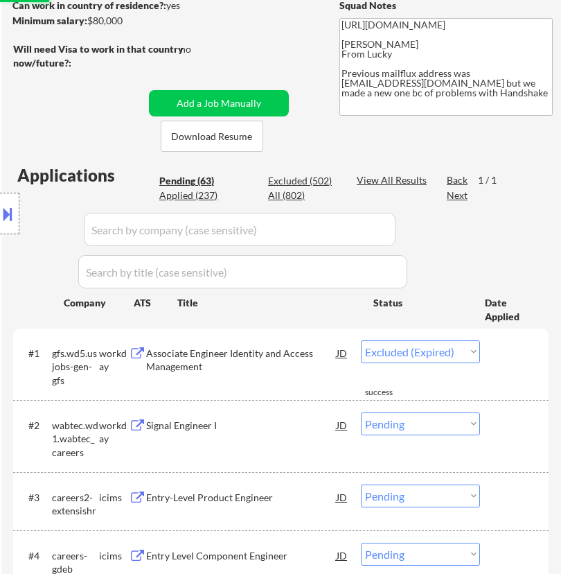
select select ""pending""
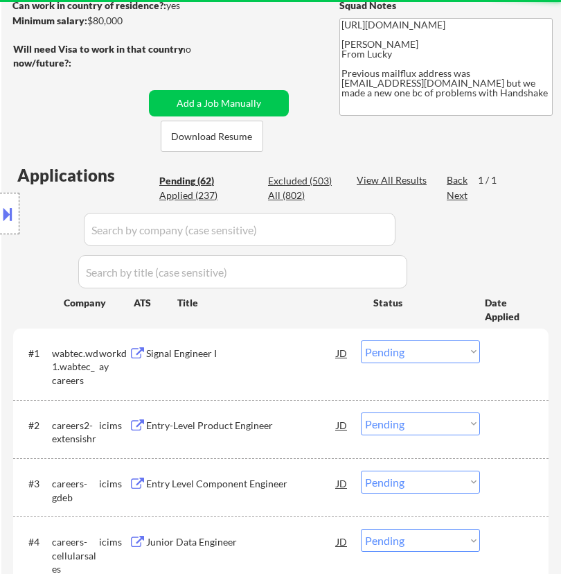
scroll to position [384, 0]
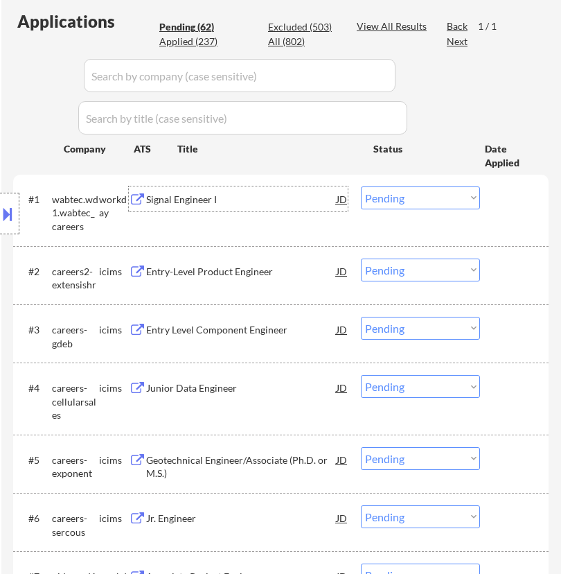
click at [282, 199] on div "Signal Engineer I" at bounding box center [241, 200] width 190 height 14
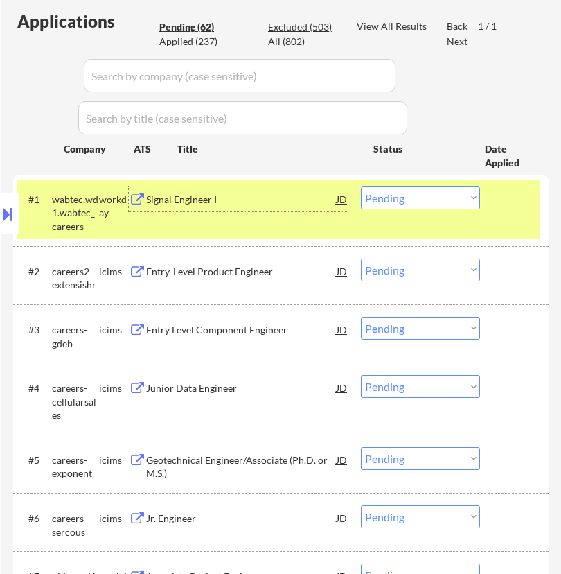
scroll to position [461, 0]
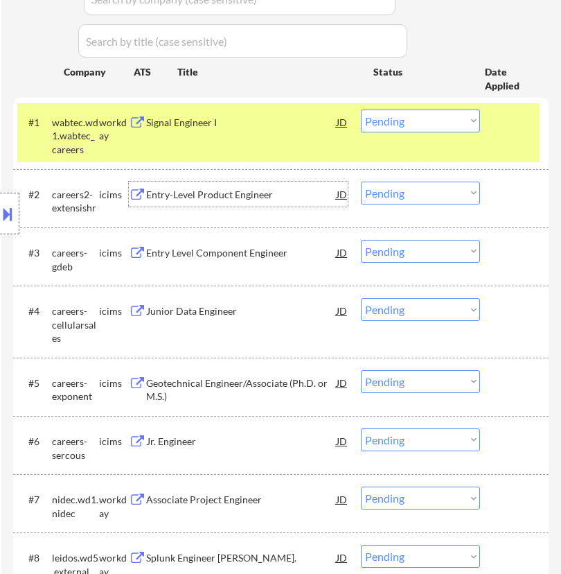
click at [270, 200] on div "Entry-Level Product Engineer" at bounding box center [241, 195] width 190 height 14
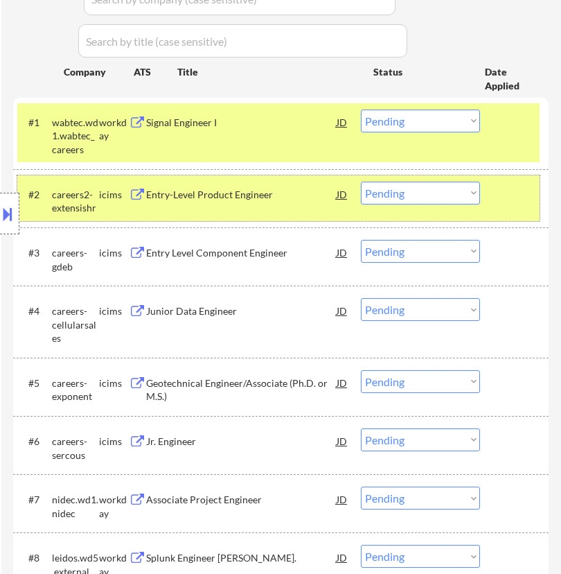
click at [417, 177] on div "#2 careers2-extensishr icims Entry-Level Product Engineer JD Choose an option..…" at bounding box center [278, 198] width 522 height 46
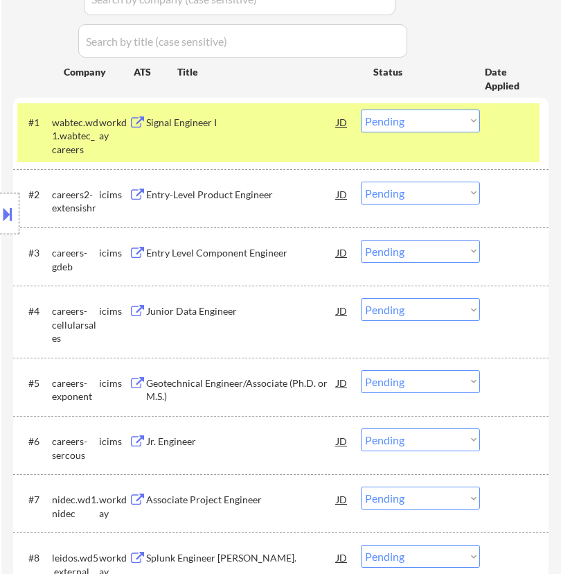
click at [417, 184] on select "Choose an option... Pending Applied Excluded (Questions) Excluded (Expired) Exc…" at bounding box center [420, 192] width 119 height 23
click at [361, 181] on select "Choose an option... Pending Applied Excluded (Questions) Excluded (Expired) Exc…" at bounding box center [420, 192] width 119 height 23
select select ""pending""
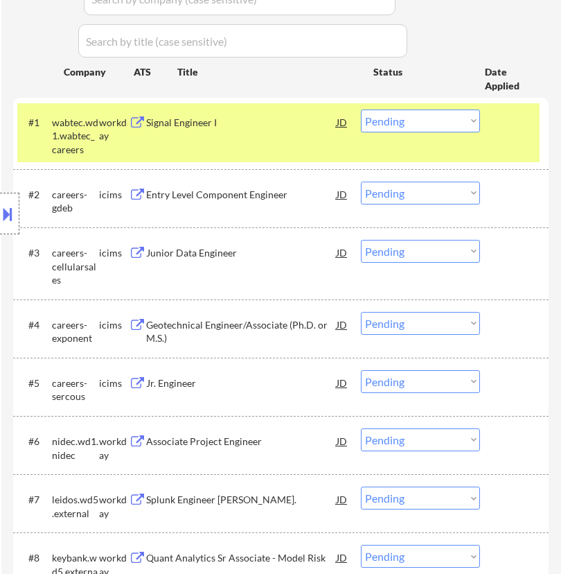
click at [287, 128] on div "Signal Engineer I" at bounding box center [241, 123] width 190 height 14
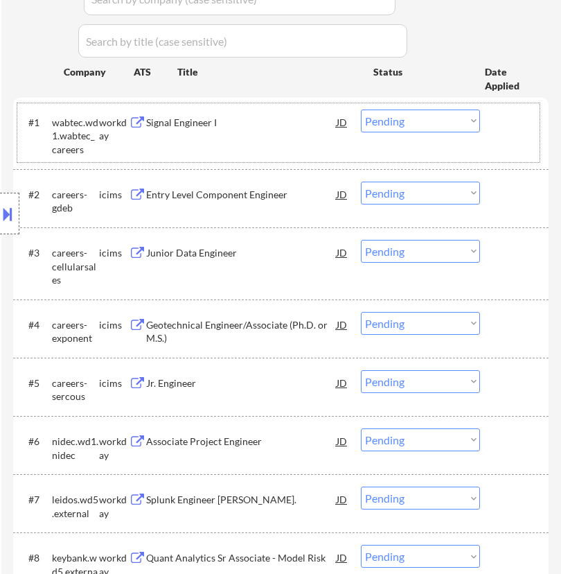
click at [421, 107] on div "#1 wabtec.wd1.wabtec_careers workday Signal Engineer I JD Choose an option... P…" at bounding box center [278, 133] width 522 height 60
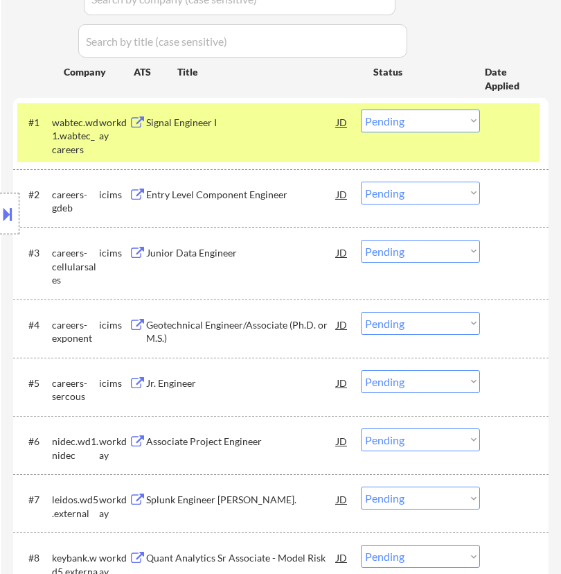
click at [436, 121] on select "Choose an option... Pending Applied Excluded (Questions) Excluded (Expired) Exc…" at bounding box center [420, 120] width 119 height 23
click at [281, 138] on div "#1 wabtec.wd1.wabtec_careers workday Signal Engineer I JD Choose an option... P…" at bounding box center [278, 133] width 522 height 60
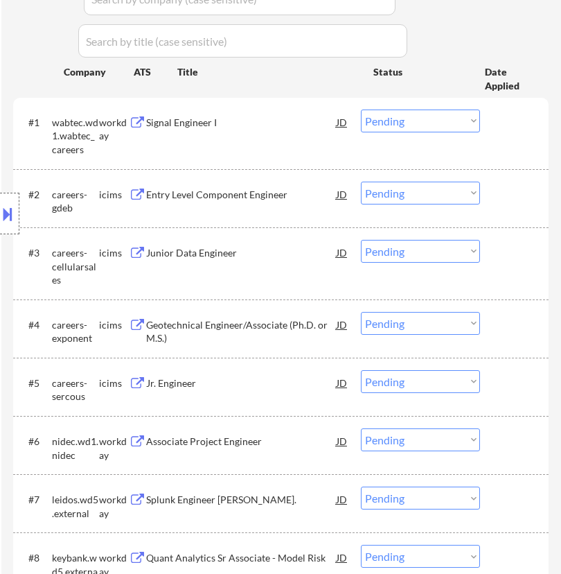
click at [281, 137] on div "#1 wabtec.wd1.wabtec_careers workday Signal Engineer I JD Choose an option... P…" at bounding box center [278, 133] width 522 height 60
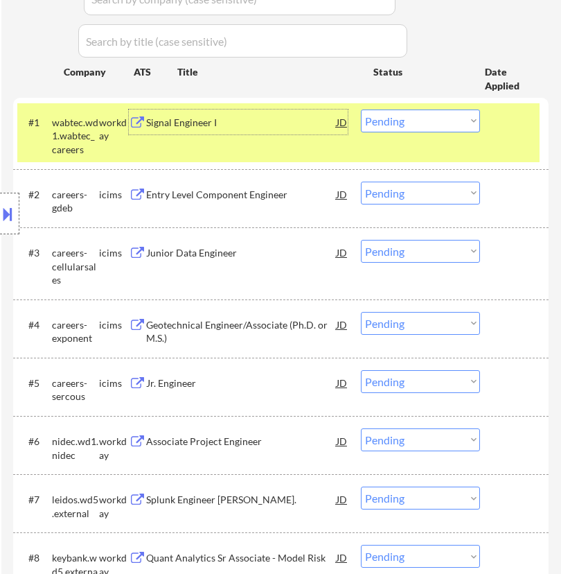
click at [288, 125] on div "Signal Engineer I" at bounding box center [241, 123] width 190 height 14
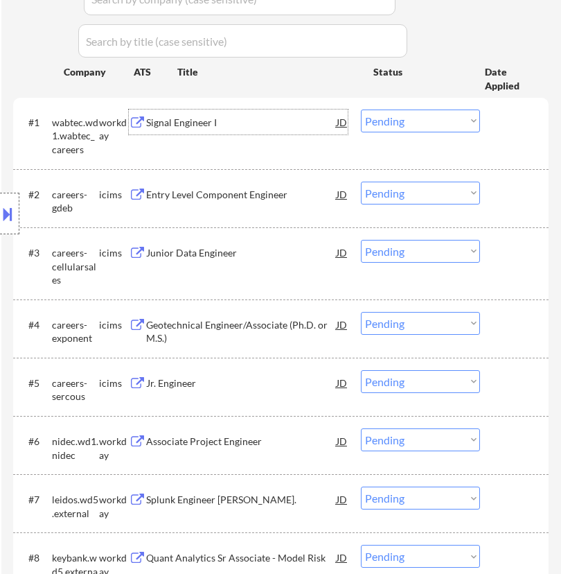
click at [382, 125] on select "Choose an option... Pending Applied Excluded (Questions) Excluded (Expired) Exc…" at bounding box center [420, 120] width 119 height 23
click at [361, 109] on select "Choose an option... Pending Applied Excluded (Questions) Excluded (Expired) Exc…" at bounding box center [420, 120] width 119 height 23
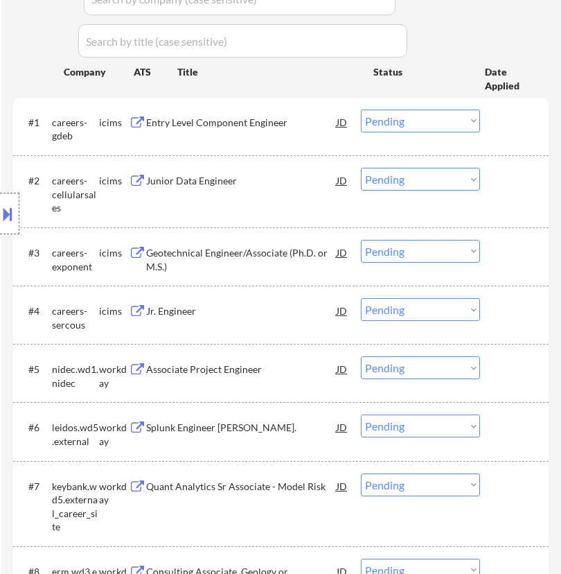
click at [245, 127] on div "Location Inclusions: country:[GEOGRAPHIC_DATA]" at bounding box center [124, 213] width 248 height 257
click at [299, 123] on div "Entry Level Component Engineer" at bounding box center [241, 123] width 190 height 14
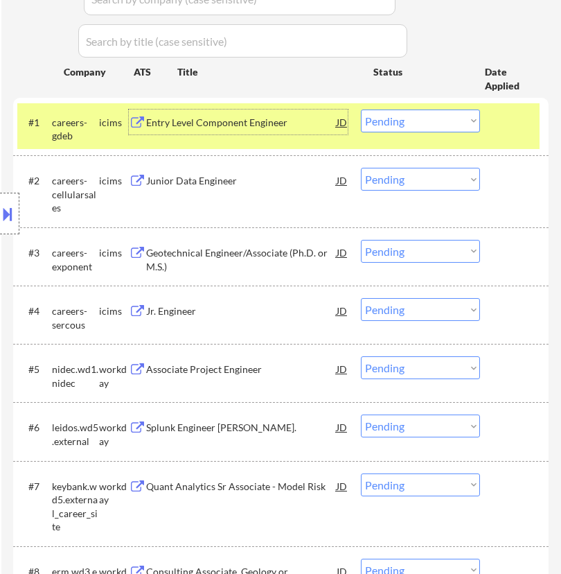
click at [424, 120] on select "Choose an option... Pending Applied Excluded (Questions) Excluded (Expired) Exc…" at bounding box center [420, 120] width 119 height 23
click at [361, 109] on select "Choose an option... Pending Applied Excluded (Questions) Excluded (Expired) Exc…" at bounding box center [420, 120] width 119 height 23
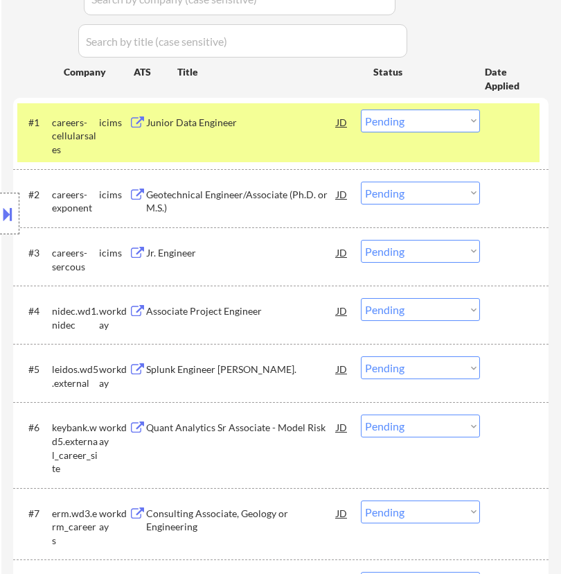
click at [301, 132] on div "Junior Data Engineer" at bounding box center [241, 121] width 190 height 25
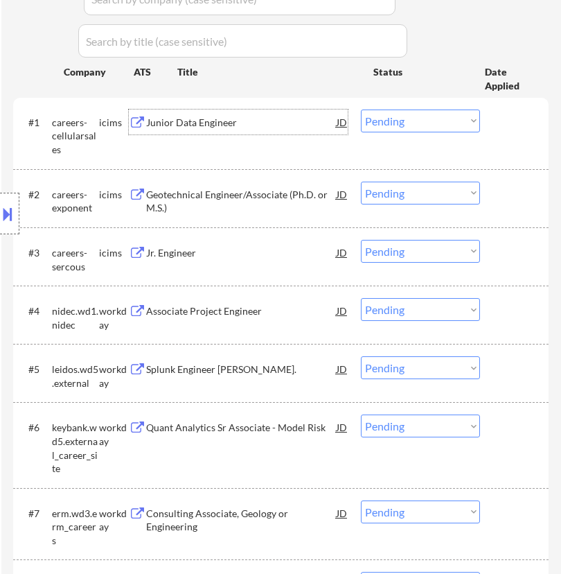
click at [387, 118] on select "Choose an option... Pending Applied Excluded (Questions) Excluded (Expired) Exc…" at bounding box center [420, 120] width 119 height 23
click at [361, 109] on select "Choose an option... Pending Applied Excluded (Questions) Excluded (Expired) Exc…" at bounding box center [420, 120] width 119 height 23
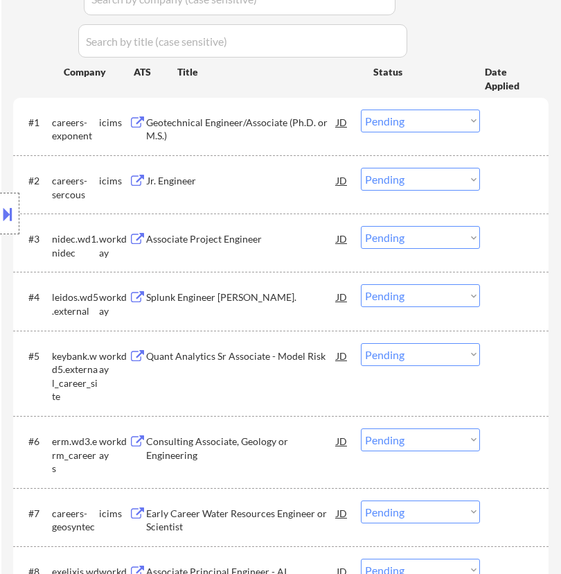
click at [274, 129] on div "Geotechnical Engineer/Associate (Ph.D. or M.S.)" at bounding box center [241, 129] width 190 height 27
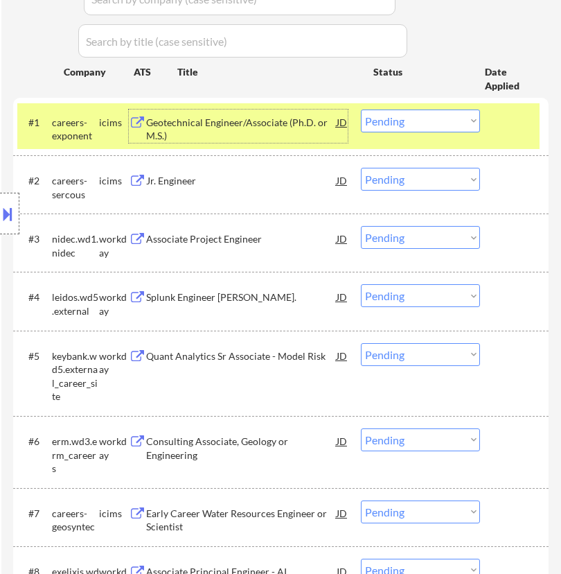
click at [427, 121] on select "Choose an option... Pending Applied Excluded (Questions) Excluded (Expired) Exc…" at bounding box center [420, 120] width 119 height 23
click at [361, 109] on select "Choose an option... Pending Applied Excluded (Questions) Excluded (Expired) Exc…" at bounding box center [420, 120] width 119 height 23
select select ""pending""
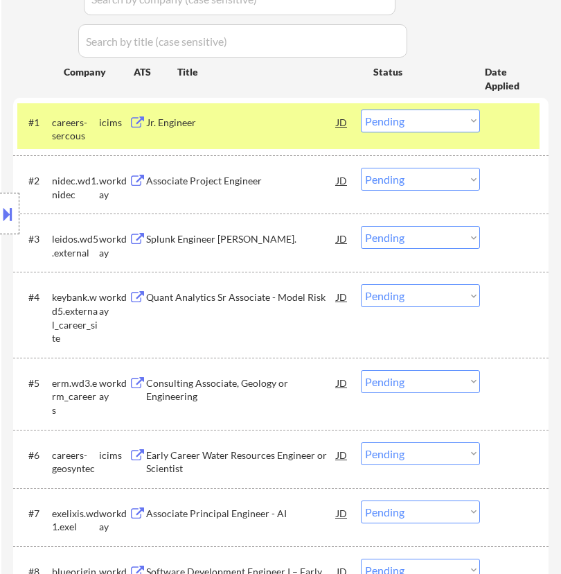
click at [271, 123] on div "Jr. Engineer" at bounding box center [241, 123] width 190 height 14
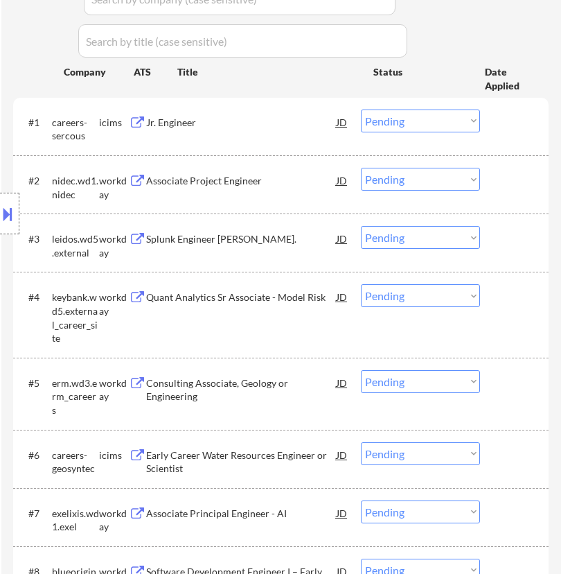
select select ""pending""
select select ""PLACEHOLDER_1427118222253""
select select ""pending""
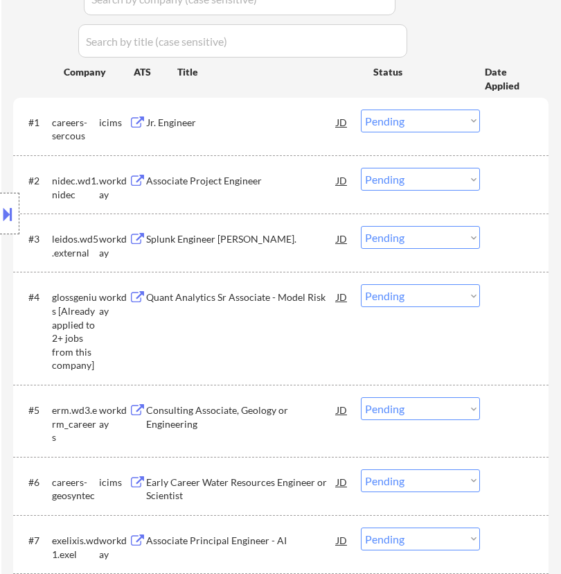
select select ""PLACEHOLDER_1427118222253""
select select ""pending""
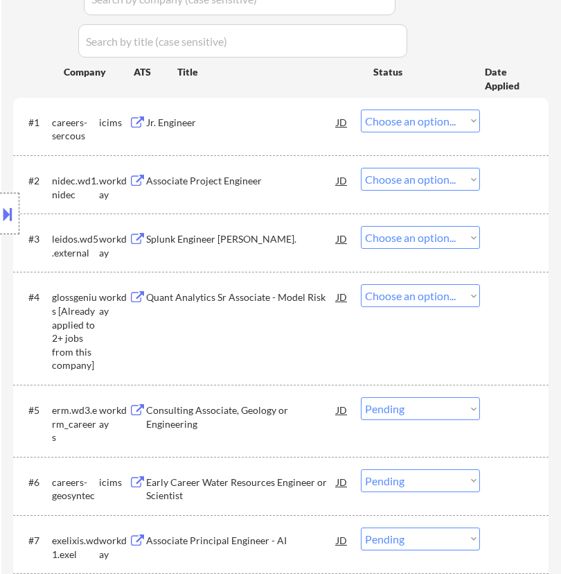
select select ""pending""
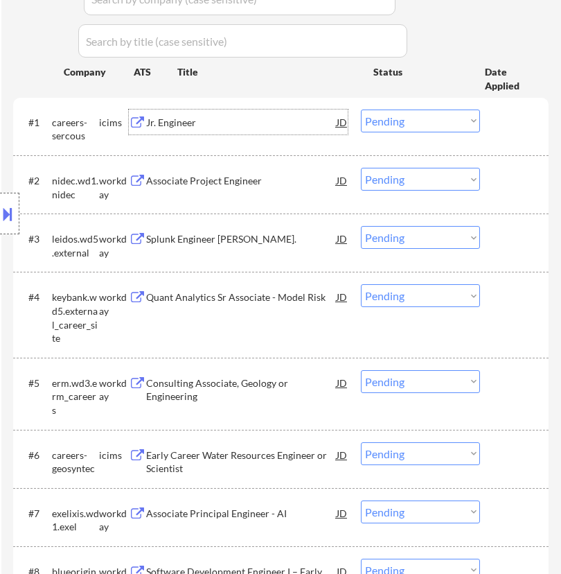
click at [441, 123] on select "Choose an option... Pending Applied Excluded (Questions) Excluded (Expired) Exc…" at bounding box center [420, 120] width 119 height 23
click at [361, 109] on select "Choose an option... Pending Applied Excluded (Questions) Excluded (Expired) Exc…" at bounding box center [420, 120] width 119 height 23
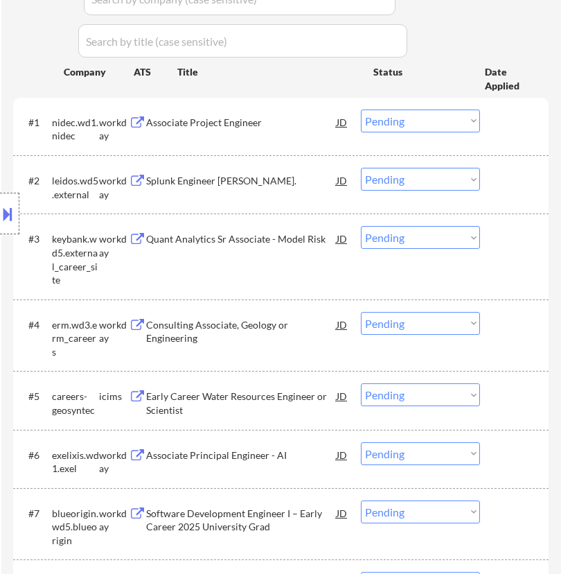
click at [236, 123] on div "Location Inclusions: country:[GEOGRAPHIC_DATA]" at bounding box center [124, 213] width 248 height 257
click at [278, 118] on div "Associate Project Engineer" at bounding box center [241, 123] width 190 height 14
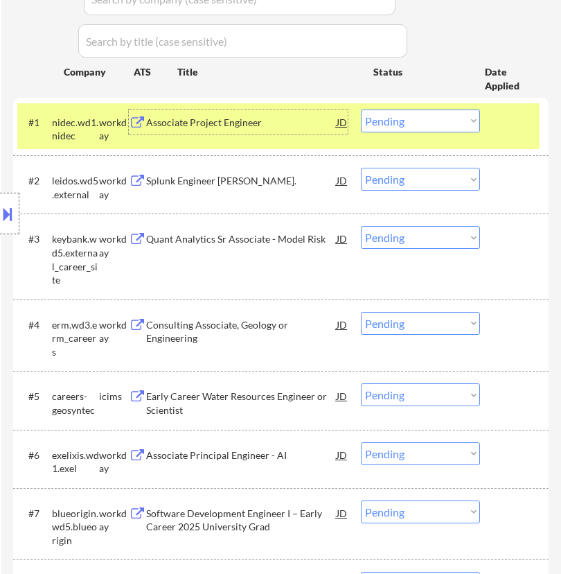
click at [405, 120] on select "Choose an option... Pending Applied Excluded (Questions) Excluded (Expired) Exc…" at bounding box center [420, 120] width 119 height 23
click at [361, 109] on select "Choose an option... Pending Applied Excluded (Questions) Excluded (Expired) Exc…" at bounding box center [420, 120] width 119 height 23
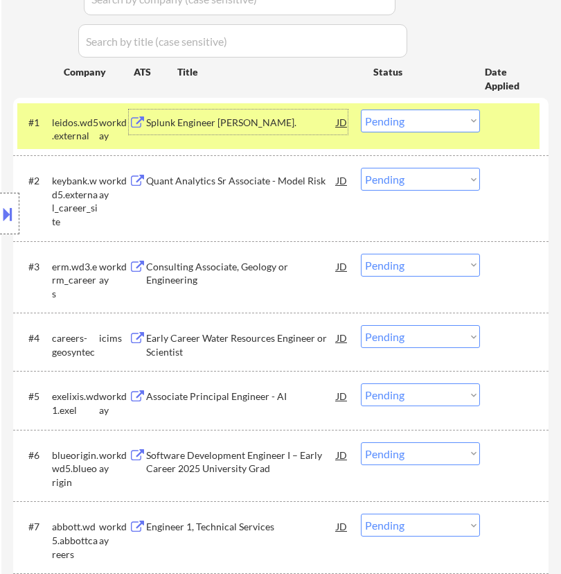
click at [263, 121] on div "Splunk Engineer [PERSON_NAME]." at bounding box center [241, 123] width 190 height 14
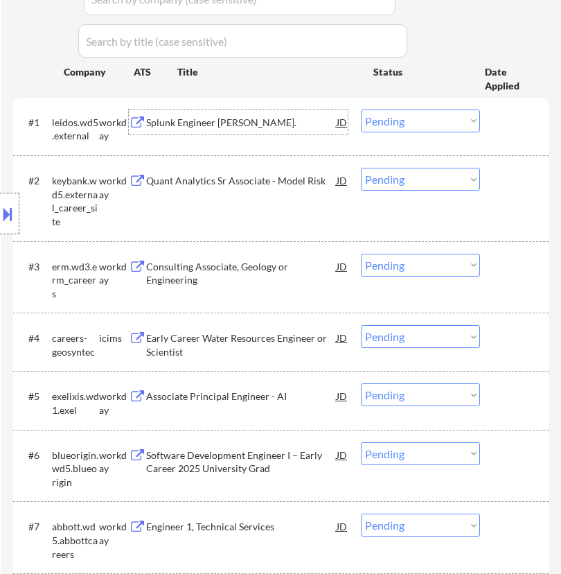
drag, startPoint x: 393, startPoint y: 121, endPoint x: 393, endPoint y: 130, distance: 8.3
click at [393, 120] on select "Choose an option... Pending Applied Excluded (Questions) Excluded (Expired) Exc…" at bounding box center [420, 120] width 119 height 23
click at [361, 109] on select "Choose an option... Pending Applied Excluded (Questions) Excluded (Expired) Exc…" at bounding box center [420, 120] width 119 height 23
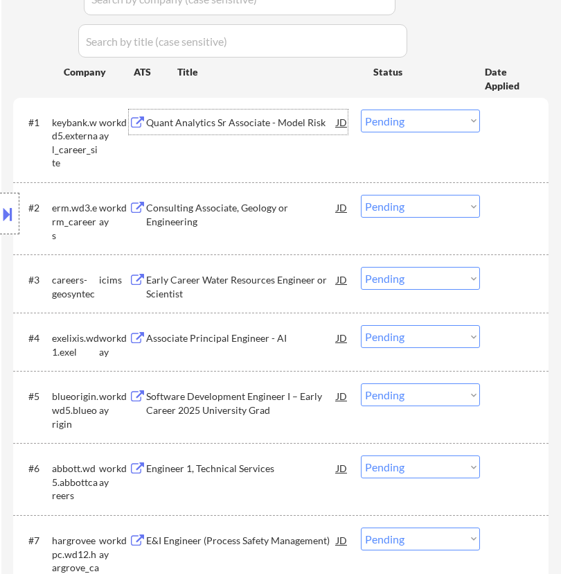
click at [313, 124] on div "Quant Analytics Sr Associate - Model Risk" at bounding box center [241, 123] width 190 height 14
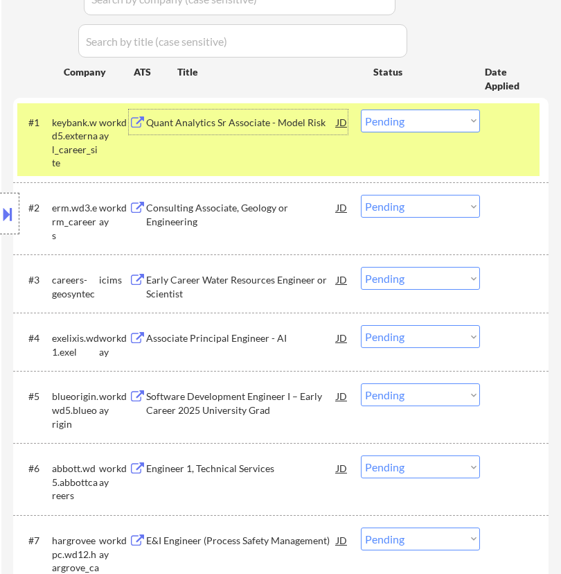
click at [434, 118] on select "Choose an option... Pending Applied Excluded (Questions) Excluded (Expired) Exc…" at bounding box center [420, 120] width 119 height 23
click at [361, 109] on select "Choose an option... Pending Applied Excluded (Questions) Excluded (Expired) Exc…" at bounding box center [420, 120] width 119 height 23
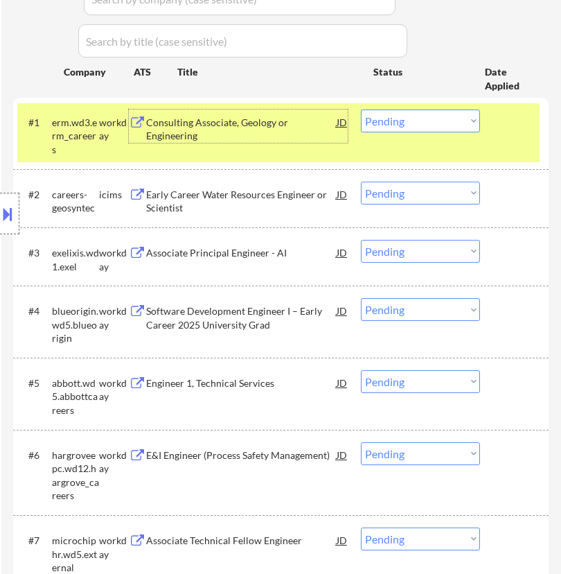
click at [303, 128] on div "Consulting Associate, Geology or Engineering" at bounding box center [241, 129] width 190 height 27
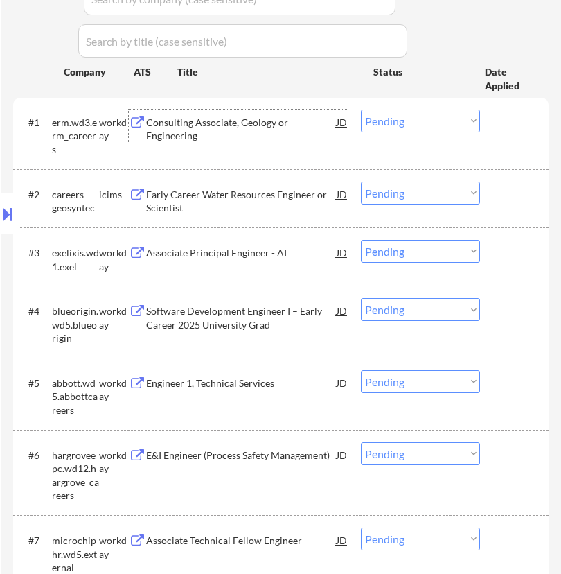
click at [418, 123] on select "Choose an option... Pending Applied Excluded (Questions) Excluded (Expired) Exc…" at bounding box center [420, 120] width 119 height 23
click at [361, 109] on select "Choose an option... Pending Applied Excluded (Questions) Excluded (Expired) Exc…" at bounding box center [420, 120] width 119 height 23
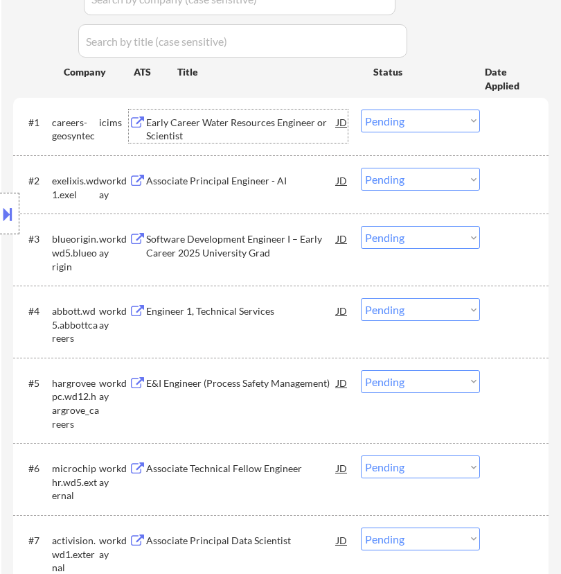
click at [265, 121] on div "Early Career Water Resources Engineer or Scientist" at bounding box center [241, 129] width 190 height 27
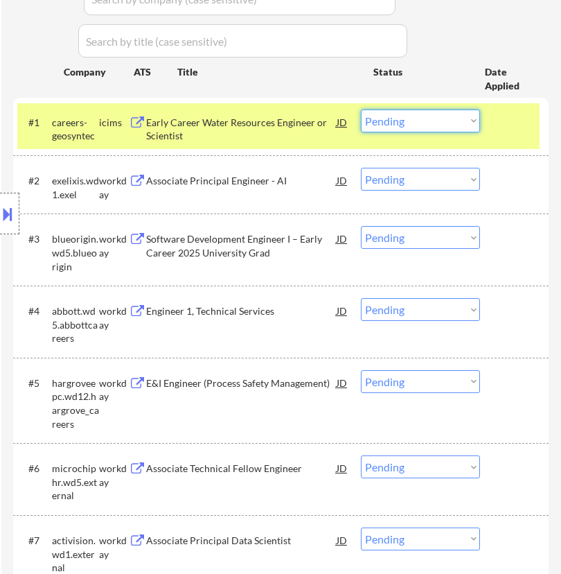
click at [454, 114] on select "Choose an option... Pending Applied Excluded (Questions) Excluded (Expired) Exc…" at bounding box center [420, 120] width 119 height 23
click at [361, 109] on select "Choose an option... Pending Applied Excluded (Questions) Excluded (Expired) Exc…" at bounding box center [420, 120] width 119 height 23
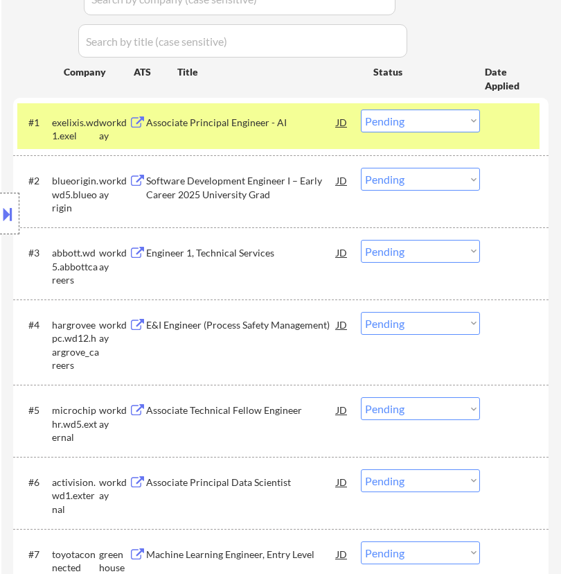
click at [308, 113] on div "Associate Principal Engineer - AI" at bounding box center [241, 121] width 190 height 25
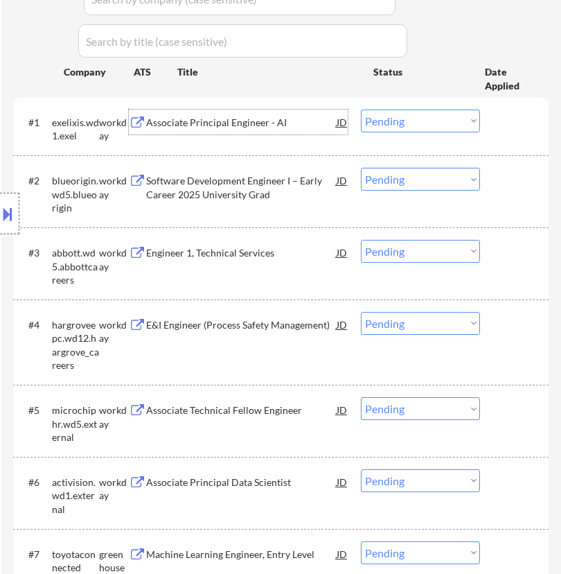
click at [415, 123] on select "Choose an option... Pending Applied Excluded (Questions) Excluded (Expired) Exc…" at bounding box center [420, 120] width 119 height 23
click at [361, 109] on select "Choose an option... Pending Applied Excluded (Questions) Excluded (Expired) Exc…" at bounding box center [420, 120] width 119 height 23
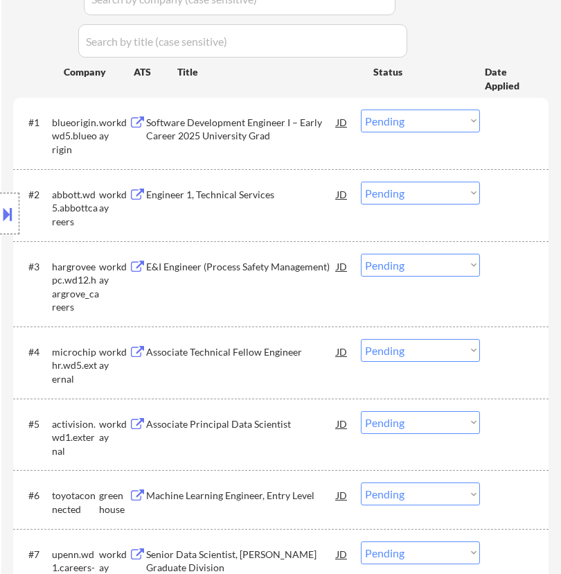
click at [321, 126] on div "Software Development Engineer I – Early Career 2025 University Grad" at bounding box center [241, 129] width 190 height 27
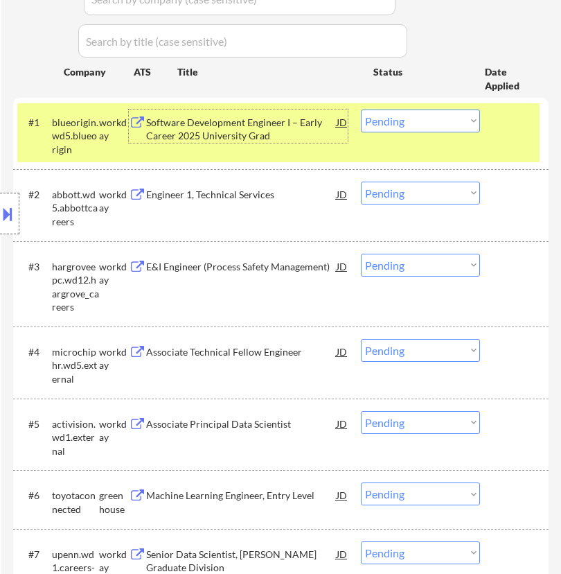
click at [381, 101] on div "#1 blueorigin.wd5.blueorigin workday Software Development Engineer I – Early Ca…" at bounding box center [280, 133] width 535 height 71
click at [382, 112] on select "Choose an option... Pending Applied Excluded (Questions) Excluded (Expired) Exc…" at bounding box center [420, 120] width 119 height 23
click at [361, 109] on select "Choose an option... Pending Applied Excluded (Questions) Excluded (Expired) Exc…" at bounding box center [420, 120] width 119 height 23
select select ""pending""
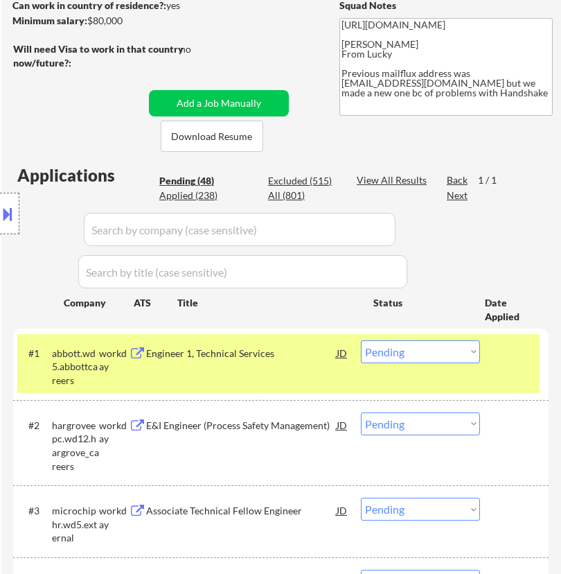
scroll to position [154, 0]
